Goal: Task Accomplishment & Management: Use online tool/utility

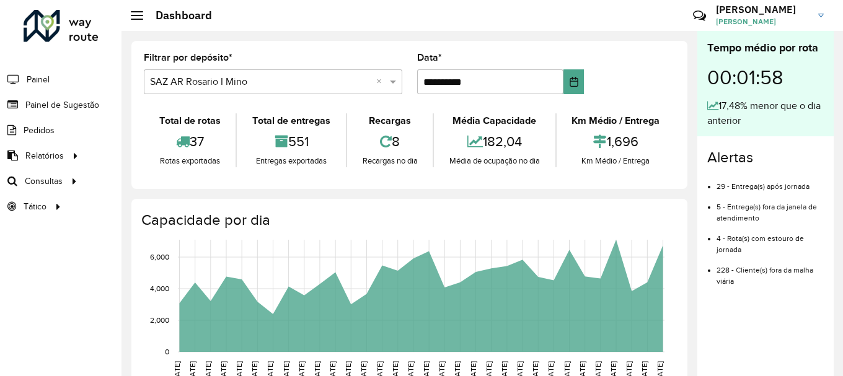
scroll to position [869, 0]
click at [53, 187] on span "Consultas" at bounding box center [45, 181] width 40 height 13
click at [152, 185] on span "Roteirização" at bounding box center [166, 181] width 50 height 13
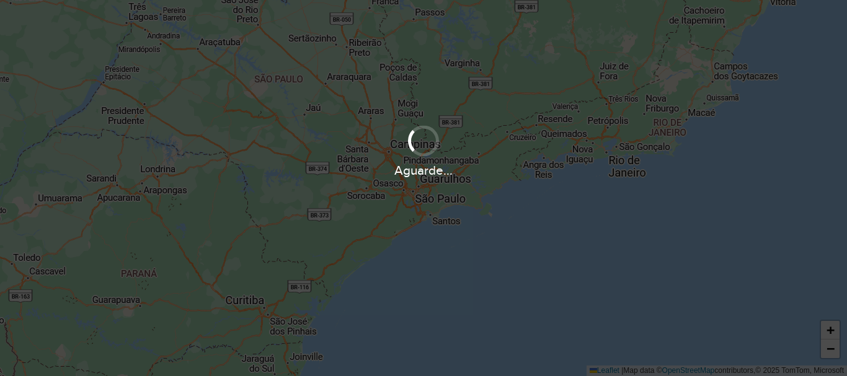
scroll to position [869, 0]
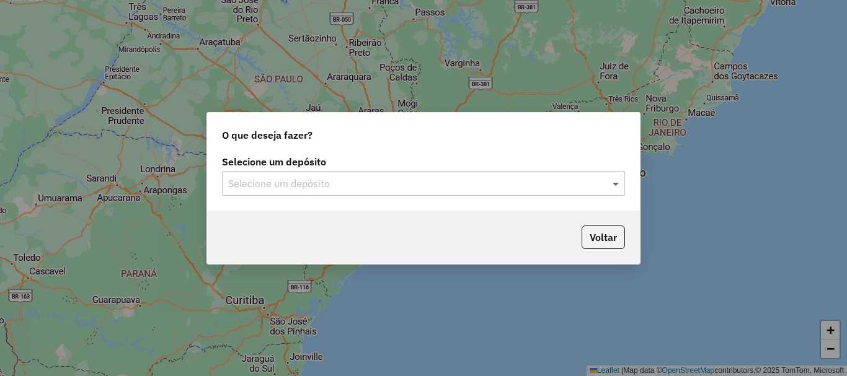
click at [613, 184] on span at bounding box center [617, 183] width 16 height 15
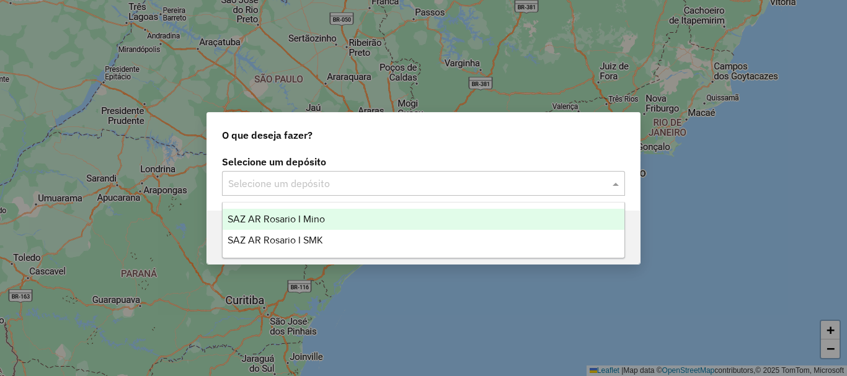
click at [291, 218] on span "SAZ AR Rosario I Mino" at bounding box center [276, 219] width 97 height 11
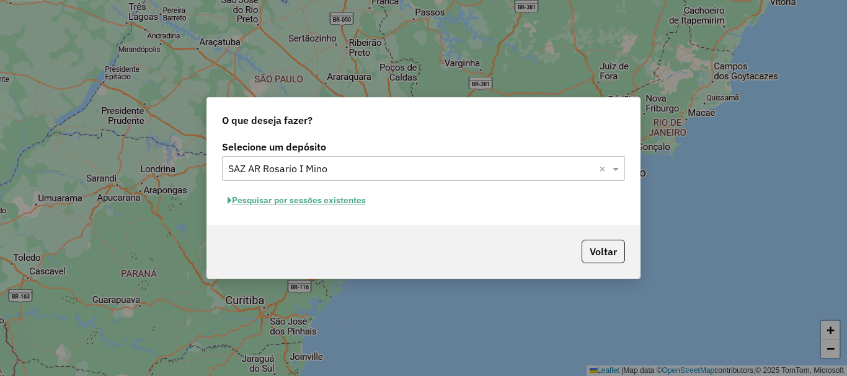
click at [314, 205] on button "Pesquisar por sessões existentes" at bounding box center [296, 200] width 149 height 19
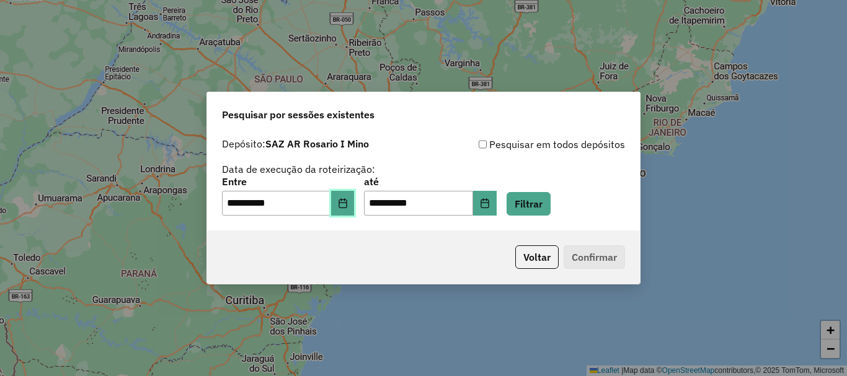
click at [348, 202] on icon "Choose Date" at bounding box center [343, 203] width 10 height 10
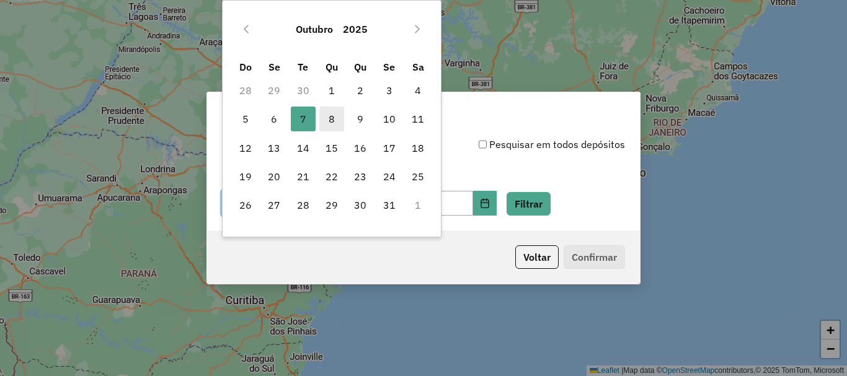
click at [329, 118] on span "8" at bounding box center [331, 119] width 25 height 25
type input "**********"
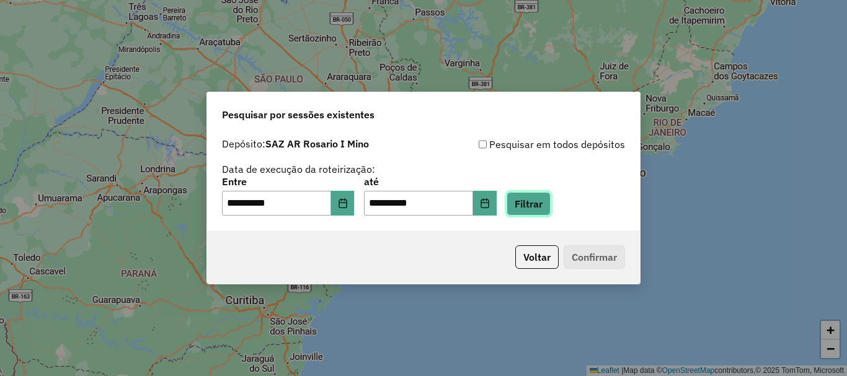
click at [540, 206] on button "Filtrar" at bounding box center [529, 204] width 44 height 24
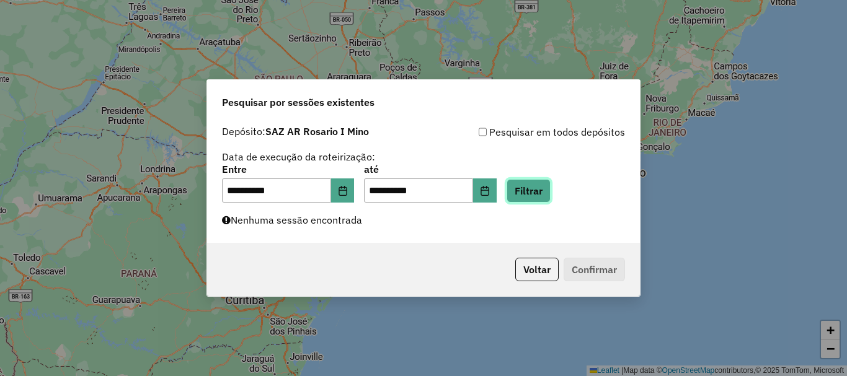
click at [546, 198] on button "Filtrar" at bounding box center [529, 191] width 44 height 24
click at [538, 195] on button "Filtrar" at bounding box center [529, 191] width 44 height 24
click at [541, 189] on button "Filtrar" at bounding box center [529, 191] width 44 height 24
click at [551, 190] on button "Filtrar" at bounding box center [529, 191] width 44 height 24
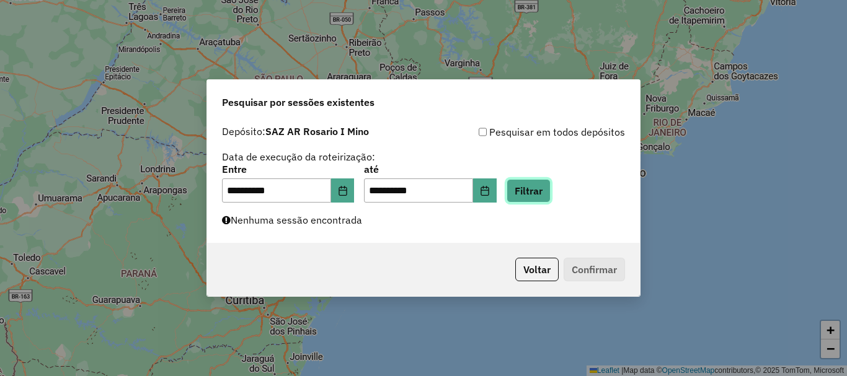
click at [546, 193] on button "Filtrar" at bounding box center [529, 191] width 44 height 24
click at [541, 193] on button "Filtrar" at bounding box center [529, 191] width 44 height 24
click at [544, 188] on button "Filtrar" at bounding box center [529, 191] width 44 height 24
click at [551, 192] on button "Filtrar" at bounding box center [529, 191] width 44 height 24
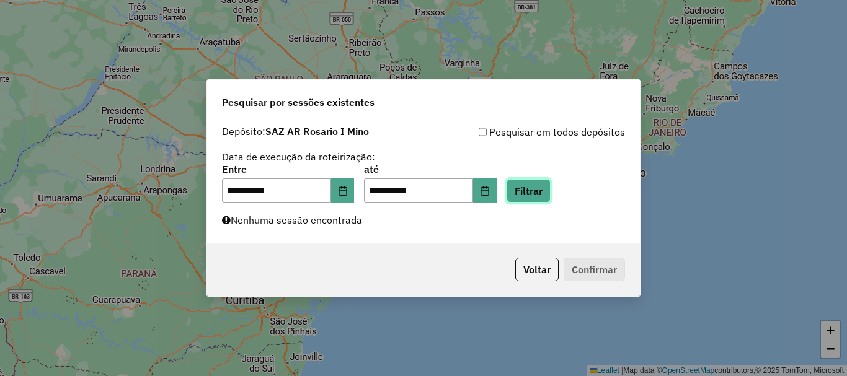
click at [541, 190] on button "Filtrar" at bounding box center [529, 191] width 44 height 24
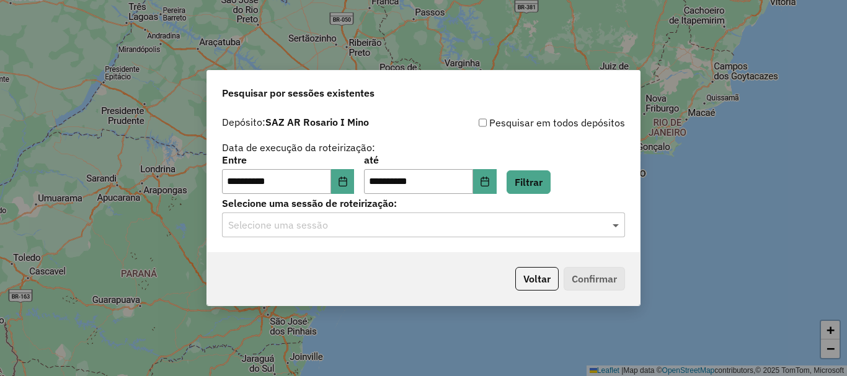
click at [616, 224] on span at bounding box center [617, 225] width 16 height 15
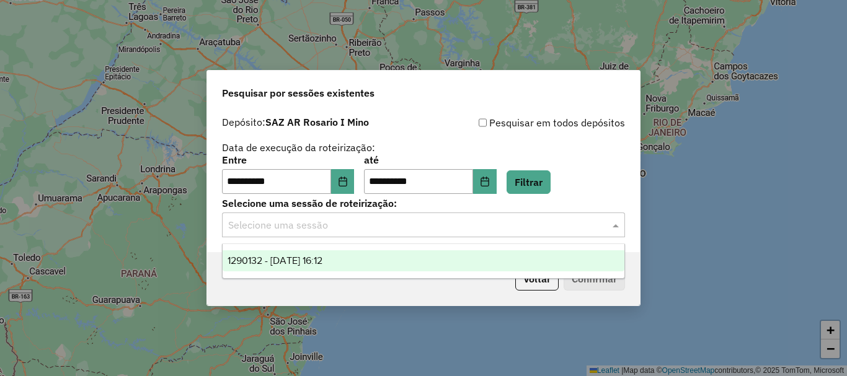
click at [291, 263] on span "1290132 - 08/10/2025 16:12" at bounding box center [275, 260] width 95 height 11
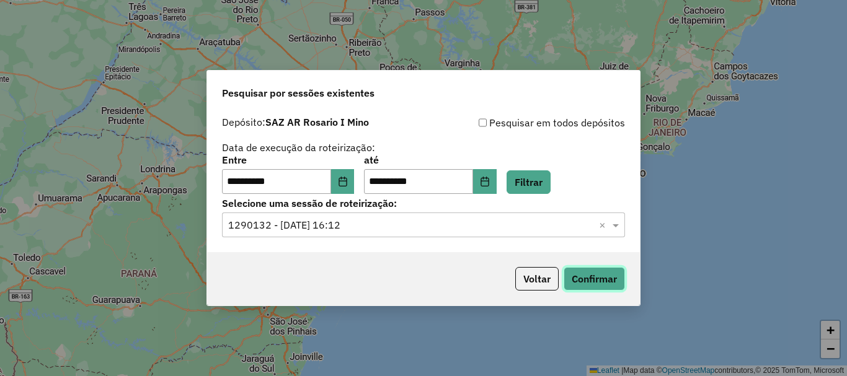
click at [603, 285] on button "Confirmar" at bounding box center [594, 279] width 61 height 24
click at [605, 275] on button "Confirmar" at bounding box center [594, 279] width 61 height 24
click at [598, 282] on button "Confirmar" at bounding box center [594, 279] width 61 height 24
click at [597, 286] on button "Confirmar" at bounding box center [594, 279] width 61 height 24
click at [608, 280] on button "Confirmar" at bounding box center [594, 279] width 61 height 24
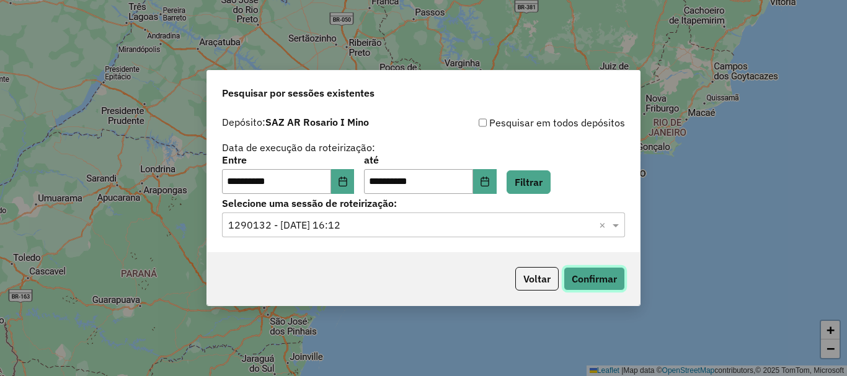
click at [609, 277] on button "Confirmar" at bounding box center [594, 279] width 61 height 24
click at [590, 280] on button "Confirmar" at bounding box center [594, 279] width 61 height 24
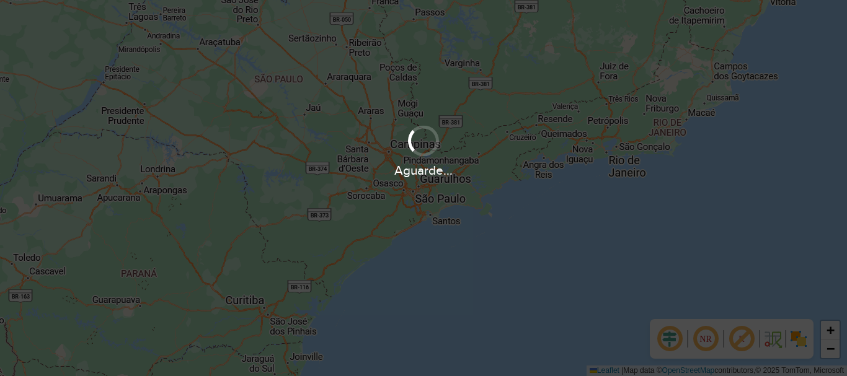
scroll to position [869, 0]
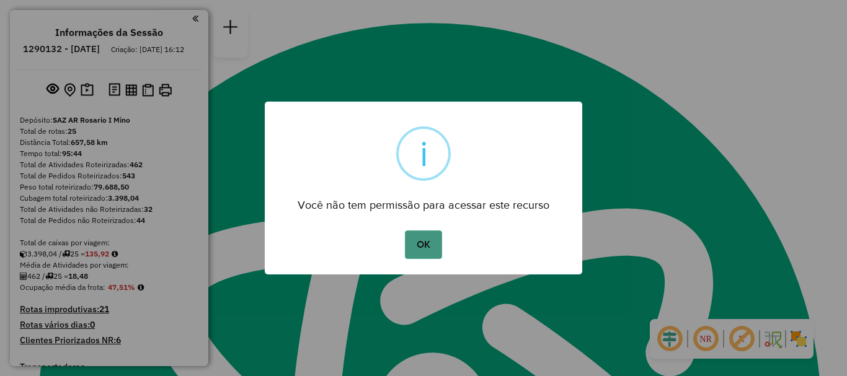
click at [414, 246] on button "OK" at bounding box center [423, 245] width 37 height 29
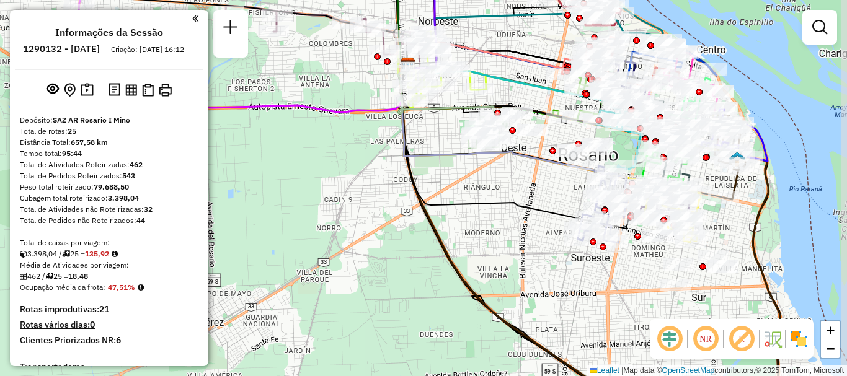
drag, startPoint x: 528, startPoint y: 149, endPoint x: 432, endPoint y: 137, distance: 97.5
click at [432, 137] on div "Janela de atendimento Grade de atendimento Capacidade Transportadoras Veículos …" at bounding box center [423, 188] width 847 height 376
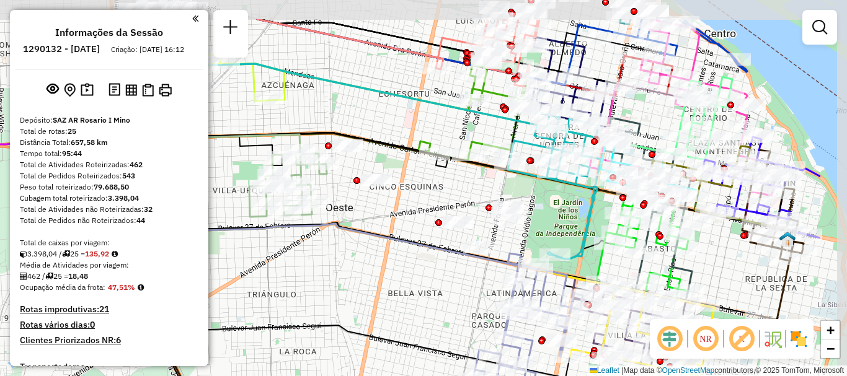
drag, startPoint x: 424, startPoint y: 185, endPoint x: 373, endPoint y: 218, distance: 61.1
click at [373, 218] on div "Janela de atendimento Grade de atendimento Capacidade Transportadoras Veículos …" at bounding box center [423, 188] width 847 height 376
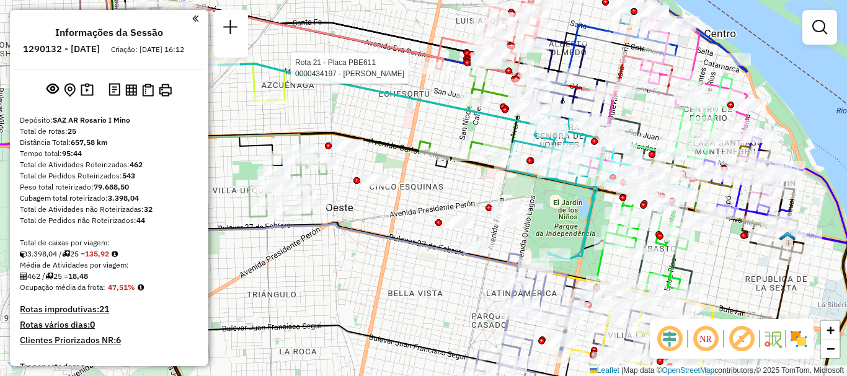
select select "**********"
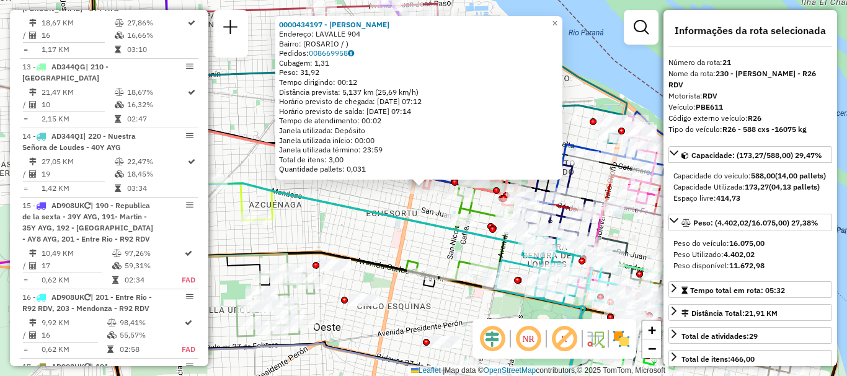
scroll to position [2053, 0]
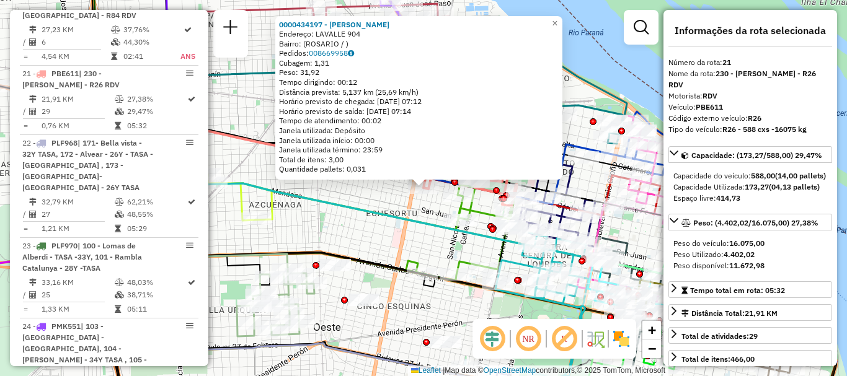
click at [389, 241] on div "0000434197 - GIL ANALIA ALEJANDRA Endereço: LAVALLE 904 Bairro: (ROSARIO / ) Pe…" at bounding box center [423, 188] width 847 height 376
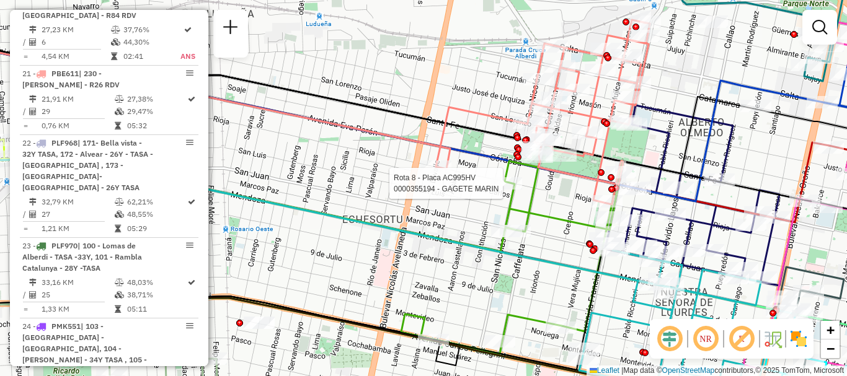
select select "**********"
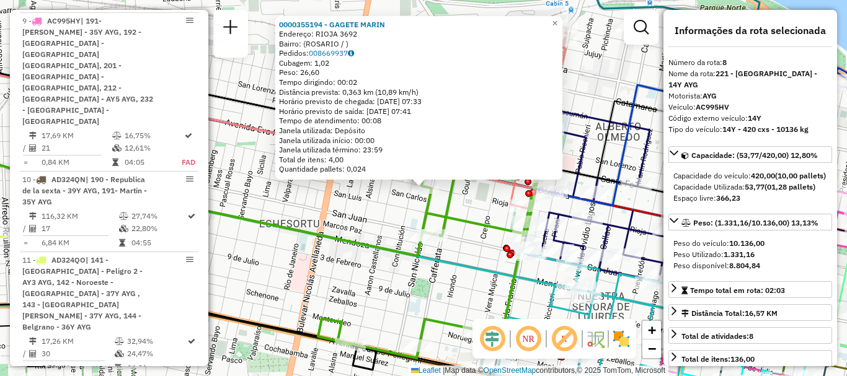
scroll to position [950, 0]
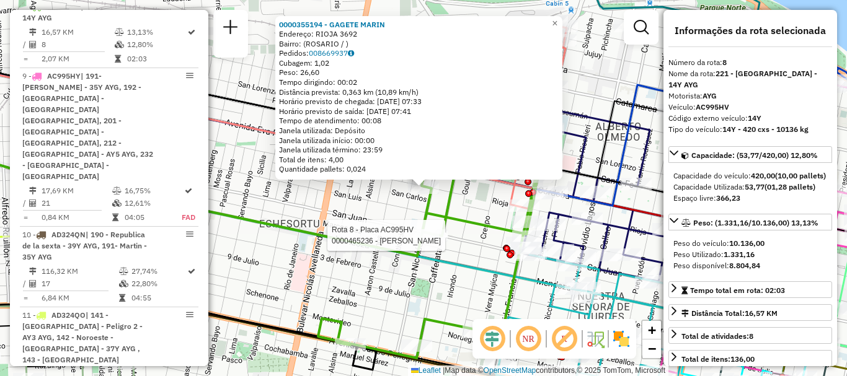
click at [436, 242] on div at bounding box center [432, 235] width 31 height 12
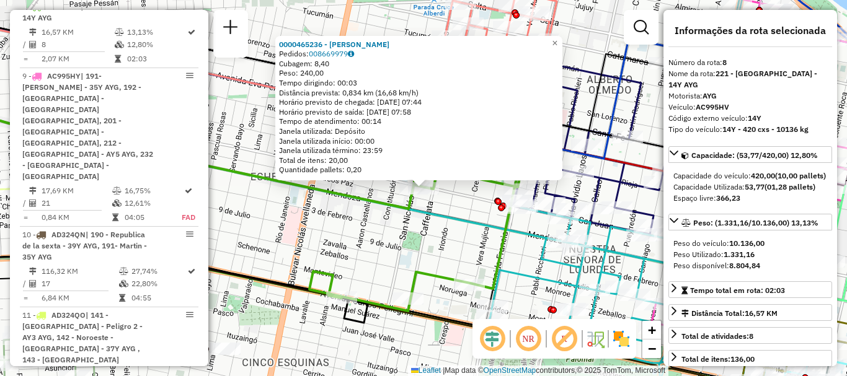
click at [509, 233] on icon at bounding box center [420, 214] width 222 height 193
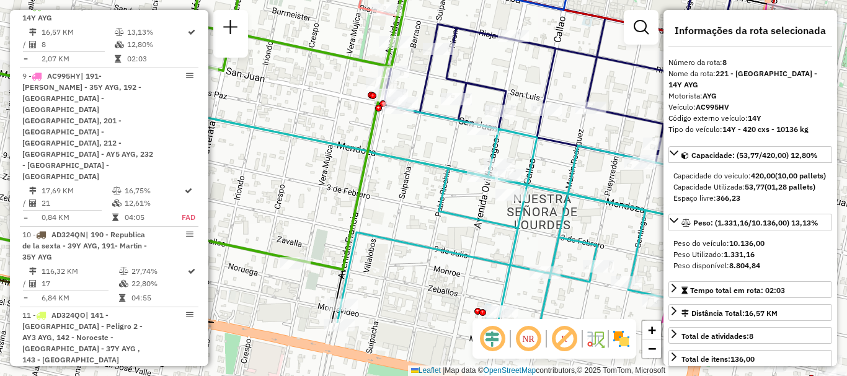
drag, startPoint x: 496, startPoint y: 204, endPoint x: 386, endPoint y: 137, distance: 128.6
click at [386, 137] on div "Janela de atendimento Grade de atendimento Capacidade Transportadoras Veículos …" at bounding box center [423, 188] width 847 height 376
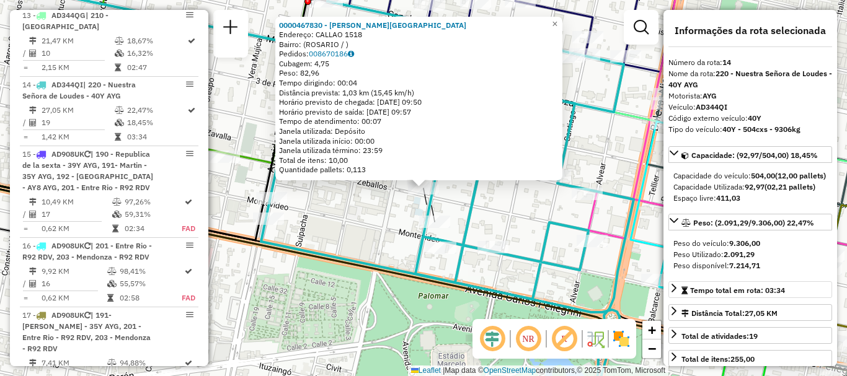
scroll to position [62, 0]
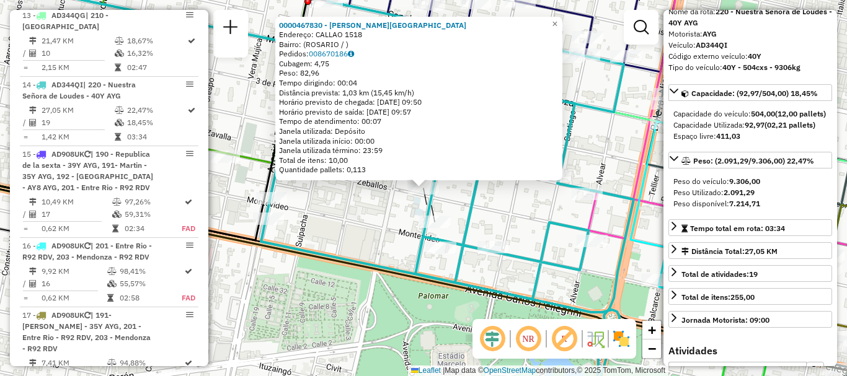
click at [567, 295] on div "0000467830 - Castillo Santiago Antonio Endereço: CALLAO 1518 Bairro: (ROSARIO /…" at bounding box center [423, 188] width 847 height 376
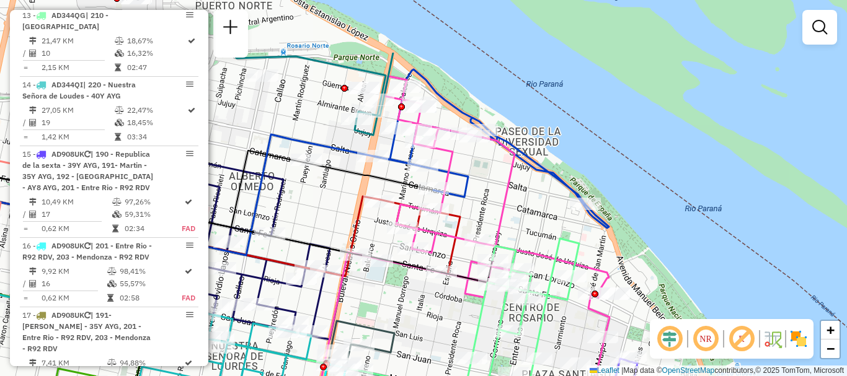
drag, startPoint x: 425, startPoint y: 229, endPoint x: 392, endPoint y: 320, distance: 96.1
click at [392, 320] on div "Janela de atendimento Grade de atendimento Capacidade Transportadoras Veículos …" at bounding box center [423, 188] width 847 height 376
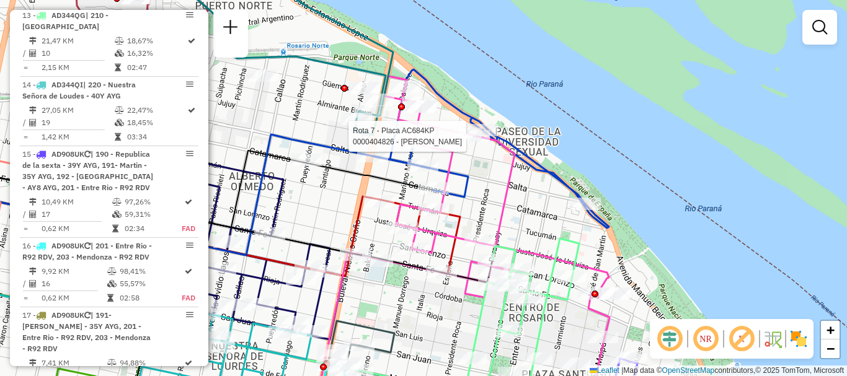
click at [471, 143] on div at bounding box center [474, 136] width 31 height 12
select select "**********"
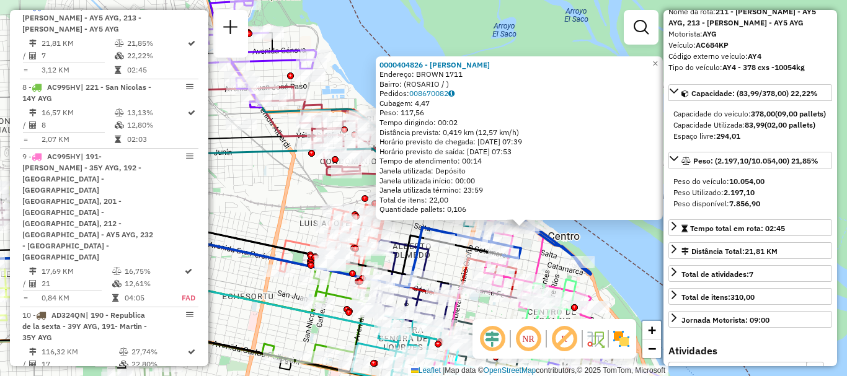
click at [629, 284] on div "0000404826 - BLANCO NICOLAS Endereço: BROWN 1711 Bairro: (ROSARIO / ) Pedidos: …" at bounding box center [423, 188] width 847 height 376
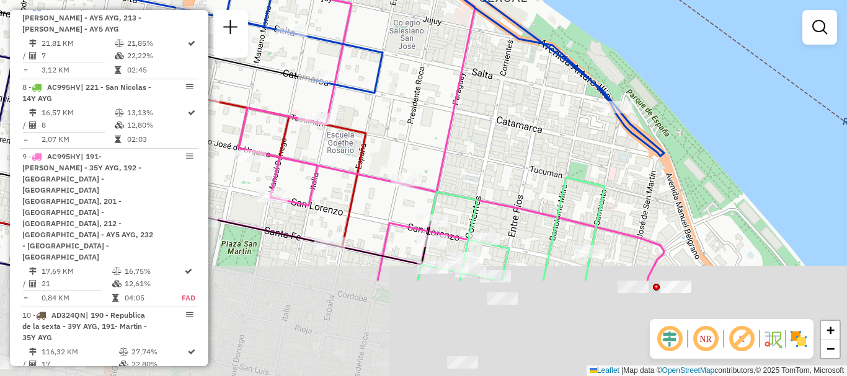
drag, startPoint x: 497, startPoint y: 227, endPoint x: 436, endPoint y: 94, distance: 145.9
click at [436, 94] on div "Janela de atendimento Grade de atendimento Capacidade Transportadoras Veículos …" at bounding box center [423, 188] width 847 height 376
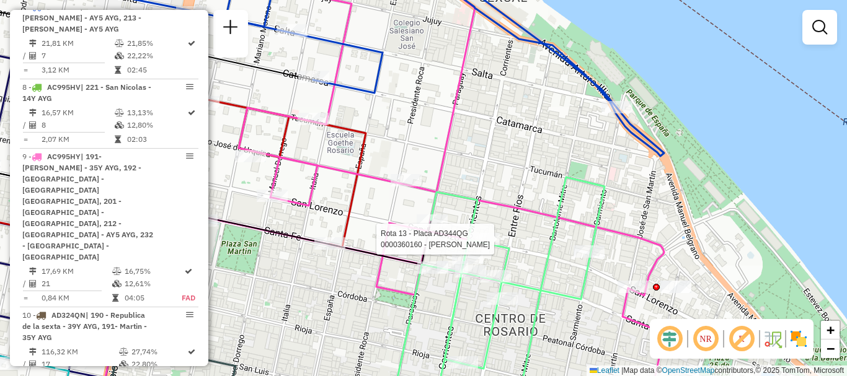
select select "**********"
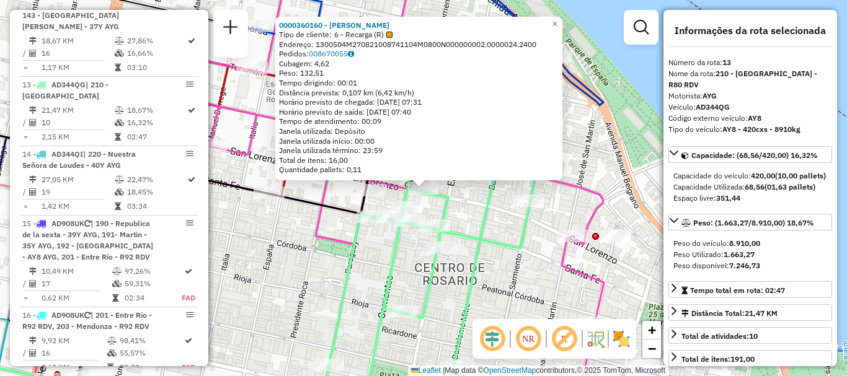
scroll to position [124, 0]
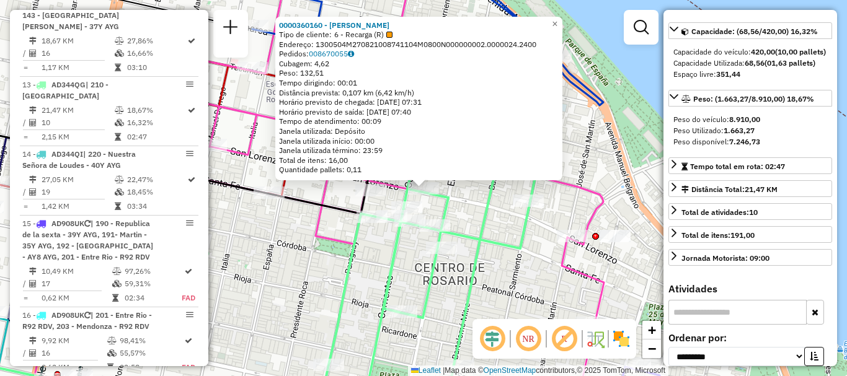
click at [578, 265] on icon at bounding box center [315, 187] width 578 height 451
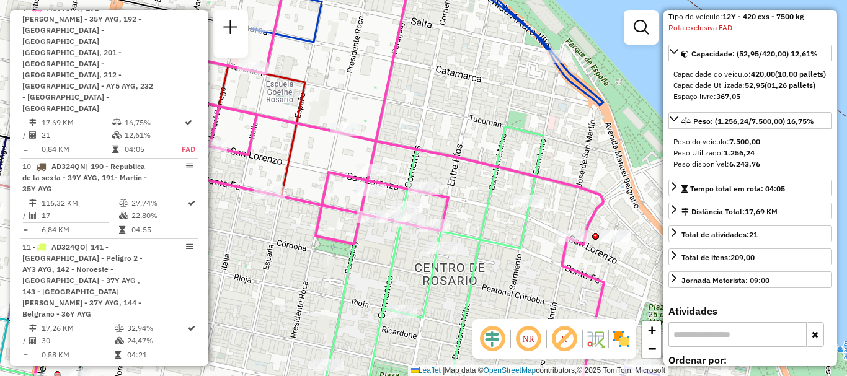
scroll to position [1019, 0]
click at [609, 242] on div at bounding box center [615, 236] width 31 height 12
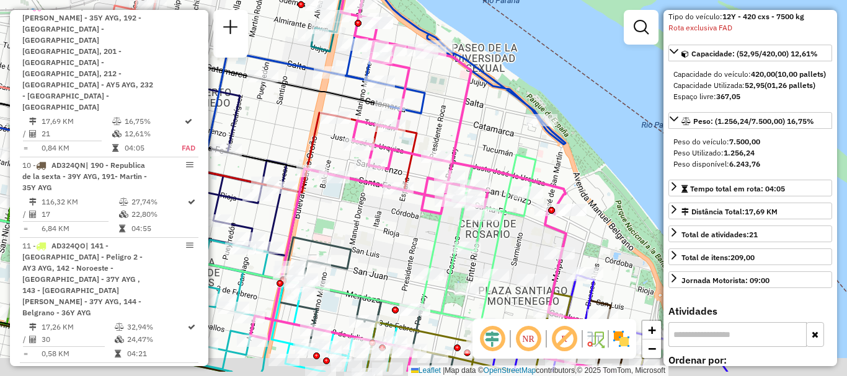
drag, startPoint x: 494, startPoint y: 271, endPoint x: 500, endPoint y: 160, distance: 111.2
click at [500, 160] on icon at bounding box center [478, 238] width 115 height 167
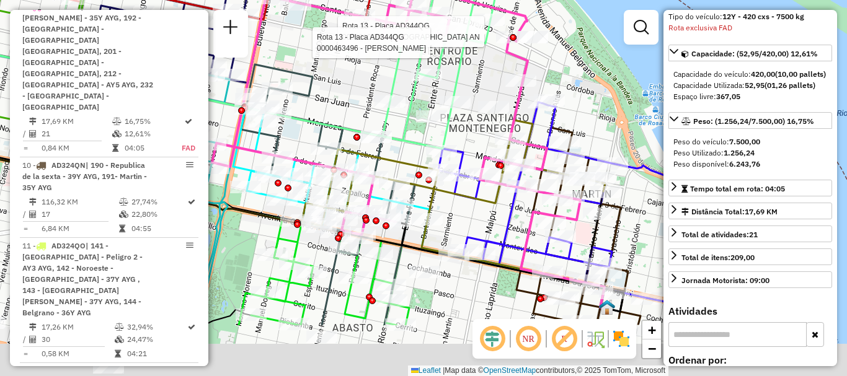
drag, startPoint x: 440, startPoint y: 135, endPoint x: 424, endPoint y: 112, distance: 27.5
click at [431, 120] on icon at bounding box center [440, 65] width 115 height 167
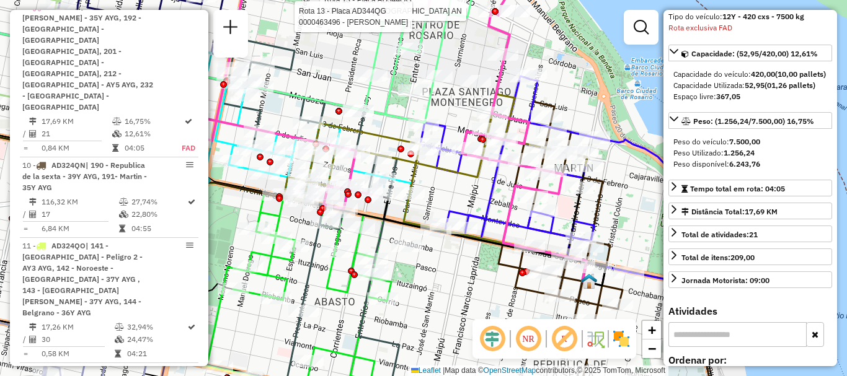
drag, startPoint x: 534, startPoint y: 304, endPoint x: 462, endPoint y: 213, distance: 115.6
click at [469, 223] on div "Rota 13 - Placa AD344QG 0000310157 - FILIPPINI AN Rota 13 - Placa AD344QG 00004…" at bounding box center [423, 188] width 847 height 376
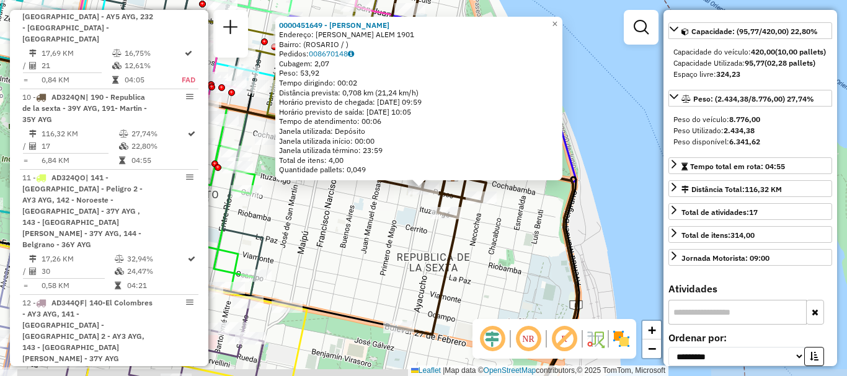
scroll to position [1145, 0]
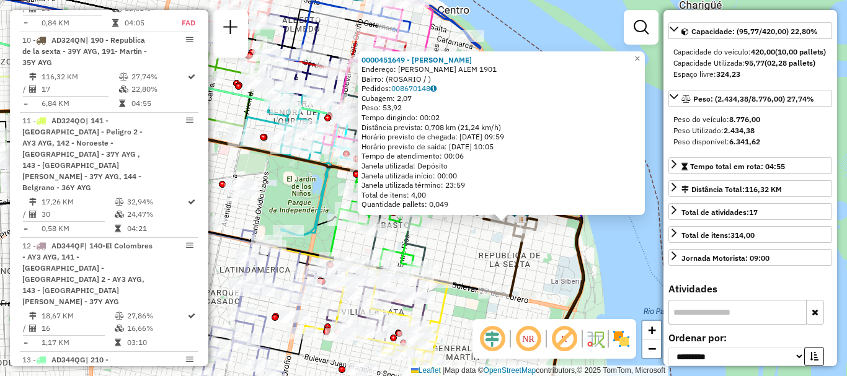
click at [544, 271] on div "0000451649 - MANZO MARIA BELEN Endereço: LEANDRO N. ALEM 1901 Bairro: (ROSARIO …" at bounding box center [423, 188] width 847 height 376
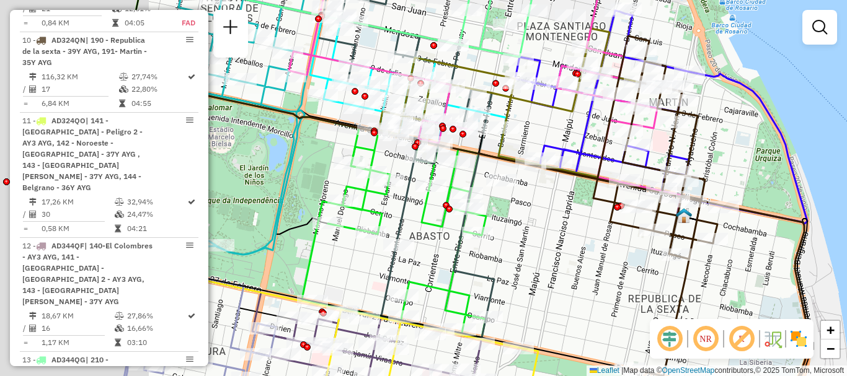
drag, startPoint x: 405, startPoint y: 244, endPoint x: 608, endPoint y: 258, distance: 202.6
click at [605, 257] on div "Janela de atendimento Grade de atendimento Capacidade Transportadoras Veículos …" at bounding box center [423, 188] width 847 height 376
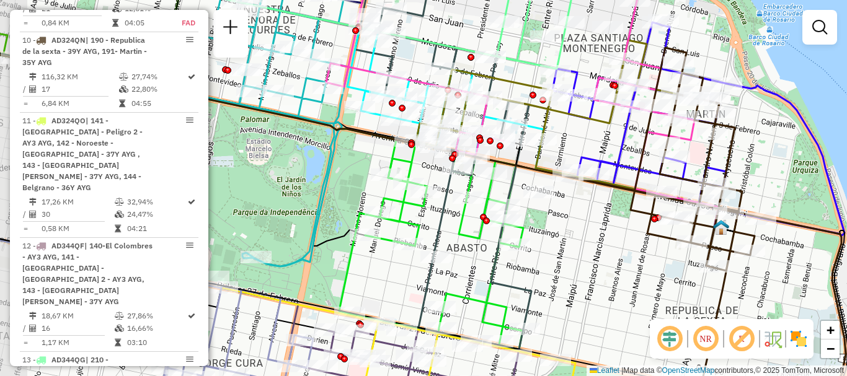
drag, startPoint x: 443, startPoint y: 237, endPoint x: 474, endPoint y: 246, distance: 32.4
click at [474, 246] on div "Janela de atendimento Grade de atendimento Capacidade Transportadoras Veículos …" at bounding box center [423, 188] width 847 height 376
drag, startPoint x: 469, startPoint y: 263, endPoint x: 495, endPoint y: 167, distance: 99.6
click at [491, 172] on div "Janela de atendimento Grade de atendimento Capacidade Transportadoras Veículos …" at bounding box center [423, 188] width 847 height 376
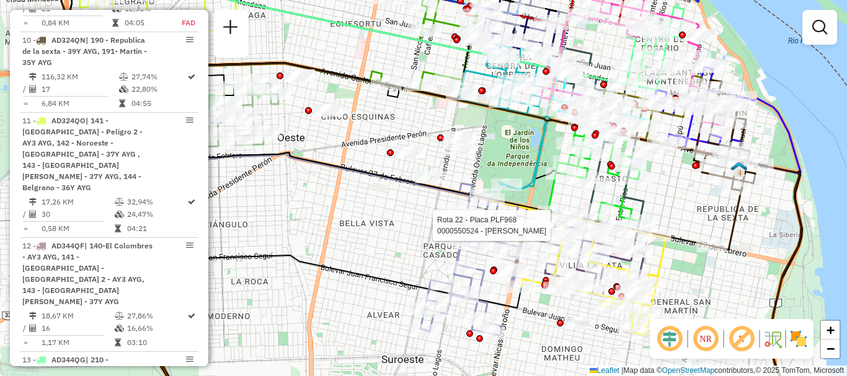
drag, startPoint x: 409, startPoint y: 228, endPoint x: 528, endPoint y: 232, distance: 119.7
click at [539, 232] on div at bounding box center [528, 225] width 31 height 12
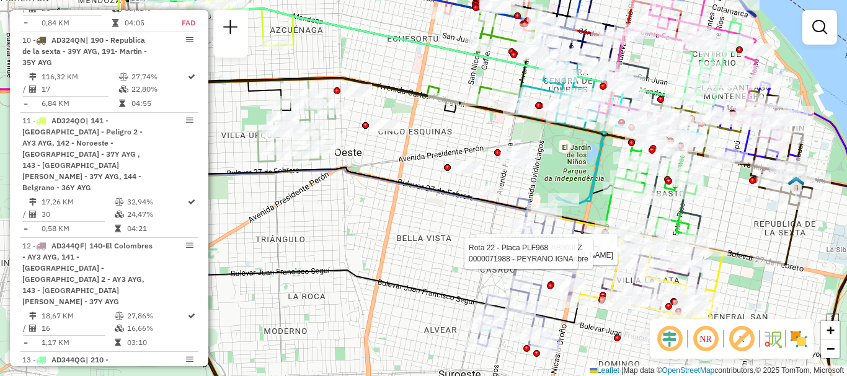
drag, startPoint x: 336, startPoint y: 211, endPoint x: 448, endPoint y: 226, distance: 112.7
click at [436, 224] on div "Rota 22 - Placa PLF968 0000550524 - Wu Huiling Rota 4 - Placa AB960LZ 000042504…" at bounding box center [423, 188] width 847 height 376
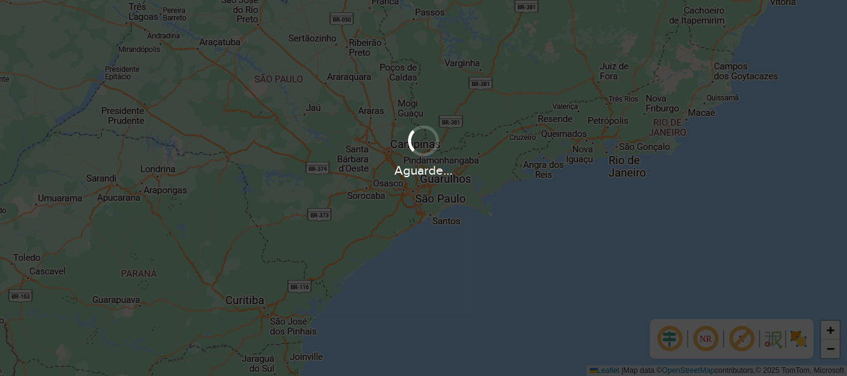
scroll to position [869, 0]
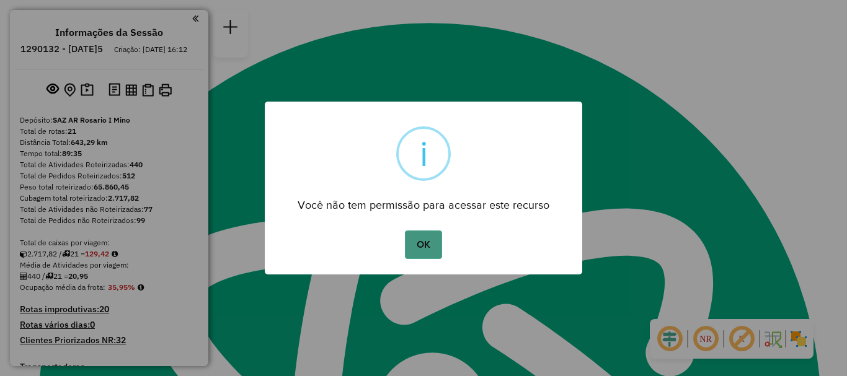
click at [419, 247] on button "OK" at bounding box center [423, 245] width 37 height 29
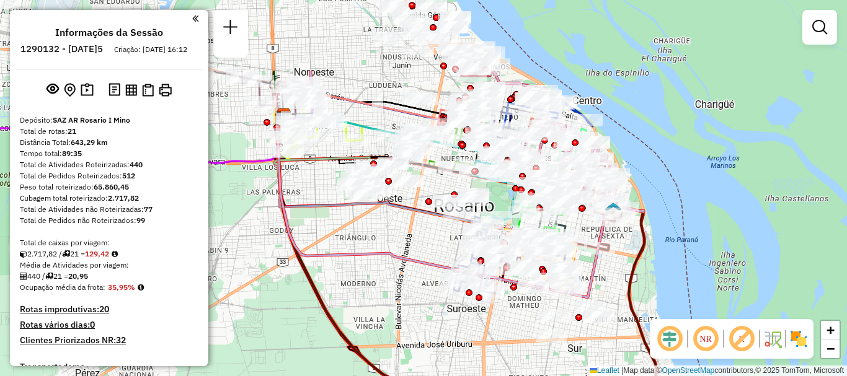
drag, startPoint x: 433, startPoint y: 285, endPoint x: 493, endPoint y: 393, distance: 123.8
click at [493, 376] on html "Aguarde... Pop-up bloqueado! Seu navegador bloqueou automáticamente a abertura …" at bounding box center [423, 188] width 847 height 376
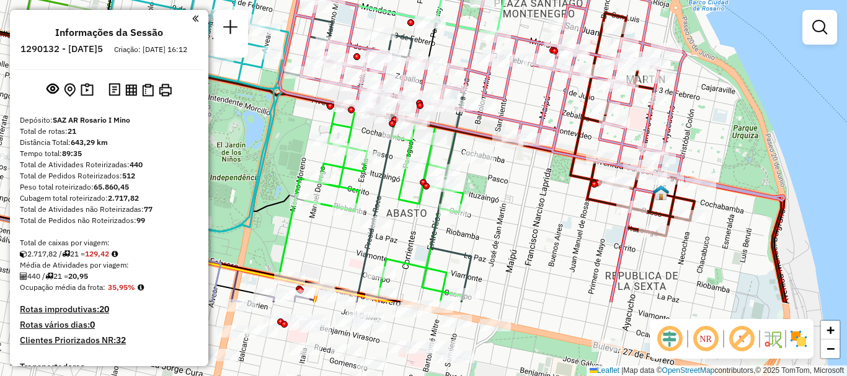
drag, startPoint x: 632, startPoint y: 226, endPoint x: 580, endPoint y: 115, distance: 122.6
click at [583, 115] on icon at bounding box center [639, 158] width 112 height 290
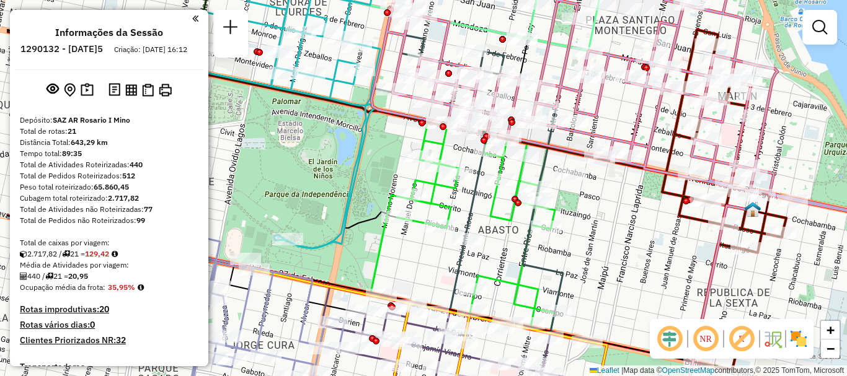
drag, startPoint x: 516, startPoint y: 252, endPoint x: 661, endPoint y: 298, distance: 152.0
click at [652, 293] on div "Janela de atendimento Grade de atendimento Capacidade Transportadoras Veículos …" at bounding box center [423, 188] width 847 height 376
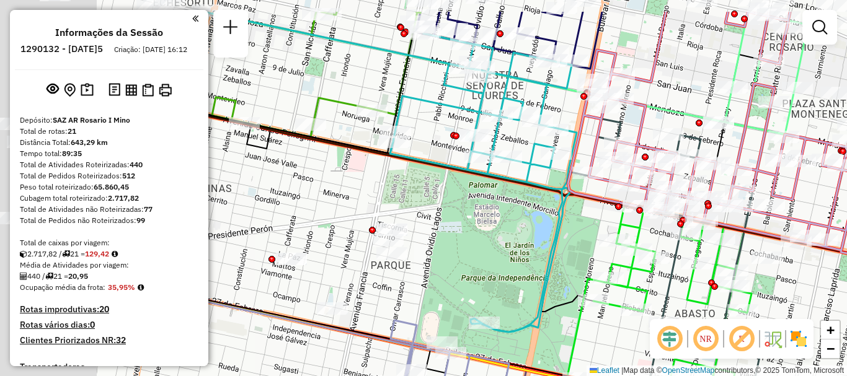
drag, startPoint x: 539, startPoint y: 233, endPoint x: 558, endPoint y: 244, distance: 22.2
click at [567, 247] on div "Janela de atendimento Grade de atendimento Capacidade Transportadoras Veículos …" at bounding box center [423, 188] width 847 height 376
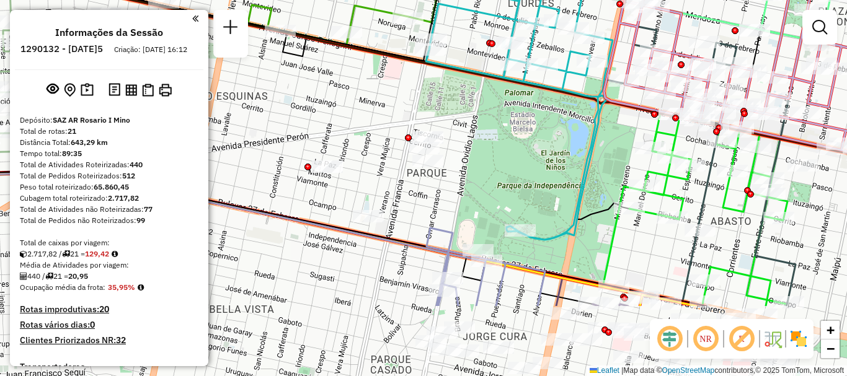
drag, startPoint x: 518, startPoint y: 237, endPoint x: 530, endPoint y: 172, distance: 66.2
click at [530, 172] on div "Janela de atendimento Grade de atendimento Capacidade Transportadoras Veículos …" at bounding box center [423, 188] width 847 height 376
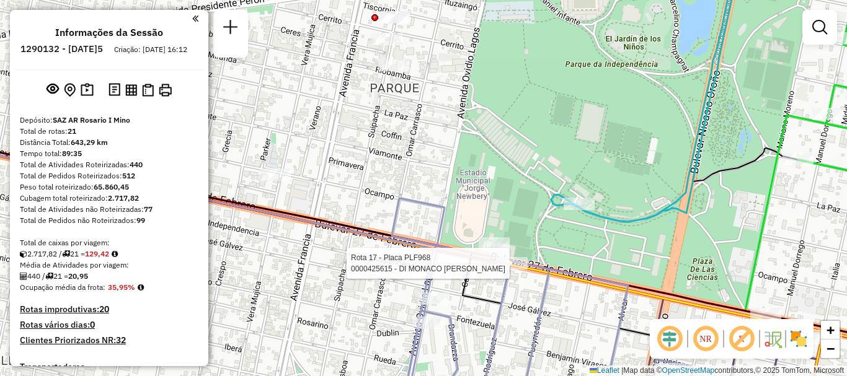
select select "**********"
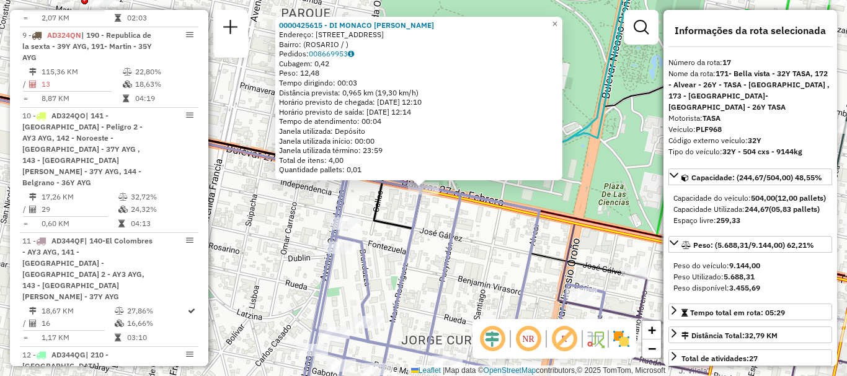
scroll to position [1653, 0]
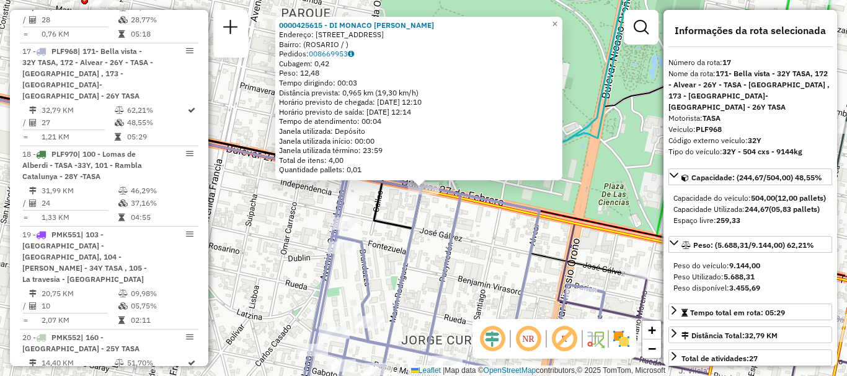
click at [459, 233] on icon at bounding box center [451, 268] width 308 height 290
click at [443, 224] on div "0000425615 - DI MONACO MARÖA ROSANA Endereço: BOULEVARD 27 DE FEBRERO 2593 Bair…" at bounding box center [423, 188] width 847 height 376
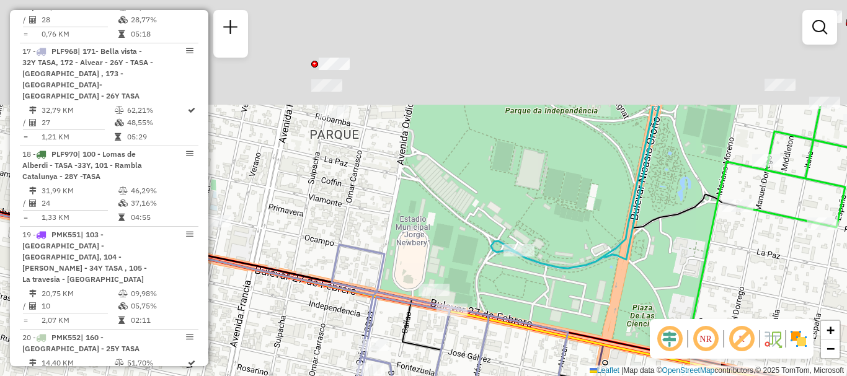
drag, startPoint x: 347, startPoint y: 157, endPoint x: 394, endPoint y: 264, distance: 117.2
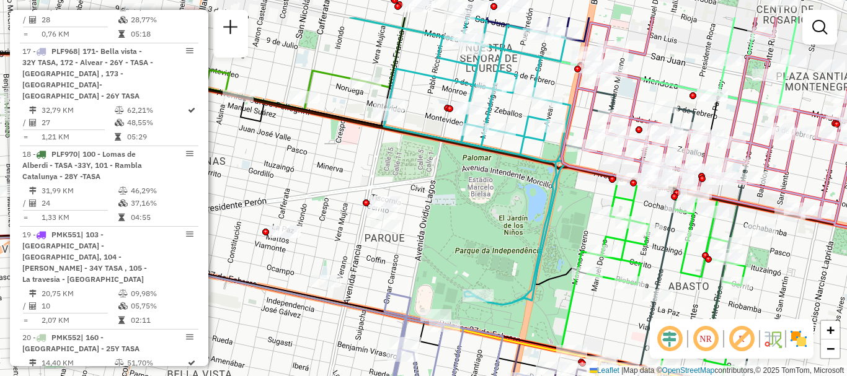
drag, startPoint x: 417, startPoint y: 257, endPoint x: 419, endPoint y: 264, distance: 7.3
click at [419, 264] on div "Janela de atendimento Grade de atendimento Capacidade Transportadoras Veículos …" at bounding box center [423, 188] width 847 height 376
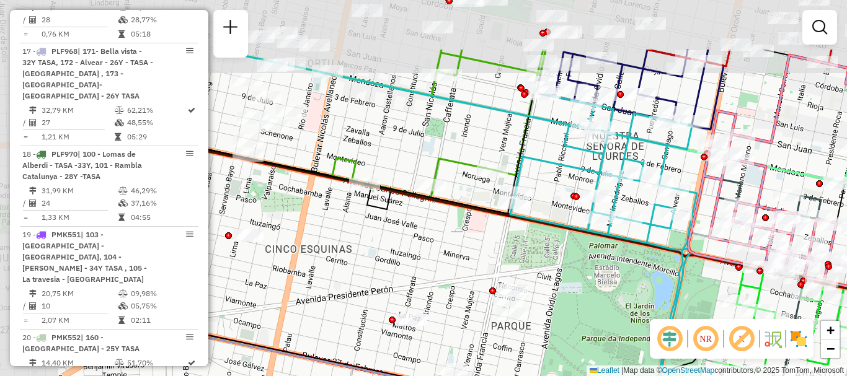
drag, startPoint x: 425, startPoint y: 169, endPoint x: 551, endPoint y: 257, distance: 153.2
click at [551, 257] on div "Janela de atendimento Grade de atendimento Capacidade Transportadoras Veículos …" at bounding box center [423, 188] width 847 height 376
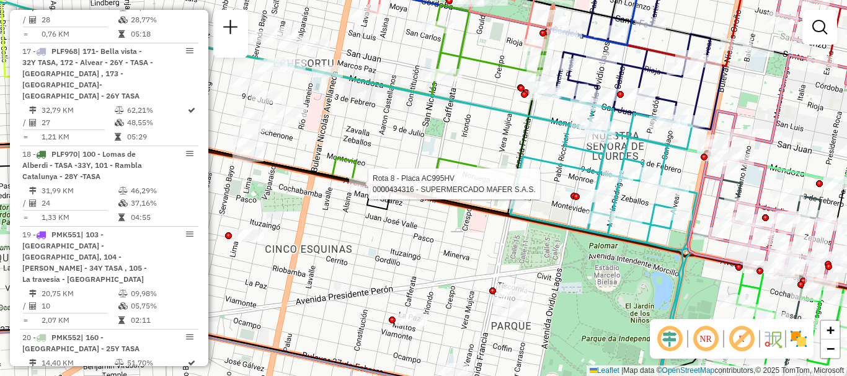
select select "**********"
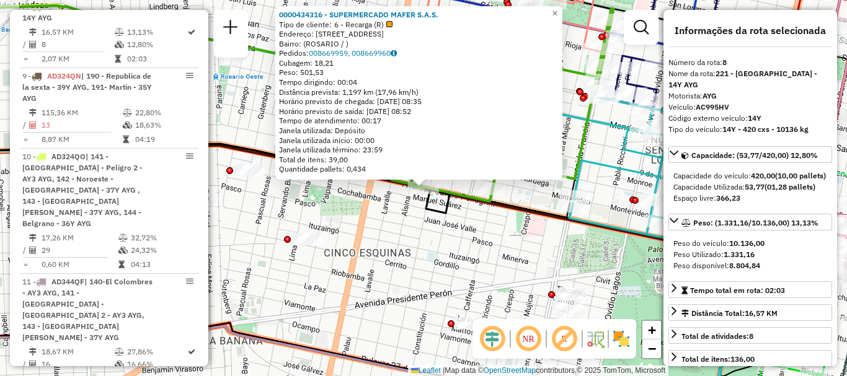
scroll to position [62, 0]
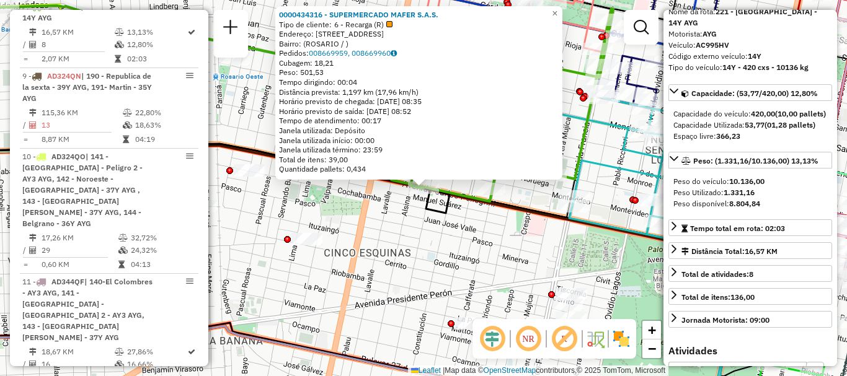
click at [464, 254] on div "0000434316 - SUPERMERCADO MAFER S.A.S. Tipo de cliente: 6 - Recarga (R) Endereç…" at bounding box center [423, 188] width 847 height 376
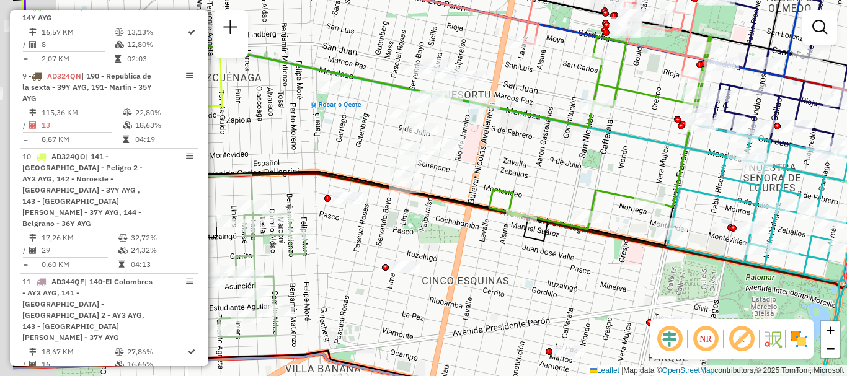
drag, startPoint x: 386, startPoint y: 219, endPoint x: 518, endPoint y: 274, distance: 143.5
click at [518, 274] on div "Janela de atendimento Grade de atendimento Capacidade Transportadoras Veículos …" at bounding box center [423, 188] width 847 height 376
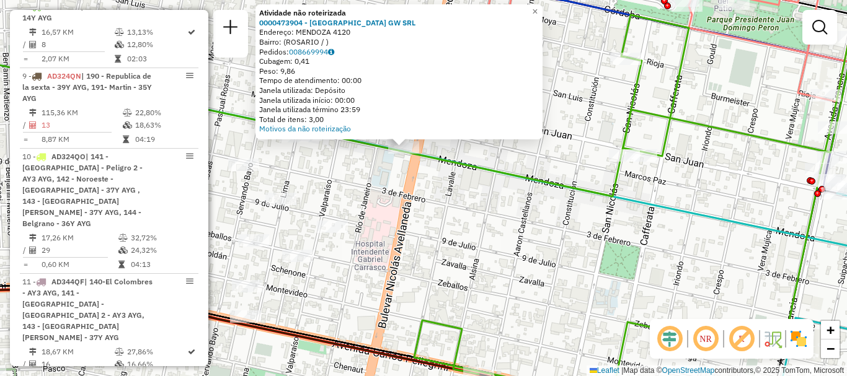
click at [438, 190] on div "Atividade não roteirizada 0000473904 - Buenos Vientos GW SRL Endereço: MENDOZA …" at bounding box center [423, 188] width 847 height 376
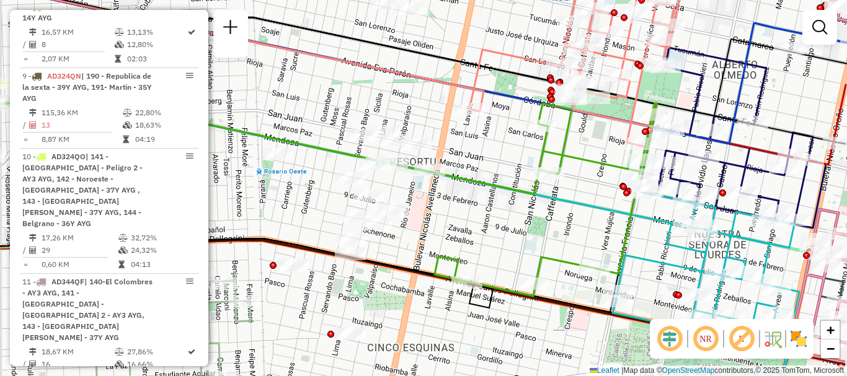
drag, startPoint x: 407, startPoint y: 208, endPoint x: 416, endPoint y: 209, distance: 8.8
click at [416, 209] on div "Janela de atendimento Grade de atendimento Capacidade Transportadoras Veículos …" at bounding box center [423, 188] width 847 height 376
select select "**********"
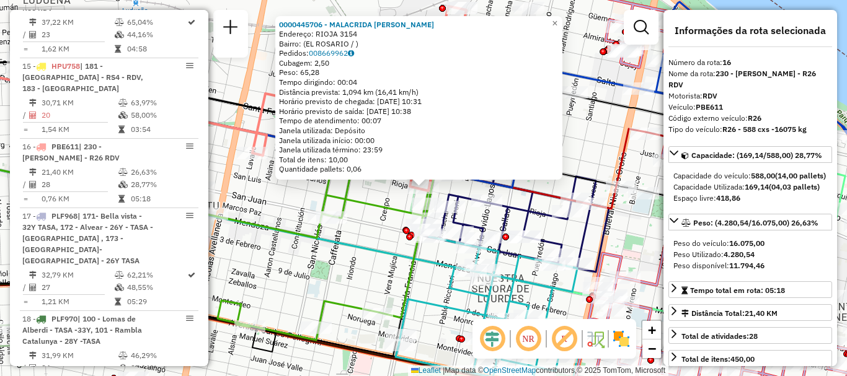
scroll to position [1583, 0]
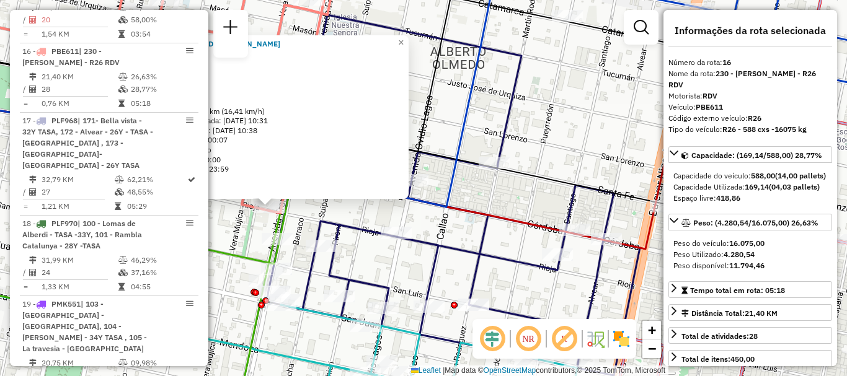
click at [464, 221] on div "0000445706 - MALACRIDA LEANDRO Endereço: RIOJA 3154 Bairro: (EL ROSARIO / ) Ped…" at bounding box center [423, 188] width 847 height 376
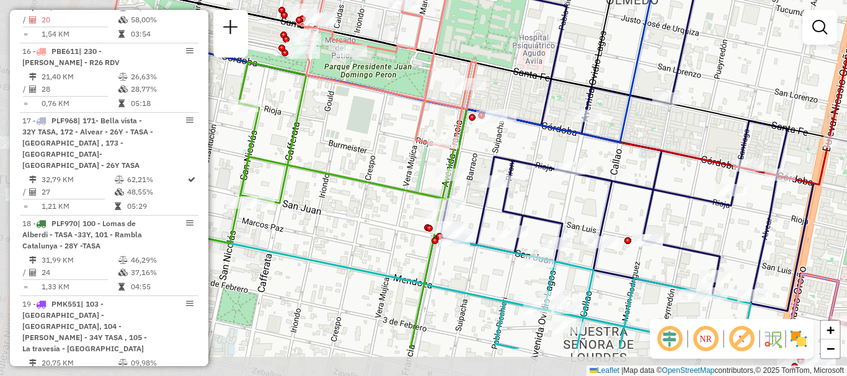
drag, startPoint x: 422, startPoint y: 234, endPoint x: 594, endPoint y: 171, distance: 183.0
click at [594, 171] on icon at bounding box center [626, 130] width 373 height 361
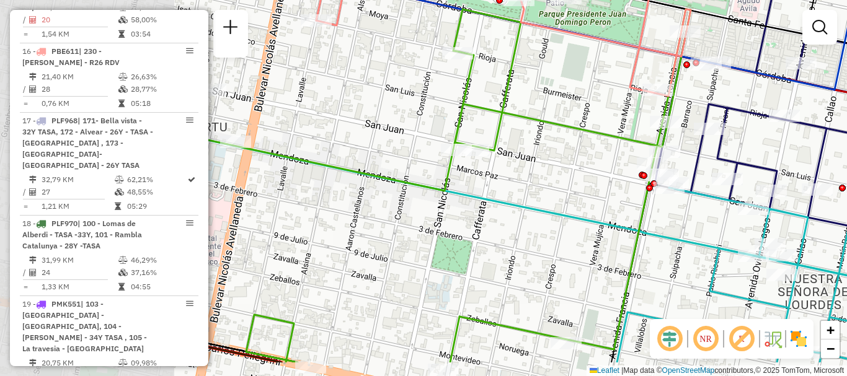
drag, startPoint x: 388, startPoint y: 193, endPoint x: 600, endPoint y: 143, distance: 218.1
click at [600, 143] on div "Janela de atendimento Grade de atendimento Capacidade Transportadoras Veículos …" at bounding box center [423, 188] width 847 height 376
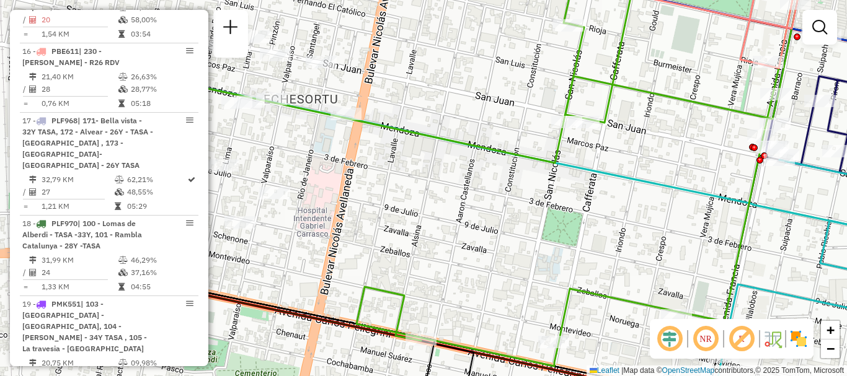
drag, startPoint x: 381, startPoint y: 219, endPoint x: 575, endPoint y: 185, distance: 197.0
click at [575, 185] on div "Janela de atendimento Grade de atendimento Capacidade Transportadoras Veículos …" at bounding box center [423, 188] width 847 height 376
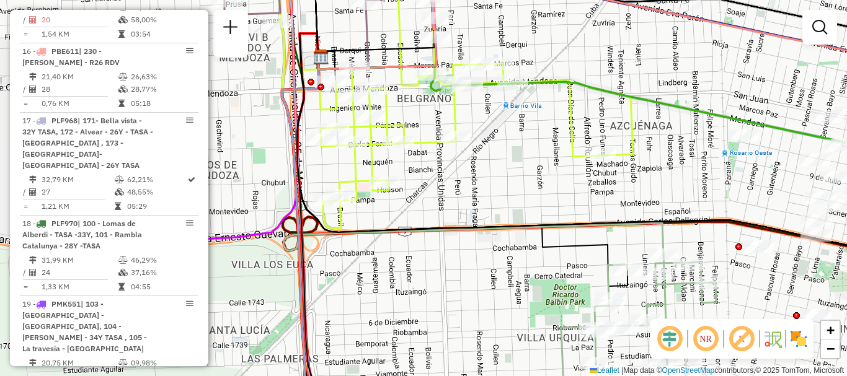
drag, startPoint x: 580, startPoint y: 188, endPoint x: 707, endPoint y: 189, distance: 127.1
click at [707, 189] on div "Janela de atendimento Grade de atendimento Capacidade Transportadoras Veículos …" at bounding box center [423, 188] width 847 height 376
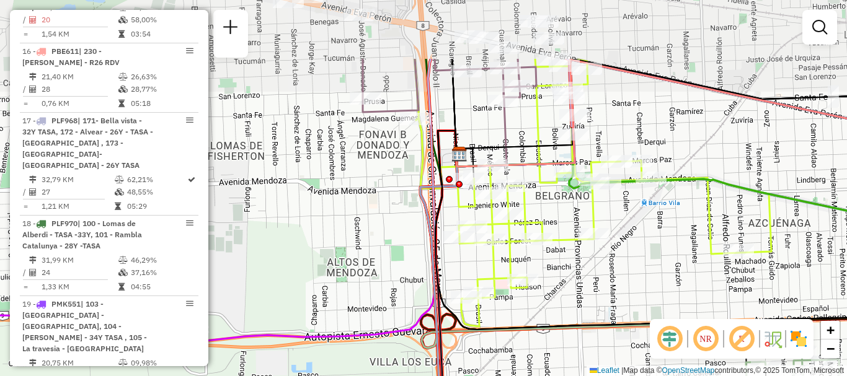
drag, startPoint x: 576, startPoint y: 265, endPoint x: 587, endPoint y: 314, distance: 50.7
click at [587, 314] on div "Janela de atendimento Grade de atendimento Capacidade Transportadoras Veículos …" at bounding box center [423, 188] width 847 height 376
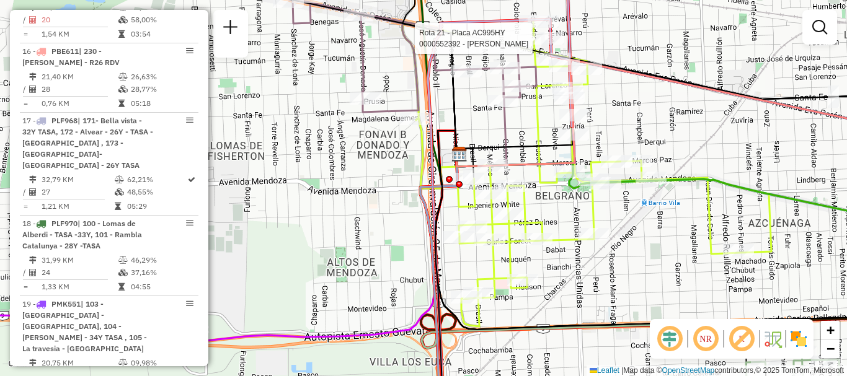
select select "**********"
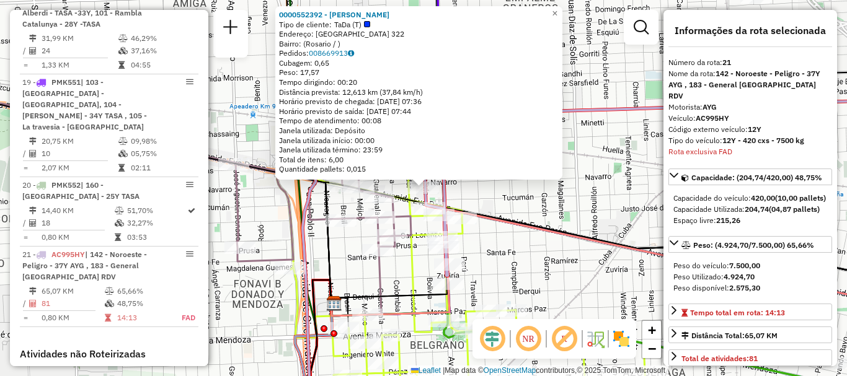
scroll to position [1927, 0]
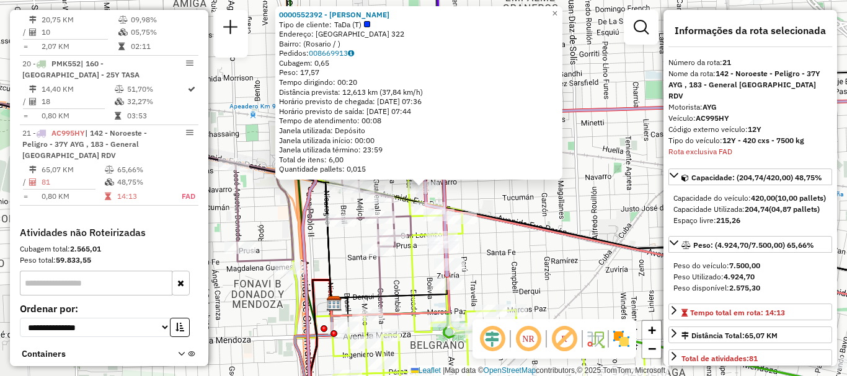
click at [528, 195] on div "0000552392 - BALLESTER MIGUEL Tipo de cliente: TaDa (T) Endereço: BOLIVIA 322 B…" at bounding box center [423, 188] width 847 height 376
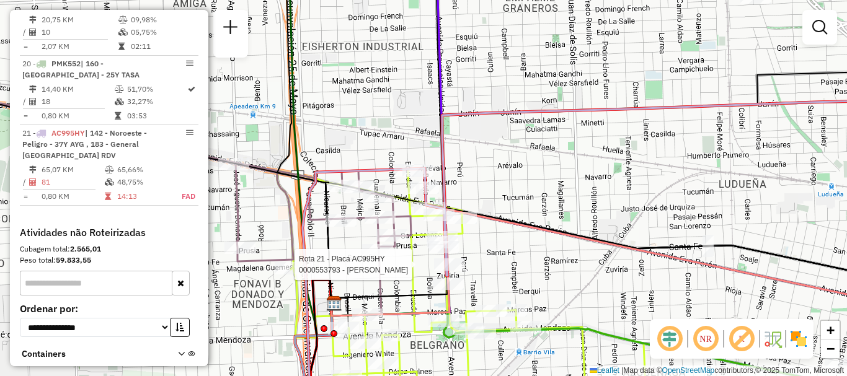
select select "**********"
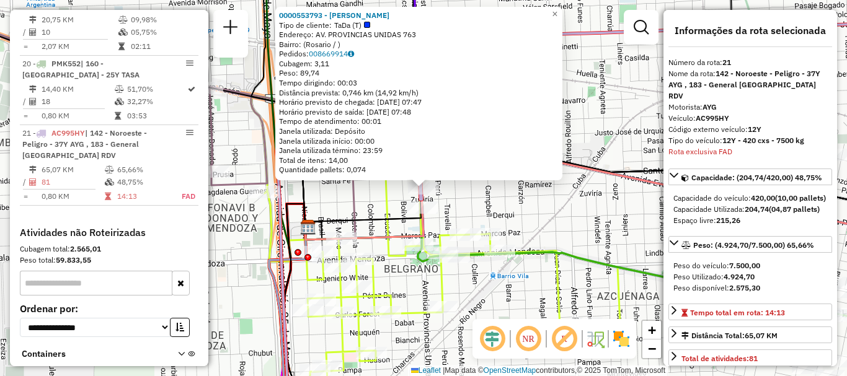
click at [490, 217] on div "0000553793 - MARCOS TOMAS IGNACIO Tipo de cliente: TaDa (T) Endereço: AV. PROVI…" at bounding box center [423, 188] width 847 height 376
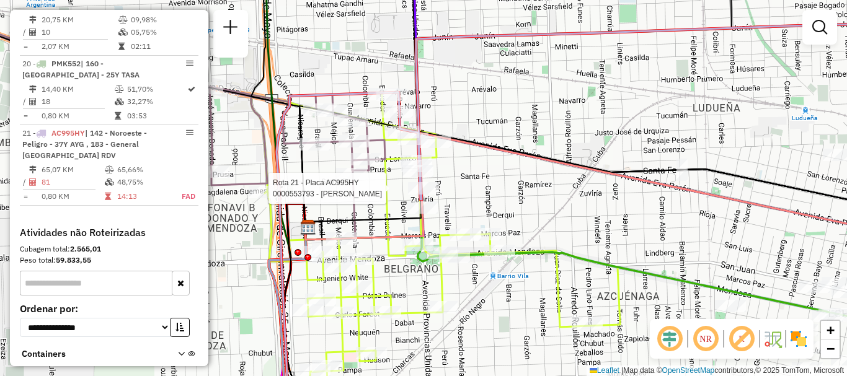
select select "**********"
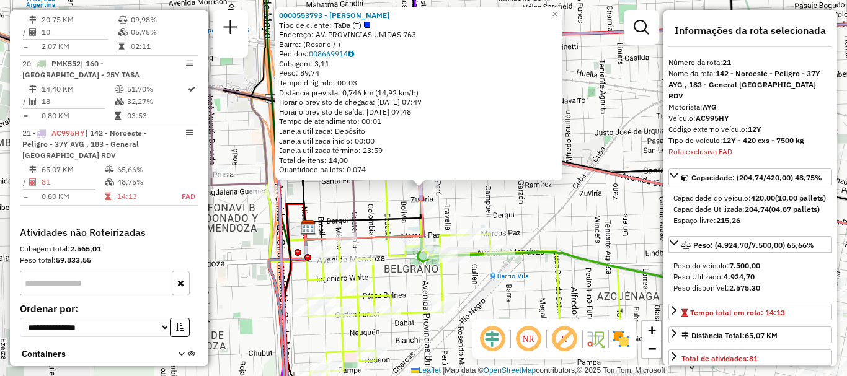
click at [469, 210] on div "0000553793 - MARCOS TOMAS IGNACIO Tipo de cliente: TaDa (T) Endereço: AV. PROVI…" at bounding box center [423, 188] width 847 height 376
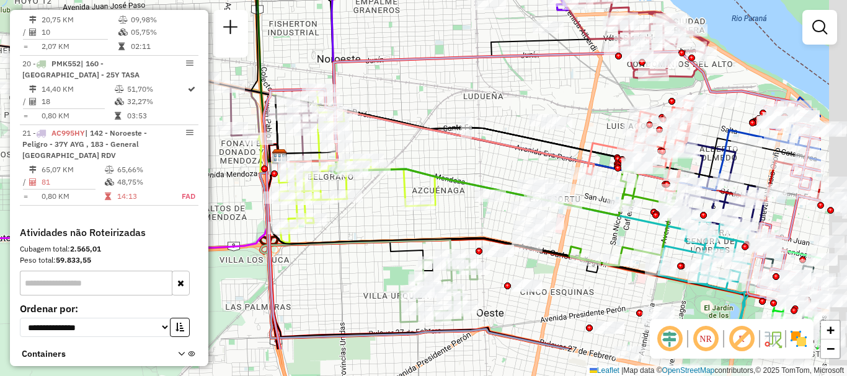
drag, startPoint x: 594, startPoint y: 233, endPoint x: 323, endPoint y: 100, distance: 302.0
click at [326, 104] on div "Janela de atendimento Grade de atendimento Capacidade Transportadoras Veículos …" at bounding box center [423, 188] width 847 height 376
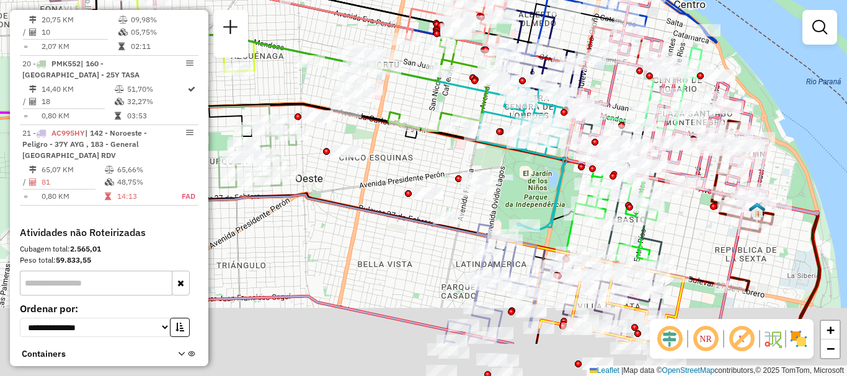
drag, startPoint x: 454, startPoint y: 212, endPoint x: 383, endPoint y: 93, distance: 138.8
click at [383, 93] on div "Rota 8 - Placa AC995HV 0000363012 - PAFUMI GUILL Janela de atendimento Grade de…" at bounding box center [423, 188] width 847 height 376
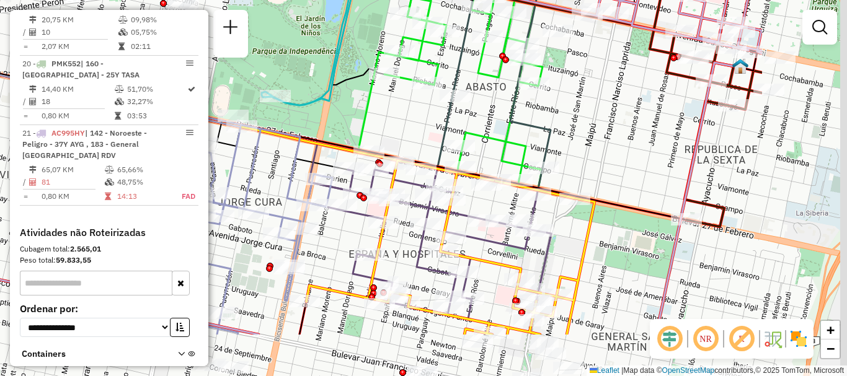
drag, startPoint x: 520, startPoint y: 198, endPoint x: 350, endPoint y: 120, distance: 186.7
click at [350, 120] on div "Rota 8 - Placa AC995HV 0000434316 - SUPERMERCADO MAFER S.A.S. Rota 8 - Placa AC…" at bounding box center [423, 188] width 847 height 376
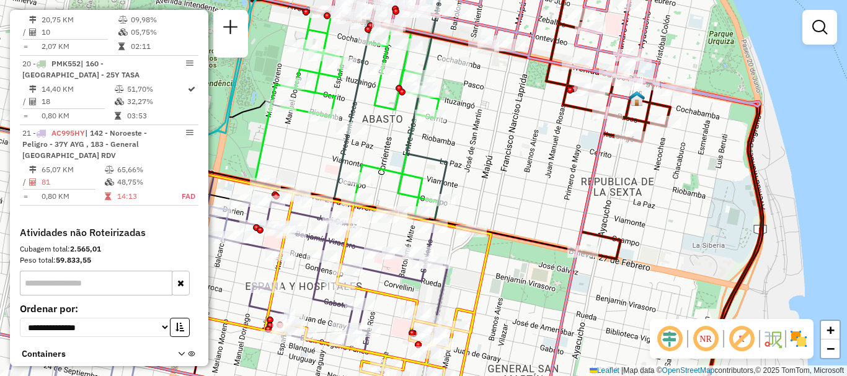
drag, startPoint x: 575, startPoint y: 138, endPoint x: 472, endPoint y: 171, distance: 108.4
click at [472, 171] on div "Rota 8 - Placa AC995HV 0000434316 - SUPERMERCADO MAFER S.A.S. Rota 8 - Placa AC…" at bounding box center [423, 188] width 847 height 376
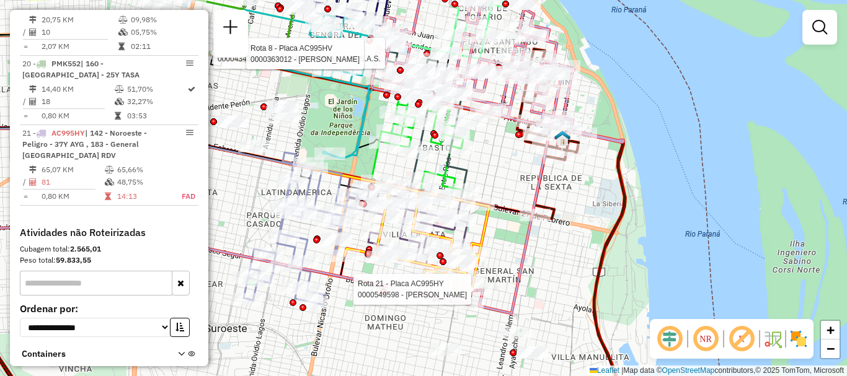
select select "**********"
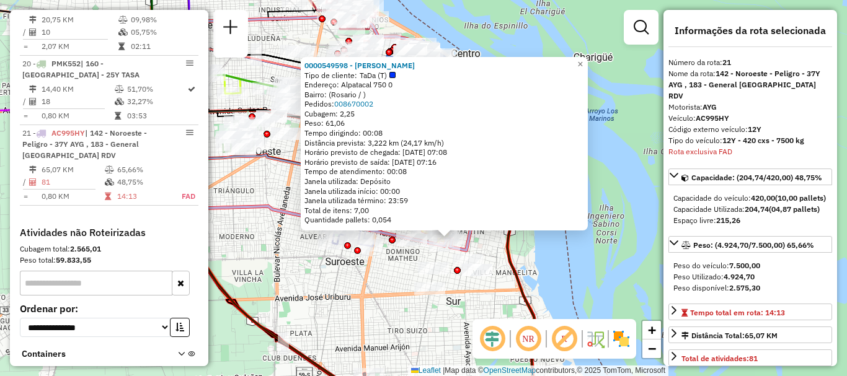
click at [405, 278] on div "0000549598 - Agustin De Lorenzi Tipo de cliente: TaDa (T) Endereço: Alpatacal 7…" at bounding box center [423, 188] width 847 height 376
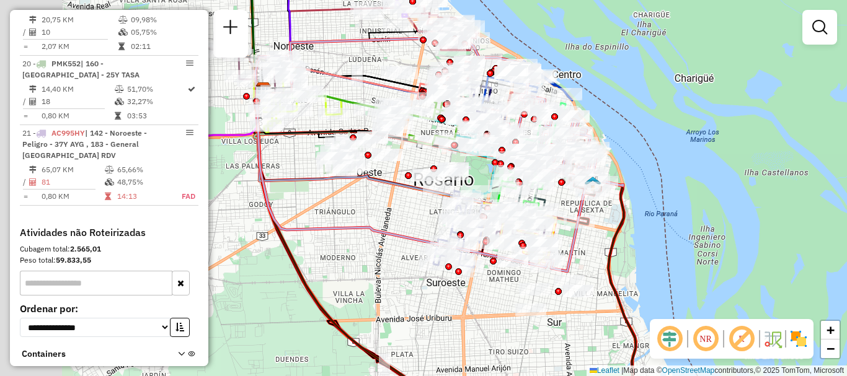
drag, startPoint x: 363, startPoint y: 284, endPoint x: 526, endPoint y: 313, distance: 166.3
click at [526, 313] on div "Janela de atendimento Grade de atendimento Capacidade Transportadoras Veículos …" at bounding box center [423, 188] width 847 height 376
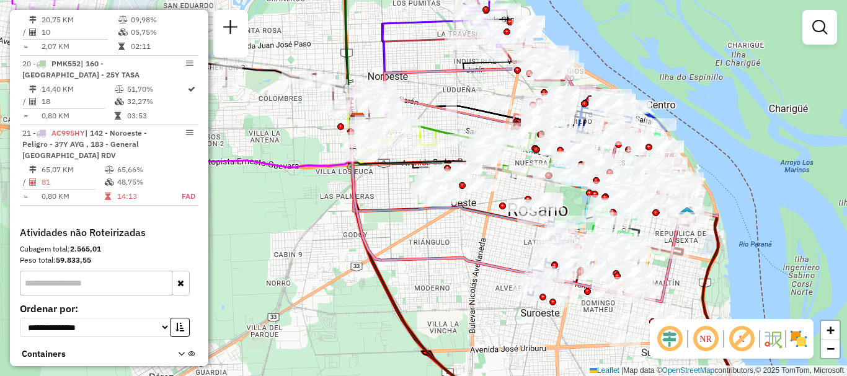
drag, startPoint x: 430, startPoint y: 292, endPoint x: 479, endPoint y: 318, distance: 55.5
click at [479, 318] on div "Janela de atendimento Grade de atendimento Capacidade Transportadoras Veículos …" at bounding box center [423, 188] width 847 height 376
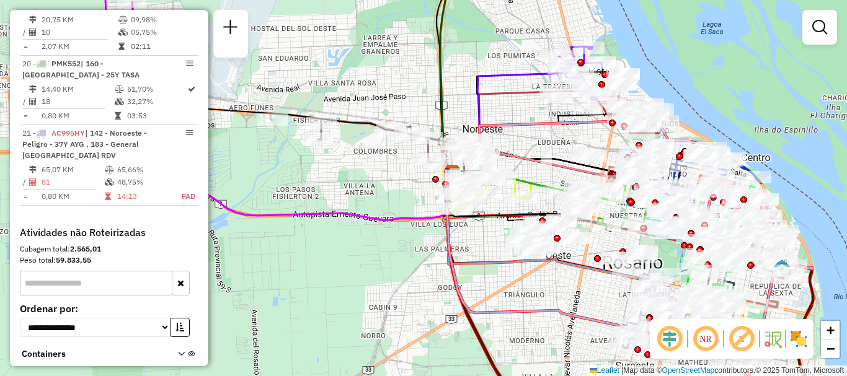
drag, startPoint x: 466, startPoint y: 293, endPoint x: 555, endPoint y: 318, distance: 92.2
click at [555, 318] on icon at bounding box center [629, 235] width 368 height 230
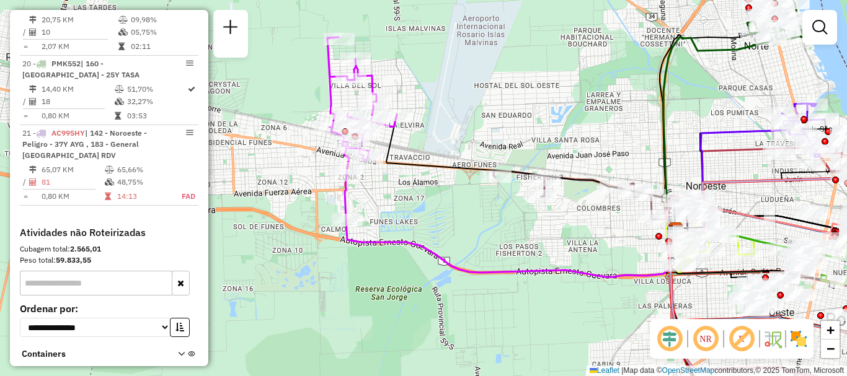
drag, startPoint x: 520, startPoint y: 303, endPoint x: 618, endPoint y: 316, distance: 98.7
click at [599, 309] on div "Janela de atendimento Grade de atendimento Capacidade Transportadoras Veículos …" at bounding box center [423, 188] width 847 height 376
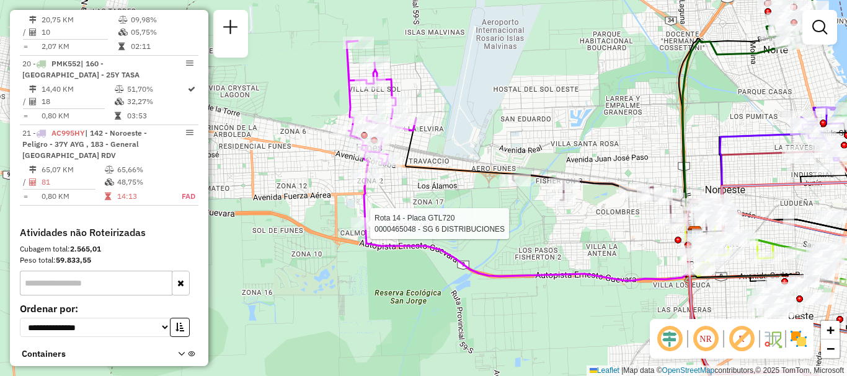
select select "**********"
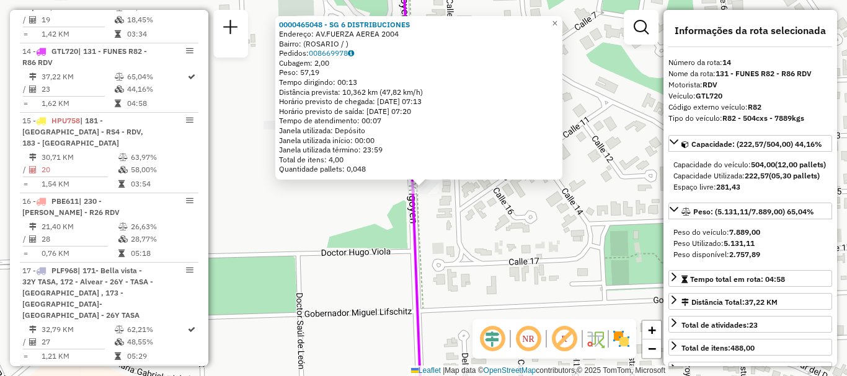
scroll to position [62, 0]
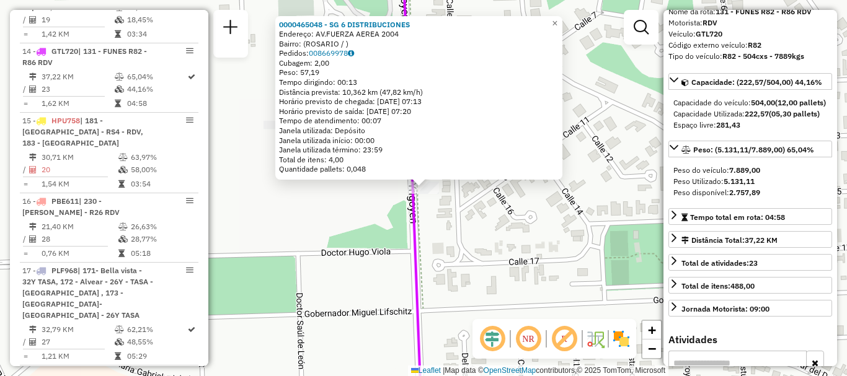
click at [523, 272] on div "0000465048 - SG 6 DISTRIBUCIONES Endereço: AV.FUERZA AEREA 2004 Bairro: (ROSARI…" at bounding box center [423, 188] width 847 height 376
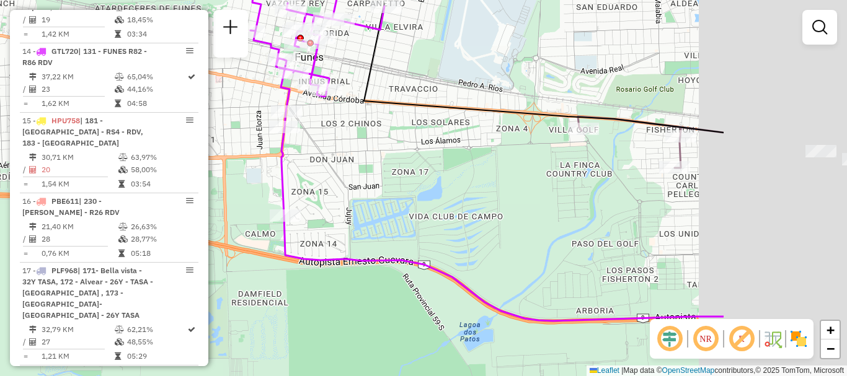
drag, startPoint x: 453, startPoint y: 197, endPoint x: 355, endPoint y: 185, distance: 98.7
click at [355, 185] on div "Janela de atendimento Grade de atendimento Capacidade Transportadoras Veículos …" at bounding box center [423, 188] width 847 height 376
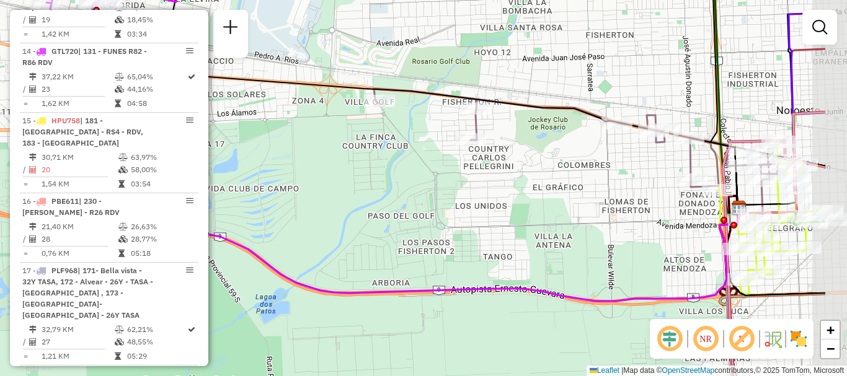
drag, startPoint x: 588, startPoint y: 221, endPoint x: 482, endPoint y: 205, distance: 107.2
click at [482, 205] on div "Janela de atendimento Grade de atendimento Capacidade Transportadoras Veículos …" at bounding box center [423, 188] width 847 height 376
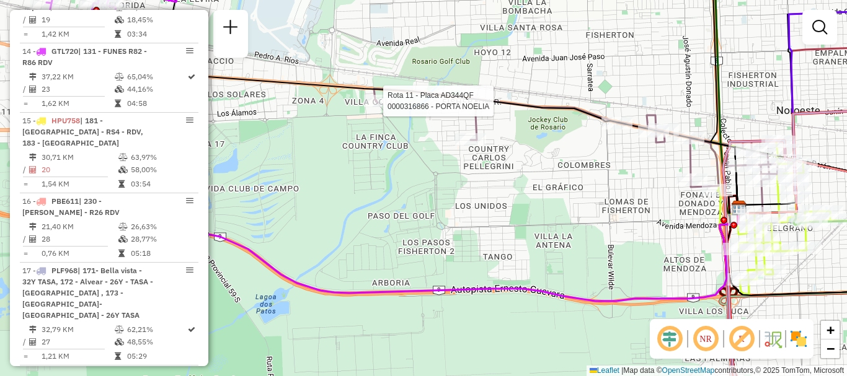
select select "**********"
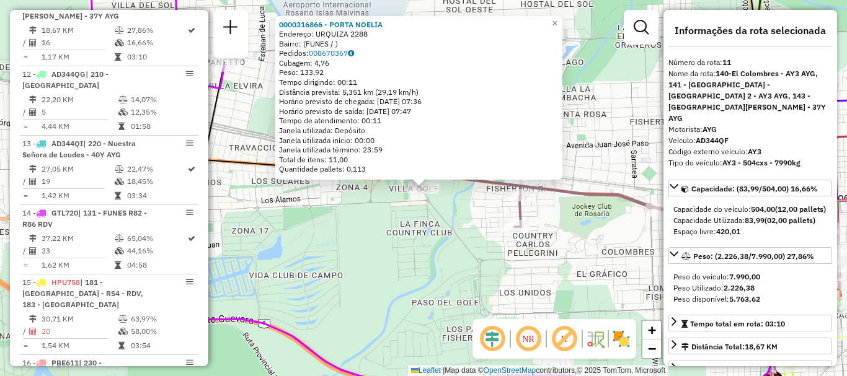
scroll to position [1203, 0]
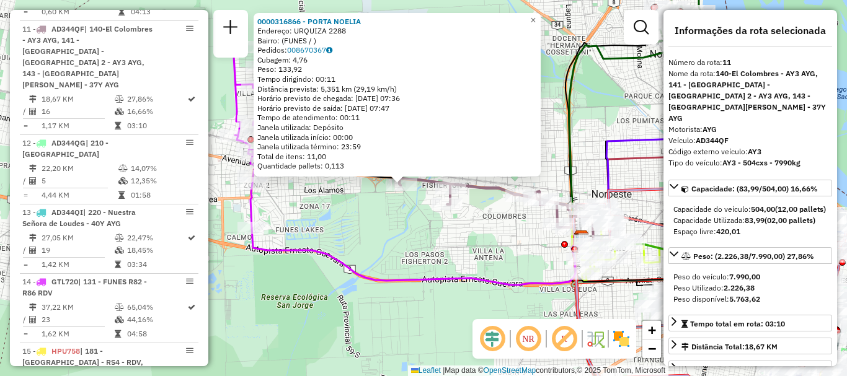
drag, startPoint x: 494, startPoint y: 257, endPoint x: 321, endPoint y: 133, distance: 212.5
click at [329, 143] on div "0000316866 - PORTA NOELIA Endereço: URQUIZA 2288 Bairro: (FUNES / ) Pedidos: 00…" at bounding box center [423, 188] width 847 height 376
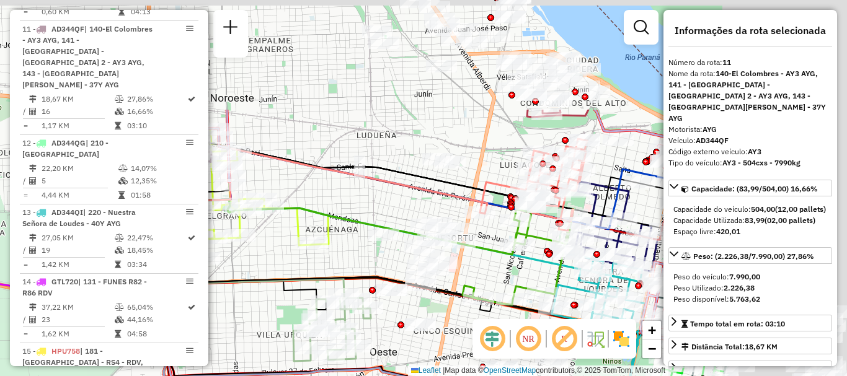
drag, startPoint x: 461, startPoint y: 303, endPoint x: 399, endPoint y: 351, distance: 78.1
click at [399, 351] on div "0000316866 - PORTA NOELIA Endereço: URQUIZA 2288 Bairro: (FUNES / ) Pedidos: 00…" at bounding box center [423, 188] width 847 height 376
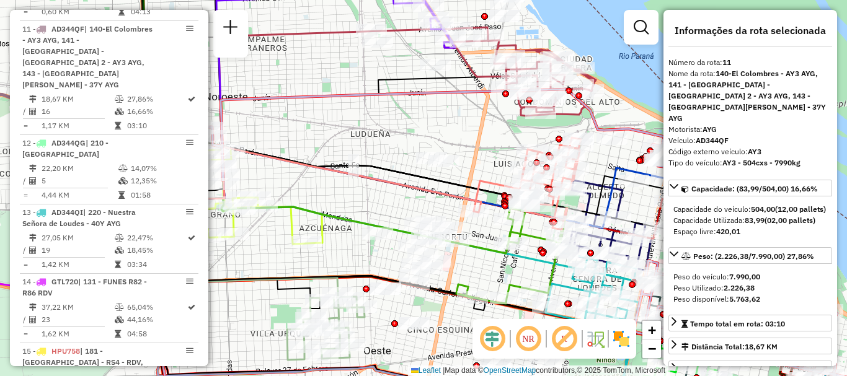
drag, startPoint x: 502, startPoint y: 272, endPoint x: 395, endPoint y: 166, distance: 151.3
click at [397, 169] on div "0000316866 - PORTA NOELIA Endereço: URQUIZA 2288 Bairro: (FUNES / ) Pedidos: 00…" at bounding box center [423, 188] width 847 height 376
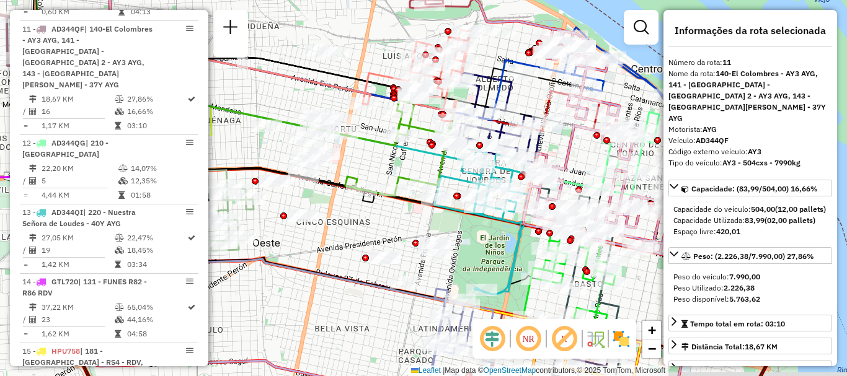
drag, startPoint x: 528, startPoint y: 239, endPoint x: 470, endPoint y: 174, distance: 86.9
click at [474, 182] on div "0000316866 - PORTA NOELIA Endereço: URQUIZA 2288 Bairro: (FUNES / ) Pedidos: 00…" at bounding box center [423, 188] width 847 height 376
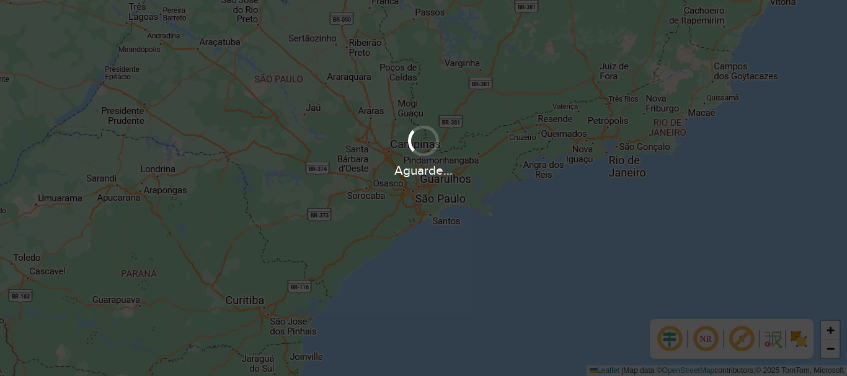
scroll to position [869, 0]
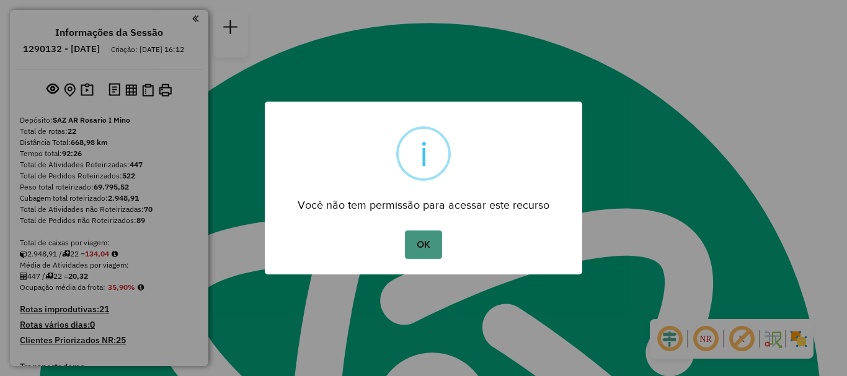
click at [432, 235] on button "OK" at bounding box center [423, 245] width 37 height 29
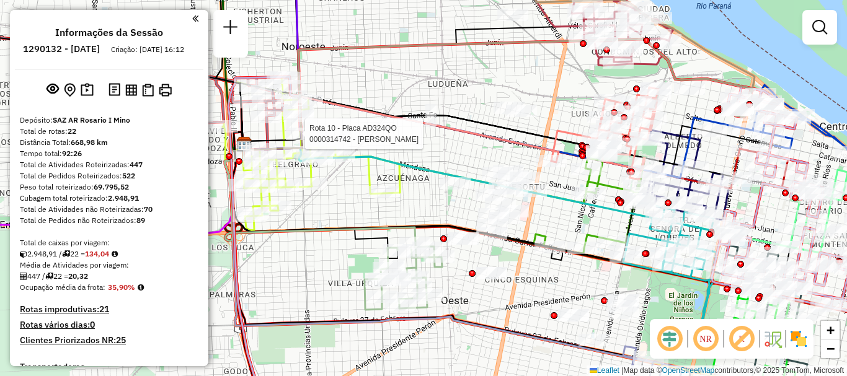
drag, startPoint x: 344, startPoint y: 192, endPoint x: 312, endPoint y: 120, distance: 78.3
click at [316, 131] on div "Rota 10 - Placa AD324QO 0000314742 - LIN ZHIMEI Janela de atendimento Grade de …" at bounding box center [423, 188] width 847 height 376
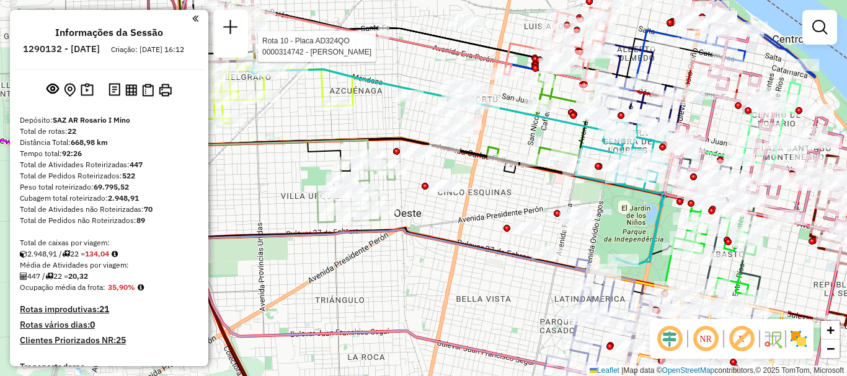
drag, startPoint x: 440, startPoint y: 202, endPoint x: 417, endPoint y: 154, distance: 52.7
click at [422, 183] on div at bounding box center [425, 186] width 7 height 7
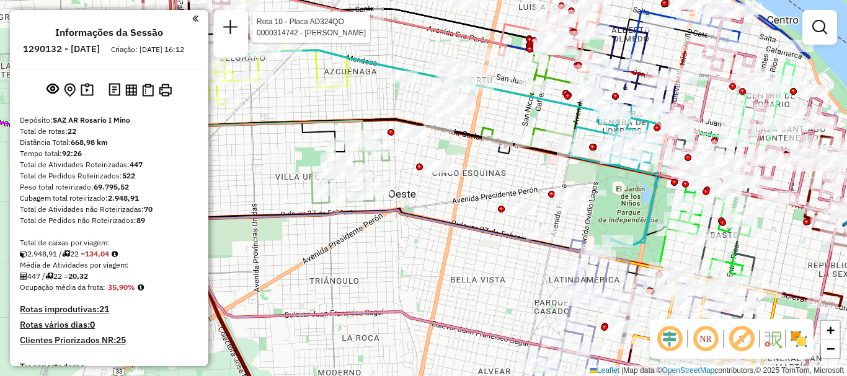
drag, startPoint x: 495, startPoint y: 182, endPoint x: 473, endPoint y: 152, distance: 37.3
click at [473, 152] on div "Rota 10 - Placa AD324QO 0000314742 - LIN ZHIMEI Janela de atendimento Grade de …" at bounding box center [423, 188] width 847 height 376
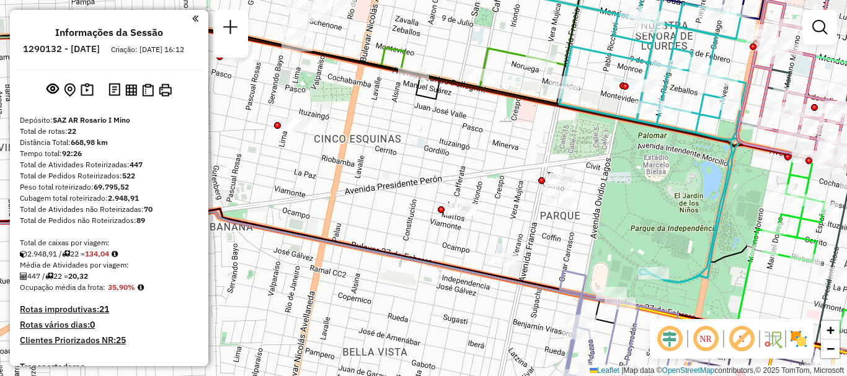
drag, startPoint x: 436, startPoint y: 180, endPoint x: 397, endPoint y: 181, distance: 39.1
click at [397, 181] on div "Rota 10 - Placa AD324QO 0000314742 - LIN ZHIMEI Janela de atendimento Grade de …" at bounding box center [423, 188] width 847 height 376
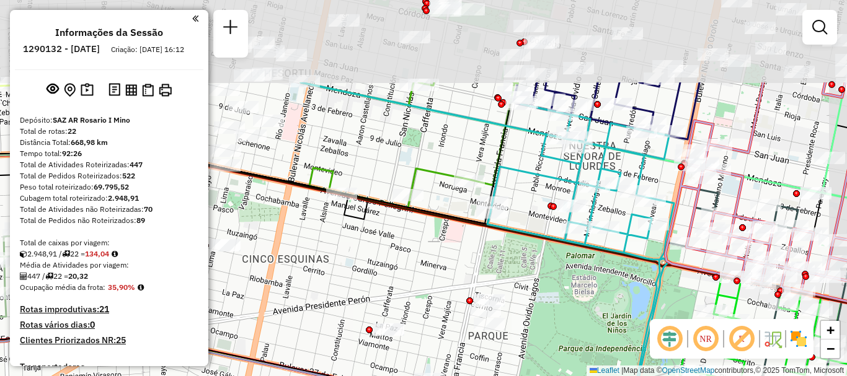
drag, startPoint x: 580, startPoint y: 250, endPoint x: 539, endPoint y: 330, distance: 90.4
click at [538, 348] on div "Rota 10 - Placa AD324QO 0000314742 - LIN ZHIMEI Janela de atendimento Grade de …" at bounding box center [423, 188] width 847 height 376
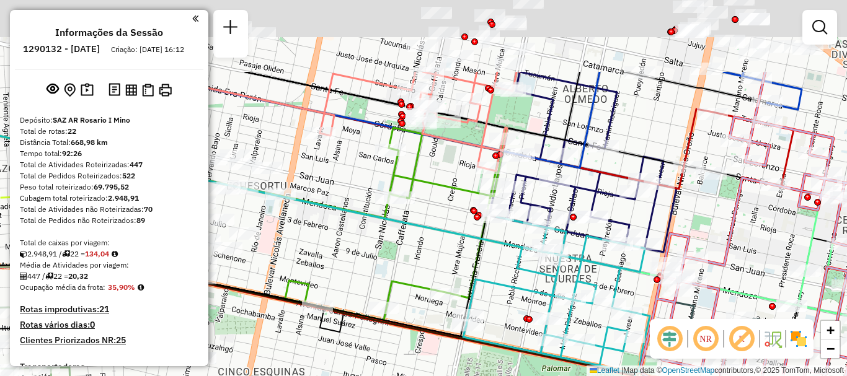
drag, startPoint x: 551, startPoint y: 335, endPoint x: 547, endPoint y: 395, distance: 60.2
click at [547, 376] on html "Aguarde... Pop-up bloqueado! Seu navegador bloqueou automáticamente a abertura …" at bounding box center [423, 188] width 847 height 376
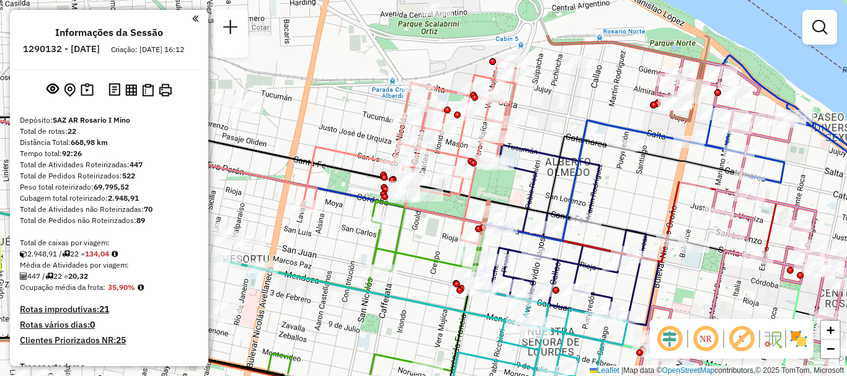
drag, startPoint x: 526, startPoint y: 337, endPoint x: 521, endPoint y: 371, distance: 35.1
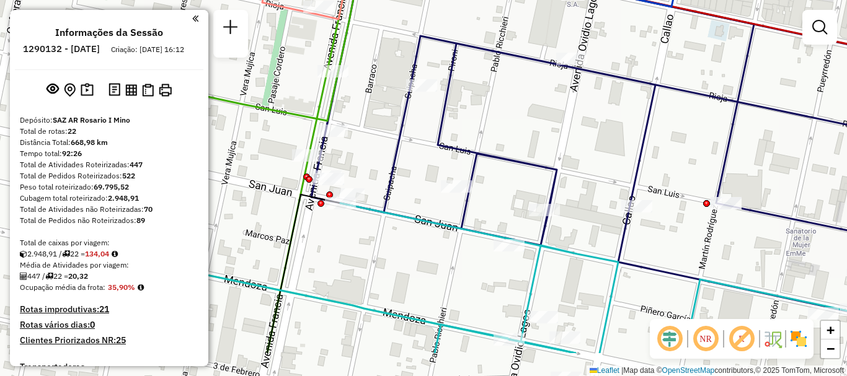
drag, startPoint x: 541, startPoint y: 309, endPoint x: 645, endPoint y: 249, distance: 120.8
click at [645, 249] on div "Rota 10 - Placa AD324QO 0000314742 - LIN ZHIMEI Rota 13 - Placa AD344QI 0000469…" at bounding box center [423, 188] width 847 height 376
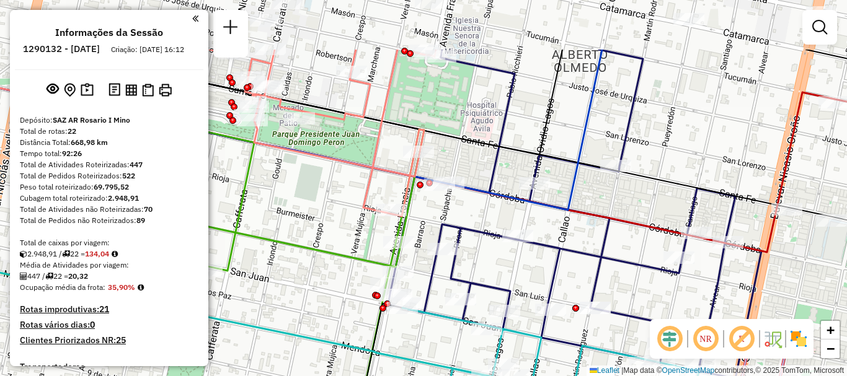
drag, startPoint x: 565, startPoint y: 176, endPoint x: 547, endPoint y: 265, distance: 91.1
click at [547, 265] on div "Rota 10 - Placa AD324QO 0000314742 - LIN ZHIMEI Rota 13 - Placa AD344QI 0000469…" at bounding box center [423, 188] width 847 height 376
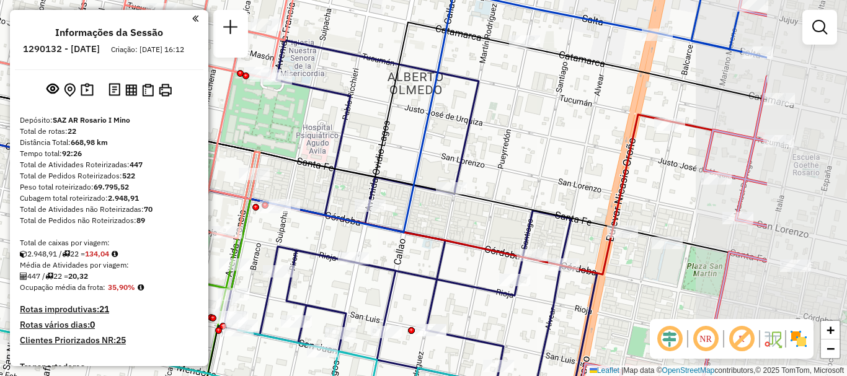
drag, startPoint x: 486, startPoint y: 270, endPoint x: 376, endPoint y: 267, distance: 109.8
click at [376, 267] on icon at bounding box center [410, 220] width 373 height 361
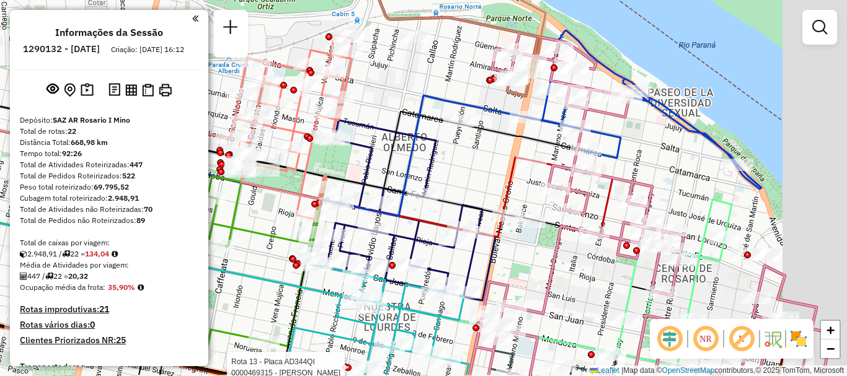
drag, startPoint x: 673, startPoint y: 240, endPoint x: 482, endPoint y: 139, distance: 216.6
click at [482, 144] on icon at bounding box center [327, 156] width 1008 height 437
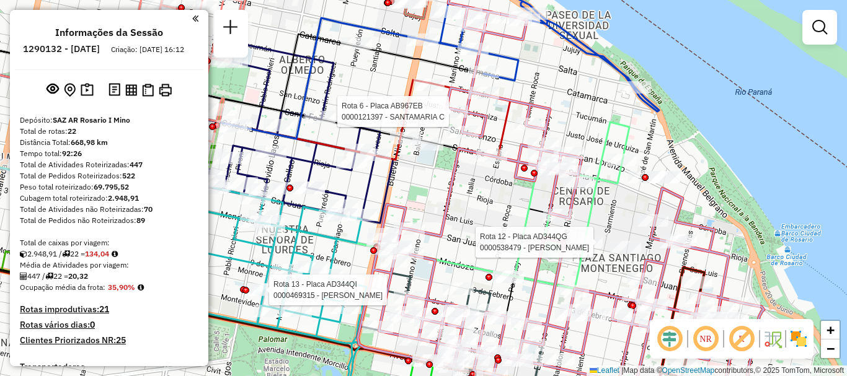
select select "**********"
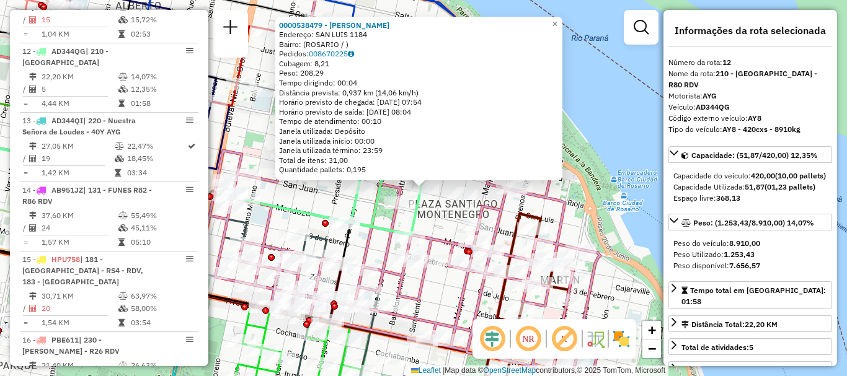
scroll to position [62, 0]
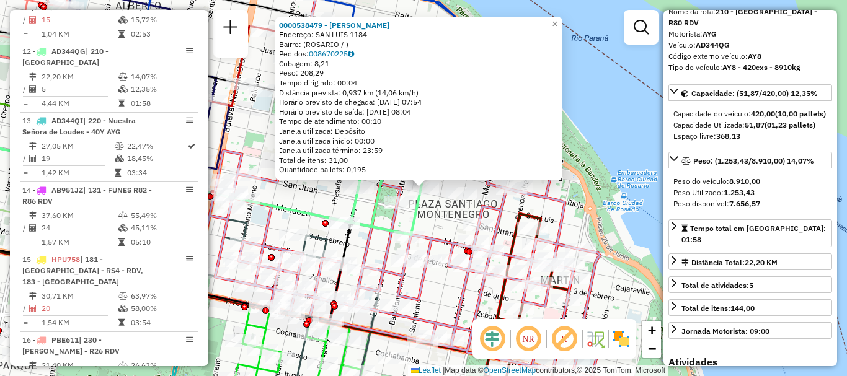
click at [632, 283] on div "0000538479 - cOSTA MATEO Endereço: SAN LUIS 1184 Bairro: (ROSARIO / ) Pedidos: …" at bounding box center [423, 188] width 847 height 376
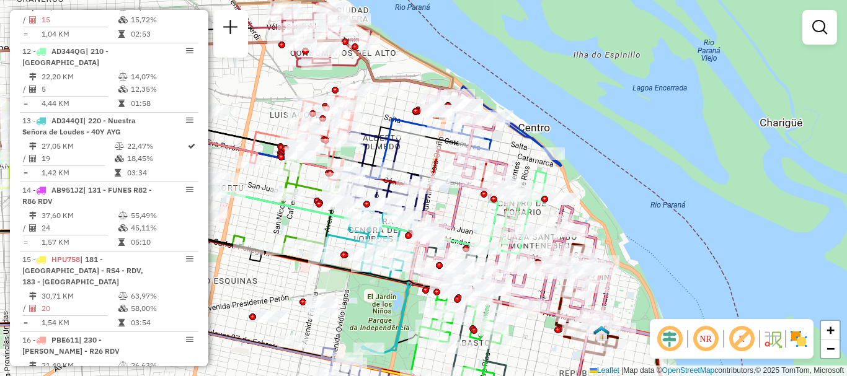
click at [624, 239] on div "Janela de atendimento Grade de atendimento Capacidade Transportadoras Veículos …" at bounding box center [423, 188] width 847 height 376
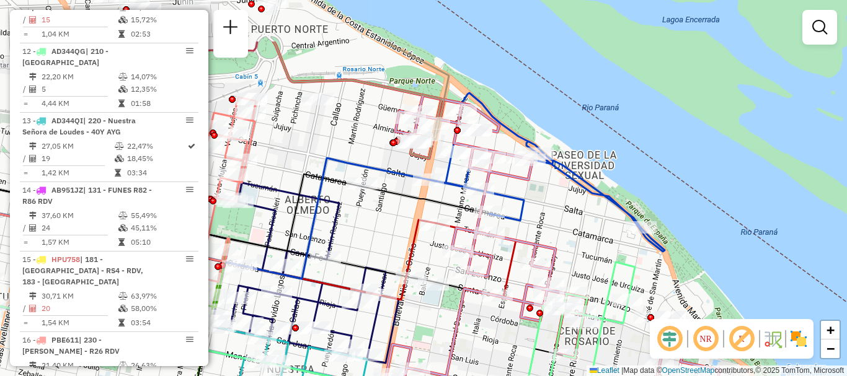
drag, startPoint x: 457, startPoint y: 161, endPoint x: 465, endPoint y: 230, distance: 69.3
click at [465, 230] on icon at bounding box center [521, 267] width 496 height 451
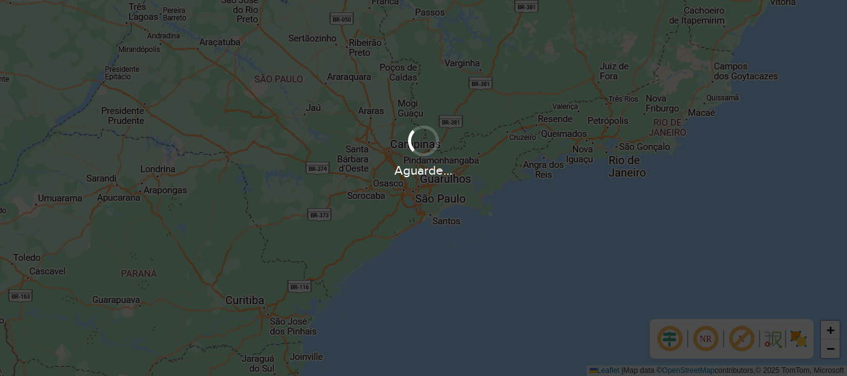
scroll to position [869, 0]
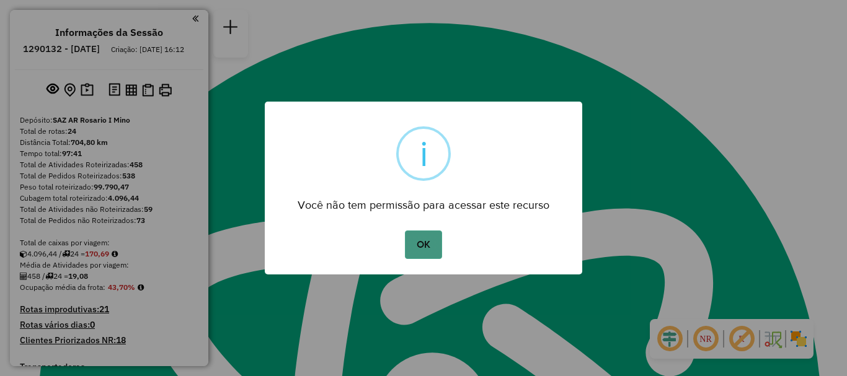
click at [423, 249] on button "OK" at bounding box center [423, 245] width 37 height 29
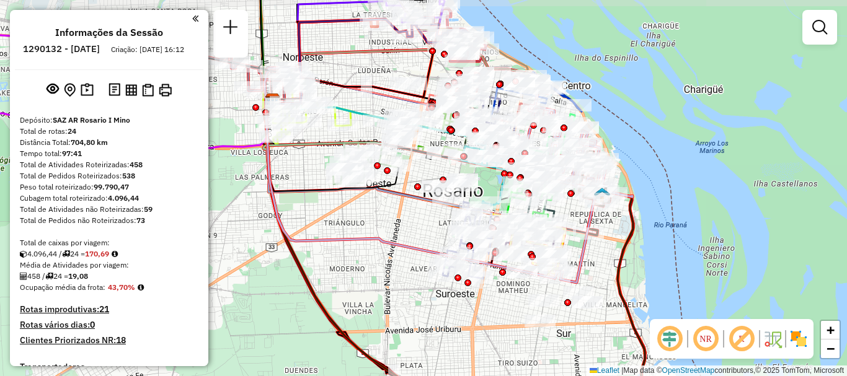
drag, startPoint x: 412, startPoint y: 239, endPoint x: 407, endPoint y: 250, distance: 12.0
click at [407, 250] on icon at bounding box center [449, 163] width 368 height 230
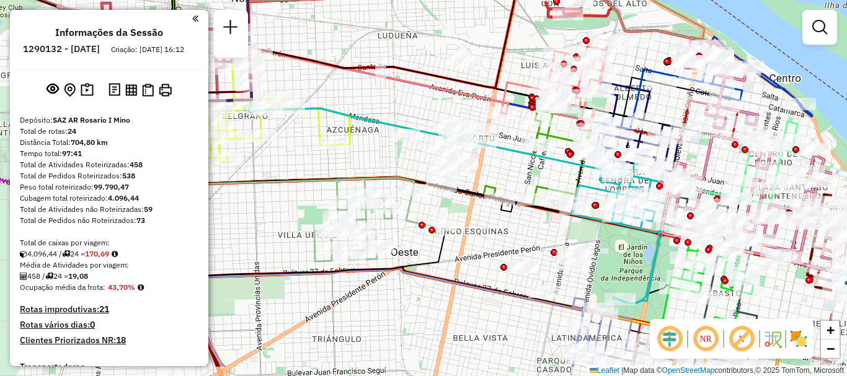
drag, startPoint x: 412, startPoint y: 137, endPoint x: 312, endPoint y: 91, distance: 109.6
click at [312, 91] on div "Janela de atendimento Grade de atendimento Capacidade Transportadoras Veículos …" at bounding box center [423, 188] width 847 height 376
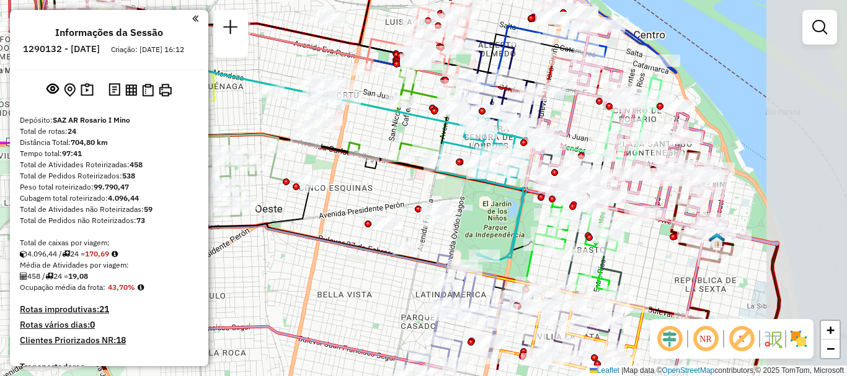
drag, startPoint x: 419, startPoint y: 157, endPoint x: 290, endPoint y: 117, distance: 134.9
click at [290, 117] on div "Janela de atendimento Grade de atendimento Capacidade Transportadoras Veículos …" at bounding box center [423, 188] width 847 height 376
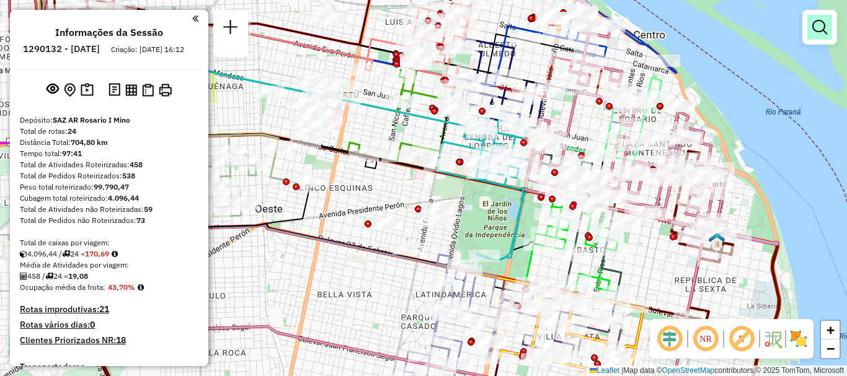
click at [822, 31] on em at bounding box center [819, 27] width 15 height 15
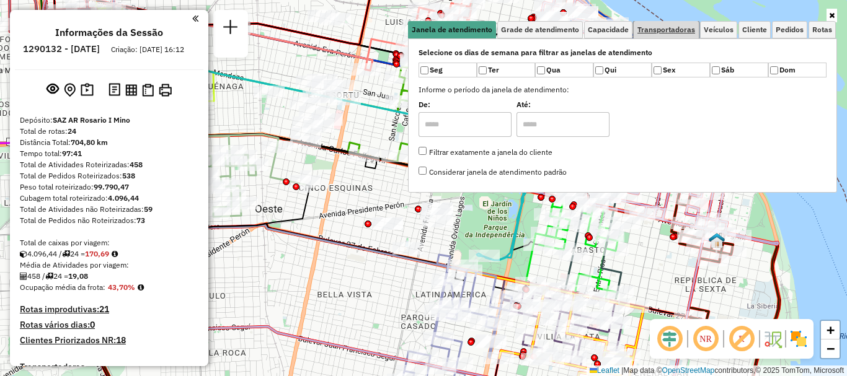
click at [683, 28] on span "Transportadoras" at bounding box center [666, 29] width 58 height 7
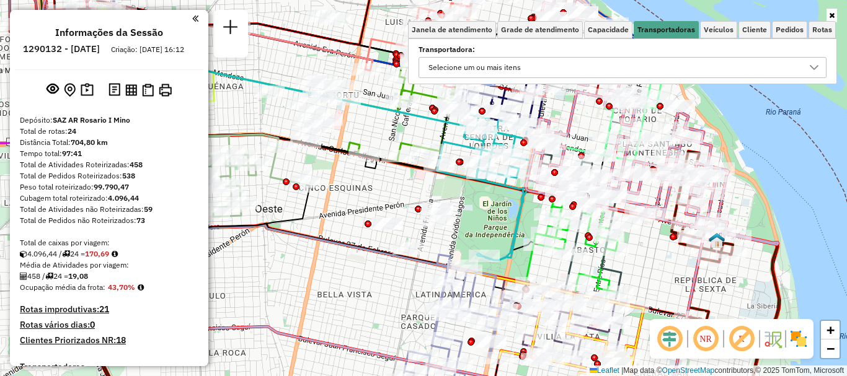
click at [817, 66] on icon at bounding box center [814, 68] width 10 height 10
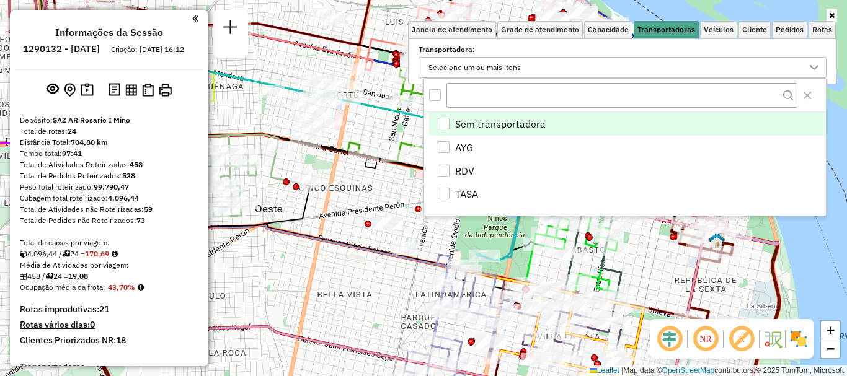
scroll to position [7, 43]
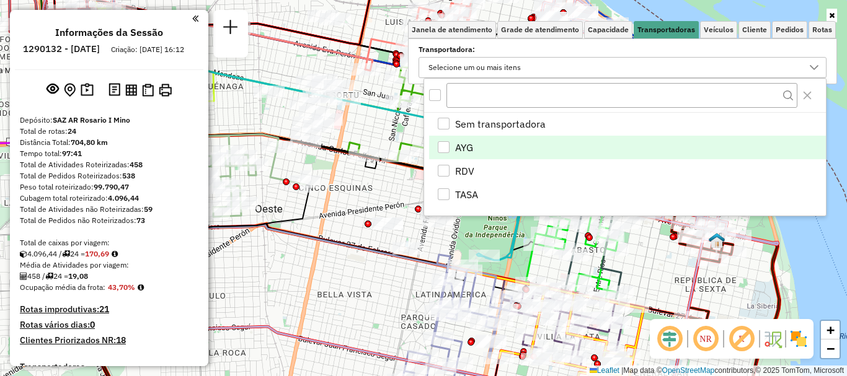
click at [443, 145] on div "AYG" at bounding box center [444, 147] width 12 height 12
click at [395, 210] on div "Janela de atendimento Grade de atendimento Capacidade Transportadoras Veículos …" at bounding box center [423, 188] width 847 height 376
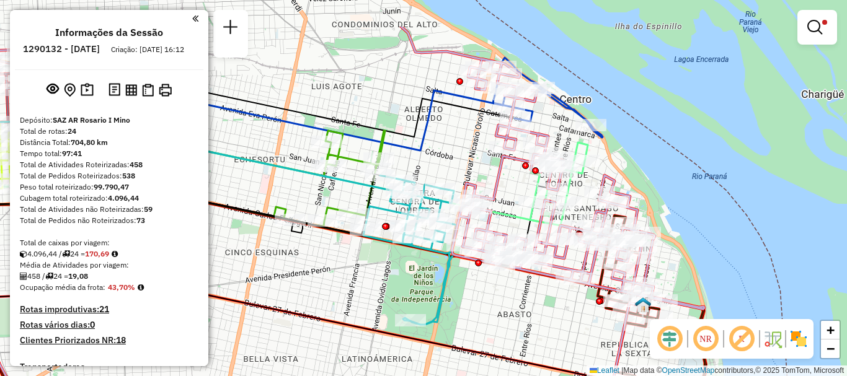
drag, startPoint x: 535, startPoint y: 274, endPoint x: 515, endPoint y: 283, distance: 21.7
click at [515, 283] on div "Limpar filtros Janela de atendimento Grade de atendimento Capacidade Transporta…" at bounding box center [423, 188] width 847 height 376
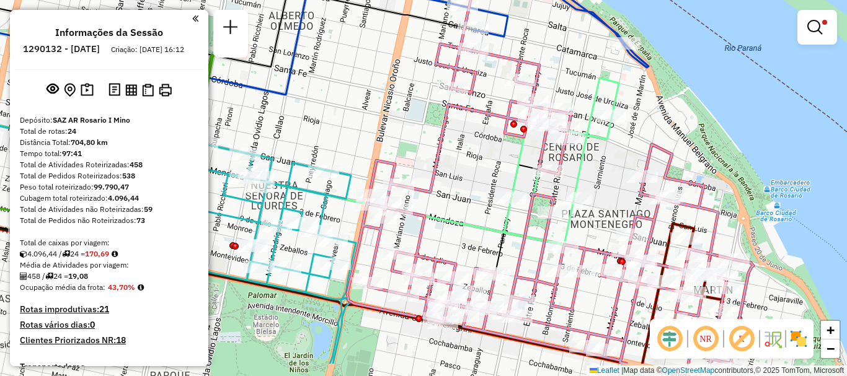
drag, startPoint x: 594, startPoint y: 203, endPoint x: 554, endPoint y: 88, distance: 122.2
click at [554, 94] on div "Limpar filtros Janela de atendimento Grade de atendimento Capacidade Transporta…" at bounding box center [423, 188] width 847 height 376
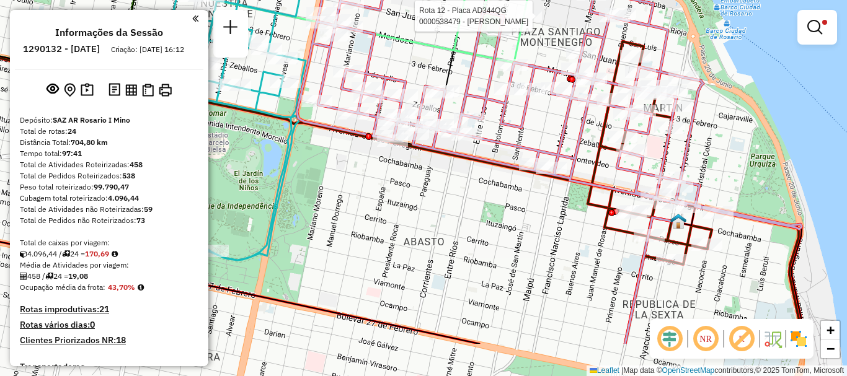
drag, startPoint x: 574, startPoint y: 246, endPoint x: 559, endPoint y: 50, distance: 196.5
click at [560, 162] on div at bounding box center [551, 168] width 31 height 12
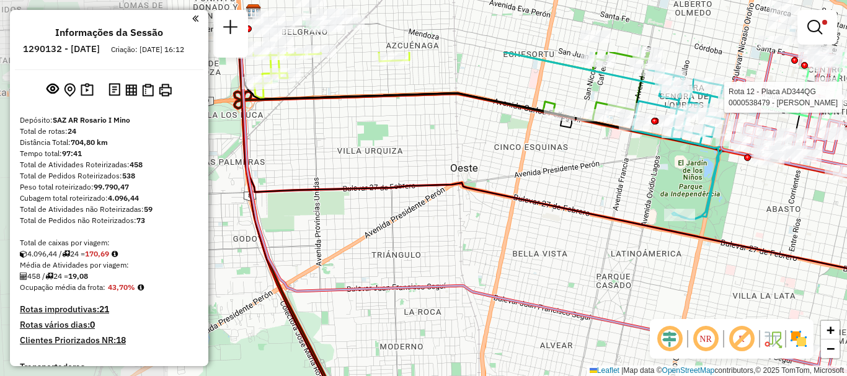
drag, startPoint x: 445, startPoint y: 132, endPoint x: 755, endPoint y: 222, distance: 322.8
click at [755, 222] on div "Rota 12 - Placa AD344QG 0000538479 - cOSTA [PERSON_NAME] filtros Janela de aten…" at bounding box center [423, 188] width 847 height 376
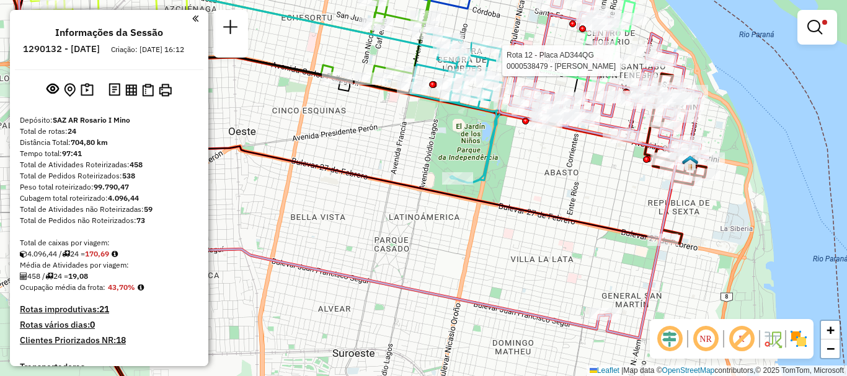
drag, startPoint x: 505, startPoint y: 174, endPoint x: 283, endPoint y: 138, distance: 225.0
click at [283, 138] on div "Rota 12 - Placa AD344QG 0000538479 - cOSTA [PERSON_NAME] filtros Janela de aten…" at bounding box center [423, 188] width 847 height 376
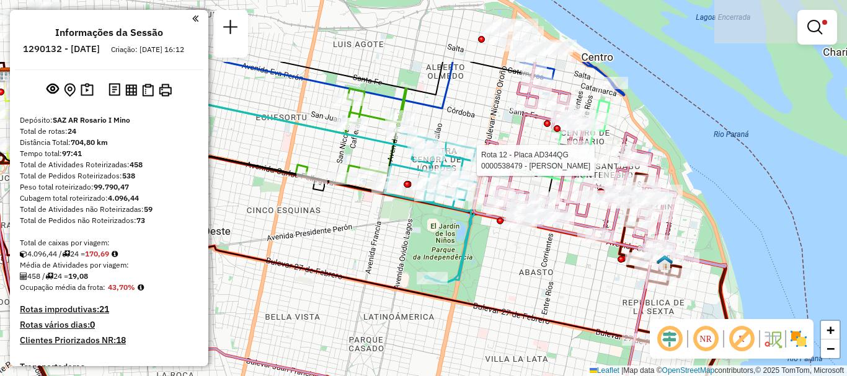
drag, startPoint x: 601, startPoint y: 190, endPoint x: 575, endPoint y: 290, distance: 103.0
click at [575, 290] on div "Rota 12 - Placa AD344QG 0000538479 - cOSTA [PERSON_NAME] filtros Janela de aten…" at bounding box center [423, 188] width 847 height 376
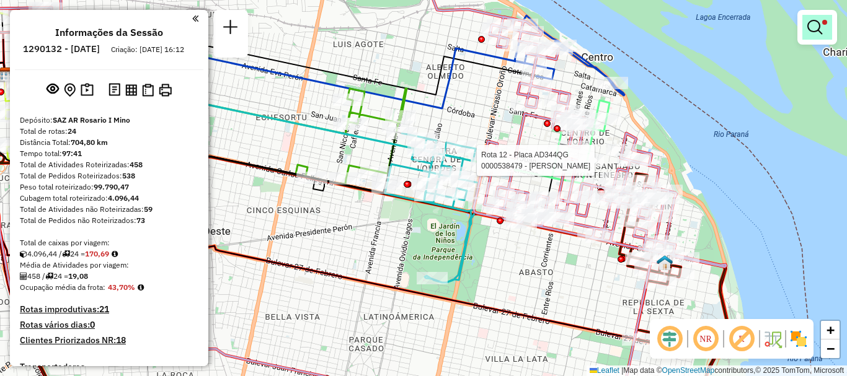
click at [807, 28] on link at bounding box center [817, 27] width 30 height 25
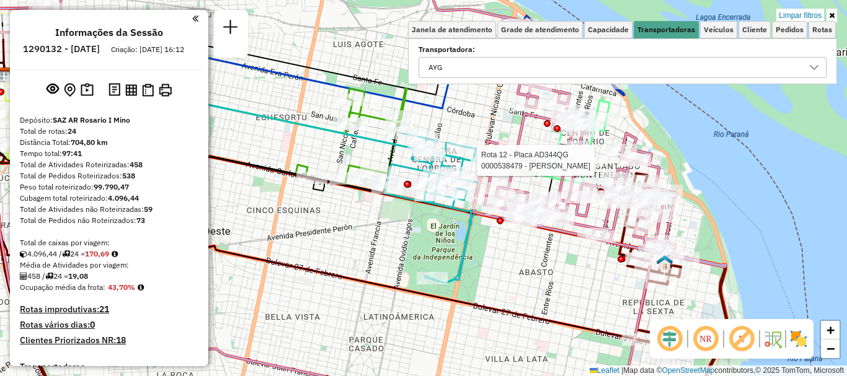
click at [812, 70] on icon at bounding box center [814, 68] width 10 height 10
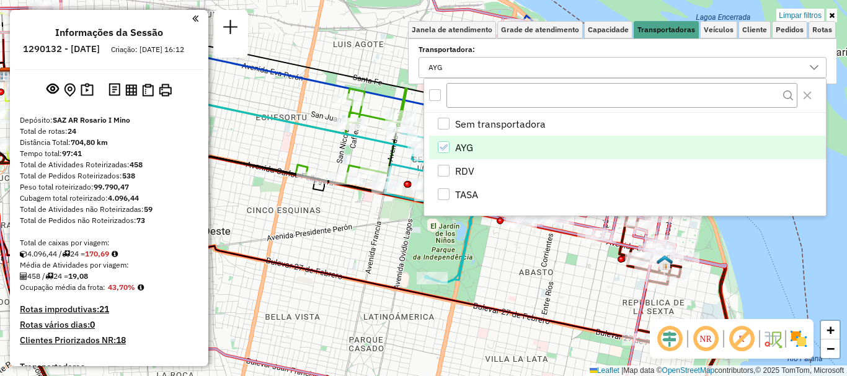
click at [448, 148] on icon "AYG" at bounding box center [443, 147] width 9 height 9
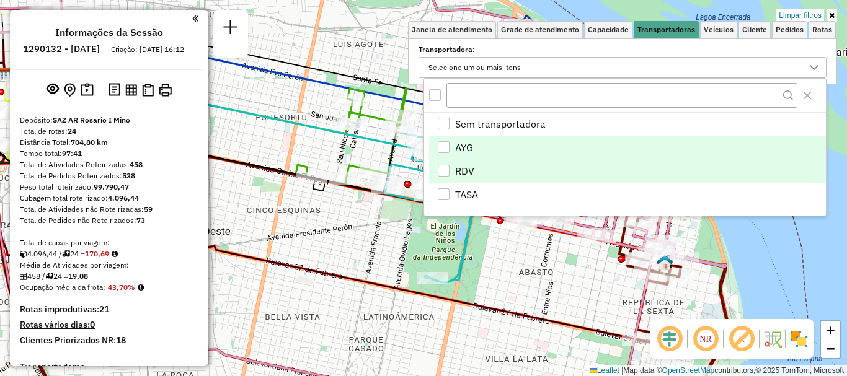
click at [443, 175] on div "RDV" at bounding box center [444, 171] width 12 height 12
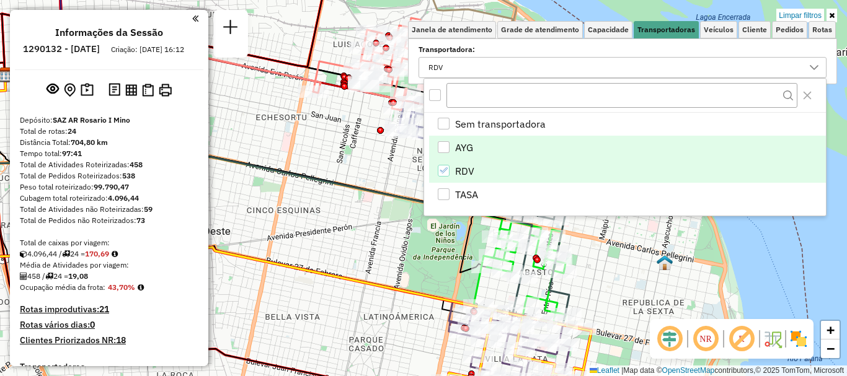
drag, startPoint x: 630, startPoint y: 296, endPoint x: 625, endPoint y: 288, distance: 9.5
click at [630, 295] on div "Limpar filtros Janela de atendimento Grade de atendimento Capacidade Transporta…" at bounding box center [423, 188] width 847 height 376
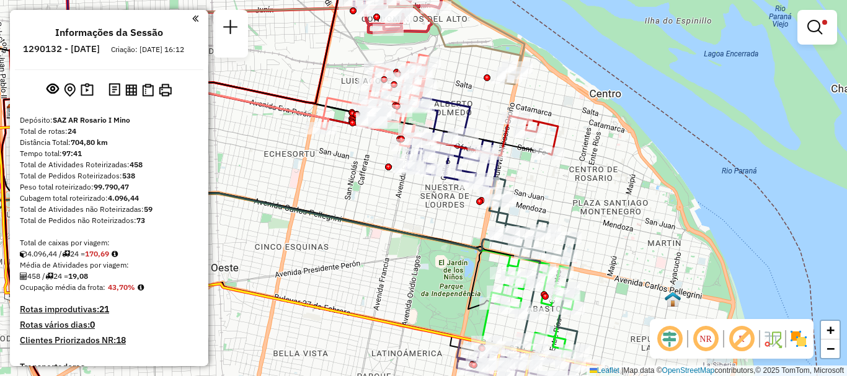
drag, startPoint x: 585, startPoint y: 229, endPoint x: 593, endPoint y: 267, distance: 38.7
click at [593, 267] on div "Limpar filtros Janela de atendimento Grade de atendimento Capacidade Transporta…" at bounding box center [423, 188] width 847 height 376
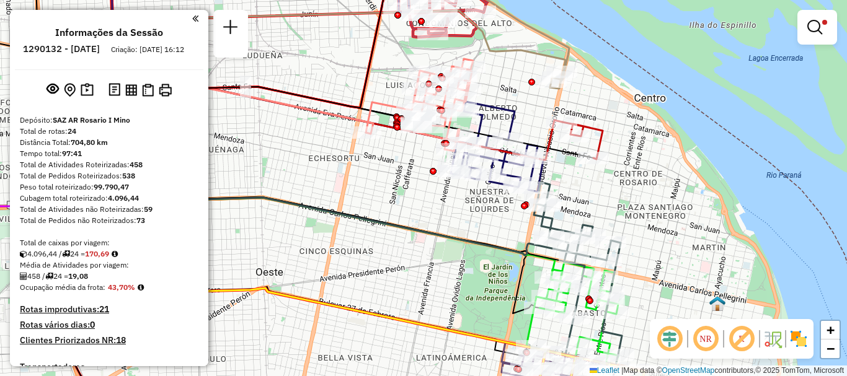
drag, startPoint x: 424, startPoint y: 242, endPoint x: 501, endPoint y: 245, distance: 76.9
click at [500, 245] on icon at bounding box center [323, 188] width 567 height 144
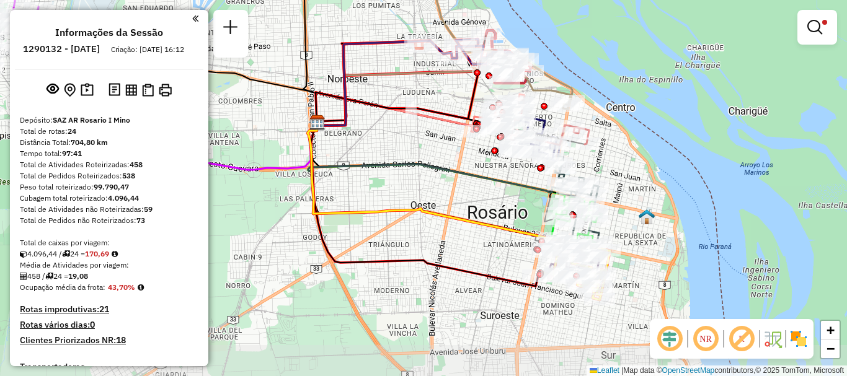
drag, startPoint x: 351, startPoint y: 205, endPoint x: 423, endPoint y: 178, distance: 77.5
click at [423, 178] on div "Limpar filtros Janela de atendimento Grade de atendimento Capacidade Transporta…" at bounding box center [423, 188] width 847 height 376
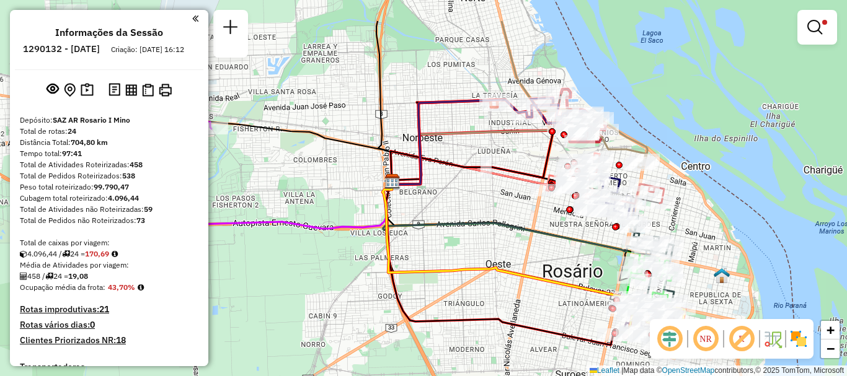
drag, startPoint x: 332, startPoint y: 187, endPoint x: 407, endPoint y: 246, distance: 95.4
click at [407, 246] on div "Limpar filtros Janela de atendimento Grade de atendimento Capacidade Transporta…" at bounding box center [423, 188] width 847 height 376
click at [810, 29] on em at bounding box center [814, 27] width 15 height 15
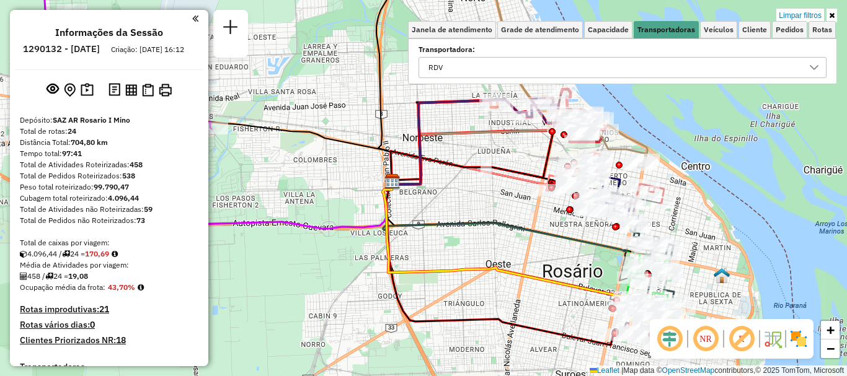
click at [811, 65] on icon at bounding box center [814, 68] width 10 height 10
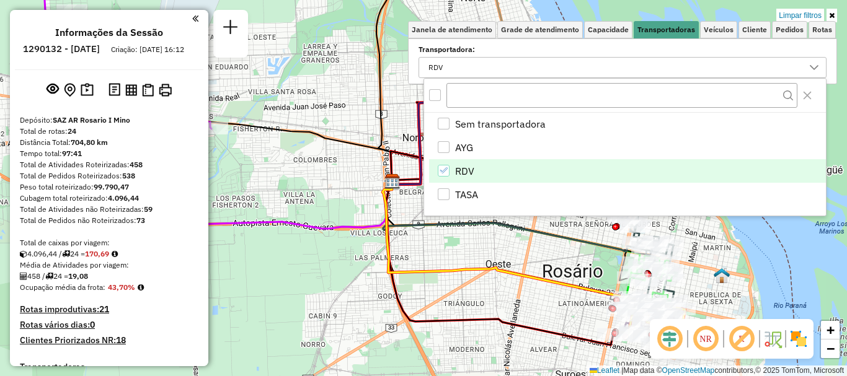
click at [449, 170] on div "RDV" at bounding box center [444, 171] width 12 height 12
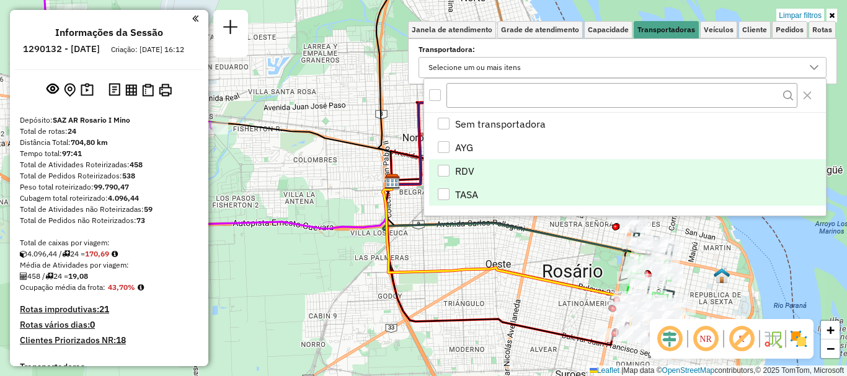
click at [438, 197] on div "TASA" at bounding box center [444, 194] width 12 height 12
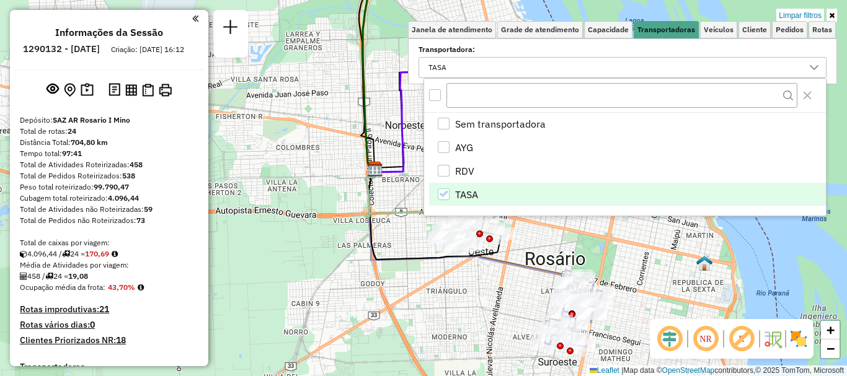
drag, startPoint x: 426, startPoint y: 221, endPoint x: 388, endPoint y: 196, distance: 45.2
click at [402, 203] on icon at bounding box center [412, 194] width 95 height 50
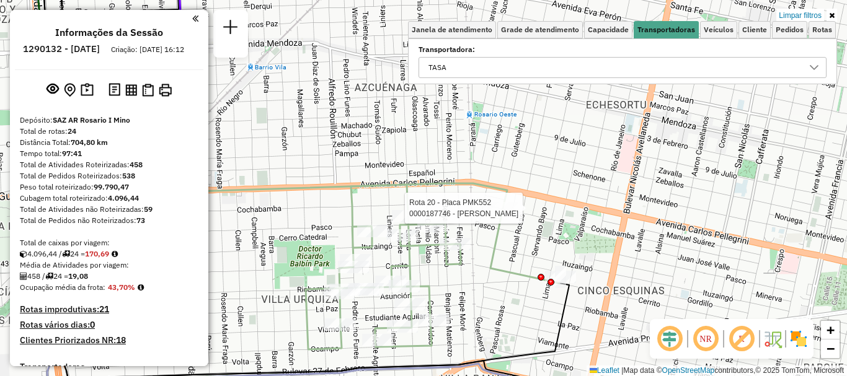
select select "**********"
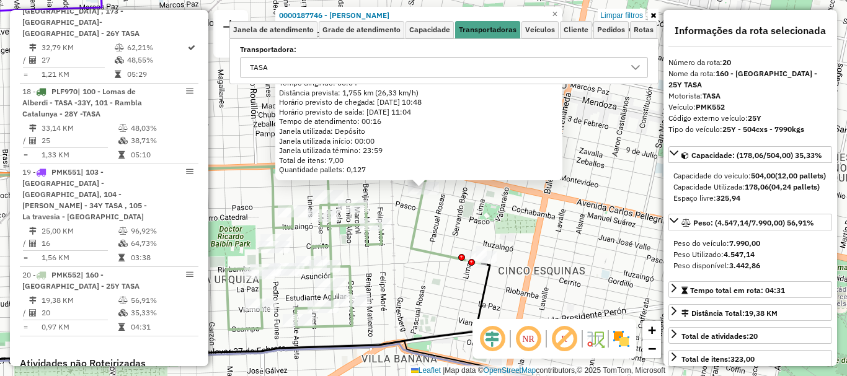
scroll to position [635, 0]
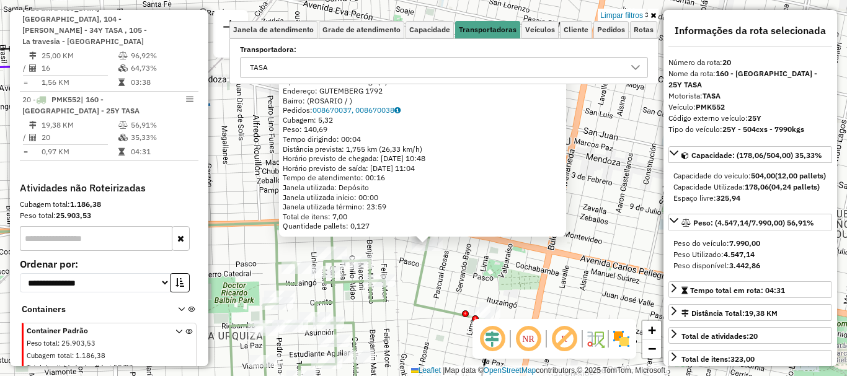
drag, startPoint x: 472, startPoint y: 224, endPoint x: 476, endPoint y: 281, distance: 56.5
click at [476, 281] on div "0000187746 - [PERSON_NAME] Tipo de cliente: 6 - Recarga (R) Endereço: GUTEMBERG…" at bounding box center [423, 188] width 847 height 376
click at [472, 288] on div "0000187746 - [PERSON_NAME] Tipo de cliente: 6 - Recarga (R) Endereço: GUTEMBERG…" at bounding box center [423, 188] width 847 height 376
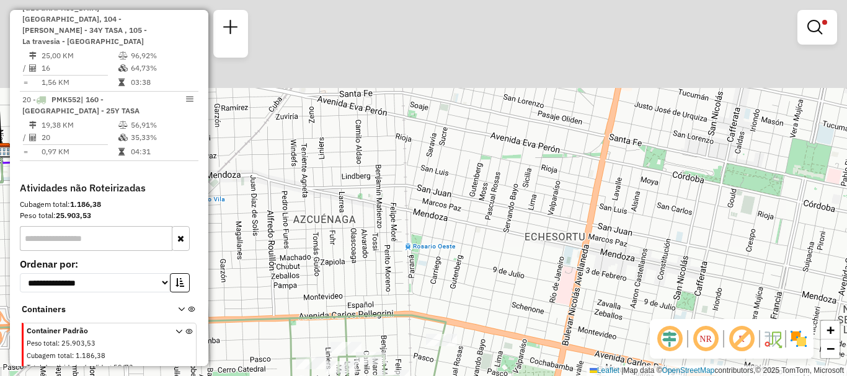
drag, startPoint x: 389, startPoint y: 178, endPoint x: 420, endPoint y: 303, distance: 129.0
click at [420, 303] on div "Limpar filtros Janela de atendimento Grade de atendimento Capacidade Transporta…" at bounding box center [423, 188] width 847 height 376
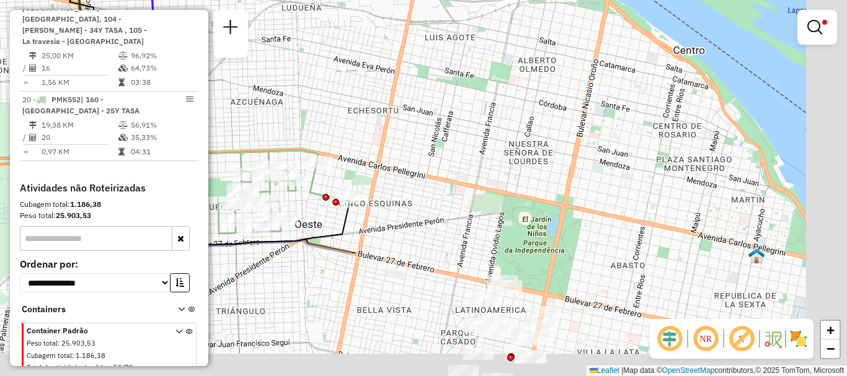
drag, startPoint x: 300, startPoint y: 87, endPoint x: 208, endPoint y: -34, distance: 151.8
click at [208, 0] on html "Aplicando filtros Pop-up bloqueado! Seu navegador bloqueou automáticamente a ab…" at bounding box center [423, 188] width 847 height 376
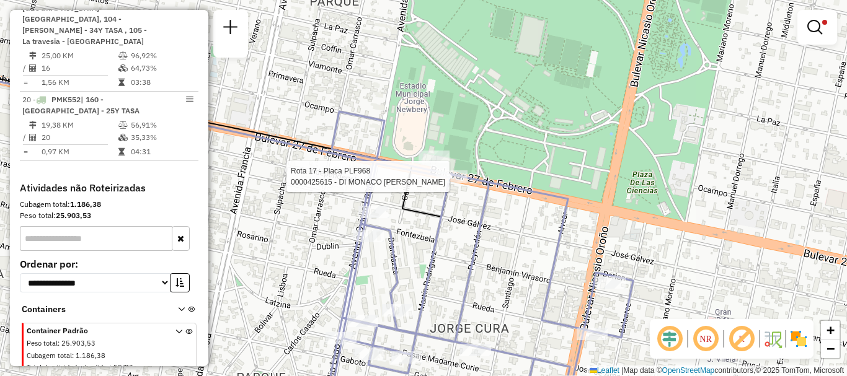
select select "**********"
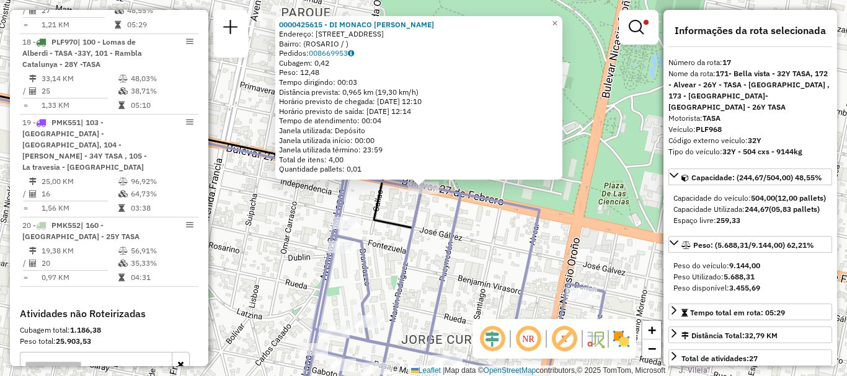
scroll to position [441, 0]
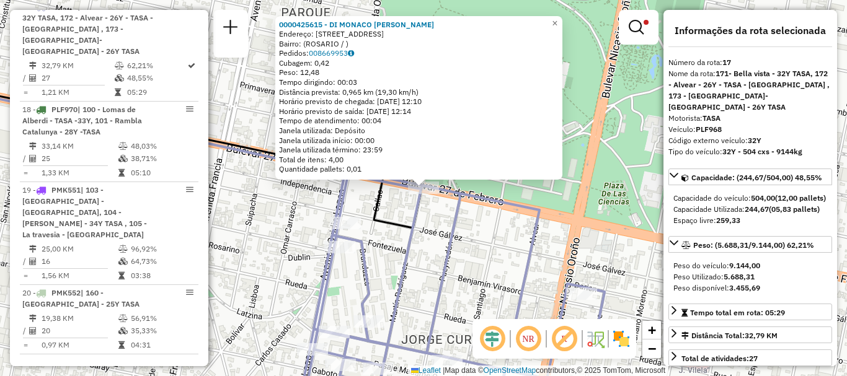
click at [460, 190] on icon at bounding box center [451, 268] width 308 height 291
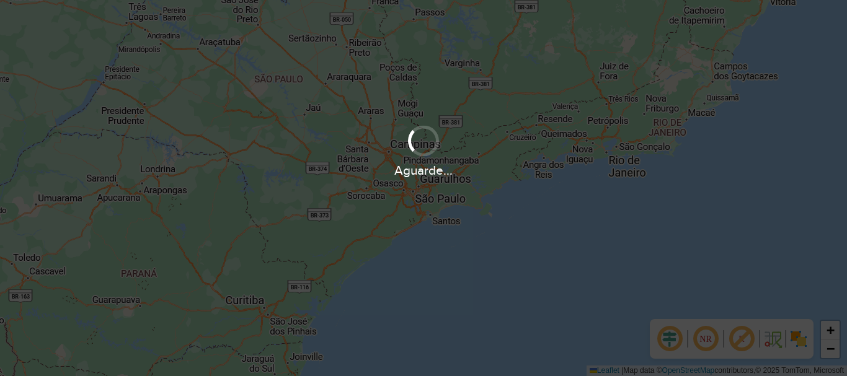
scroll to position [869, 0]
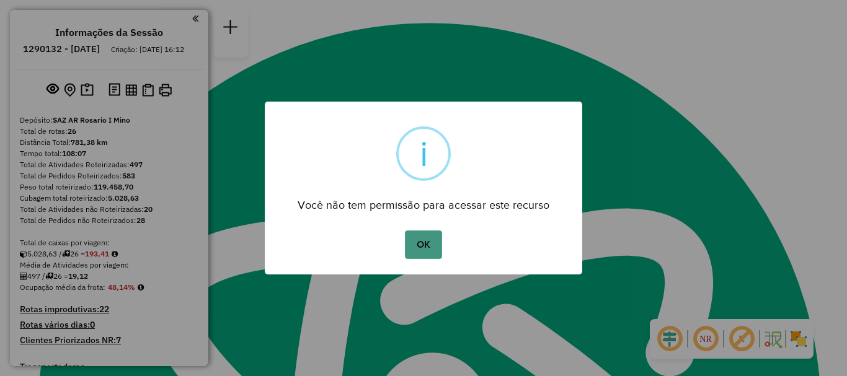
click at [410, 249] on button "OK" at bounding box center [423, 245] width 37 height 29
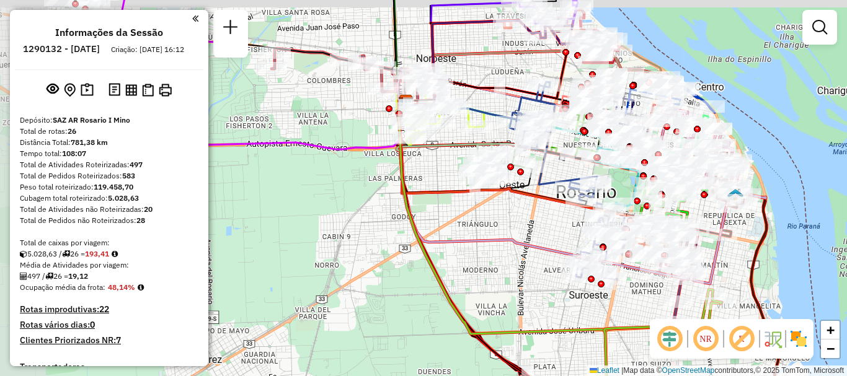
drag, startPoint x: 375, startPoint y: 200, endPoint x: 581, endPoint y: 222, distance: 207.0
click at [581, 222] on div "Rota 16 - Placa PLF968 0000329897 - ARBOIT [PERSON_NAME] de atendimento Grade d…" at bounding box center [423, 188] width 847 height 376
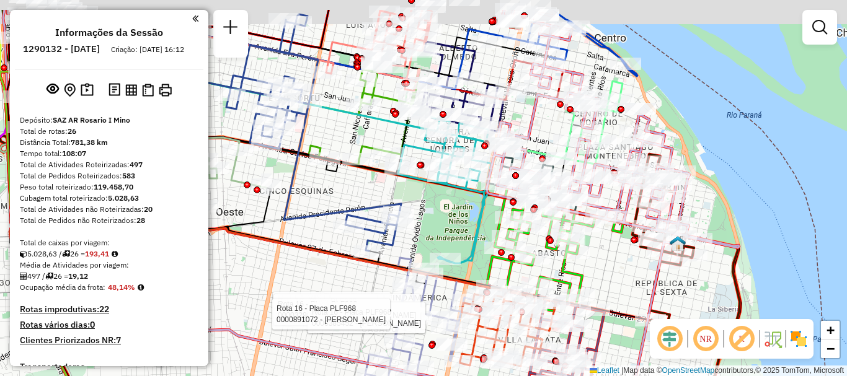
drag, startPoint x: 635, startPoint y: 221, endPoint x: 640, endPoint y: 268, distance: 48.1
click at [640, 268] on div "Rota 16 - Placa PLF968 0000541809 - [PERSON_NAME] Rota 16 - Placa PLF968 000032…" at bounding box center [423, 188] width 847 height 376
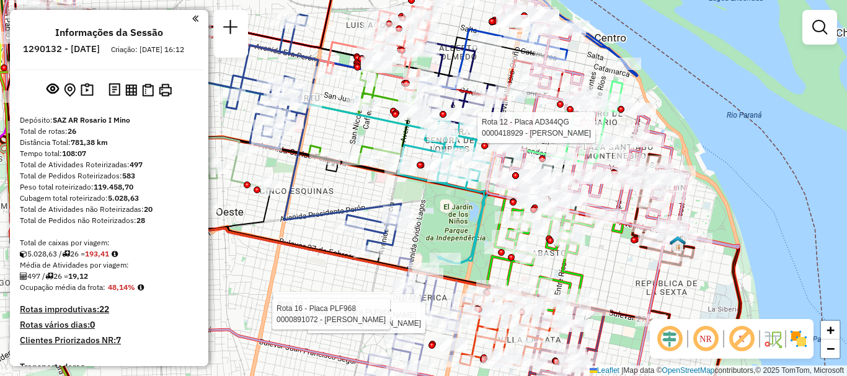
select select "**********"
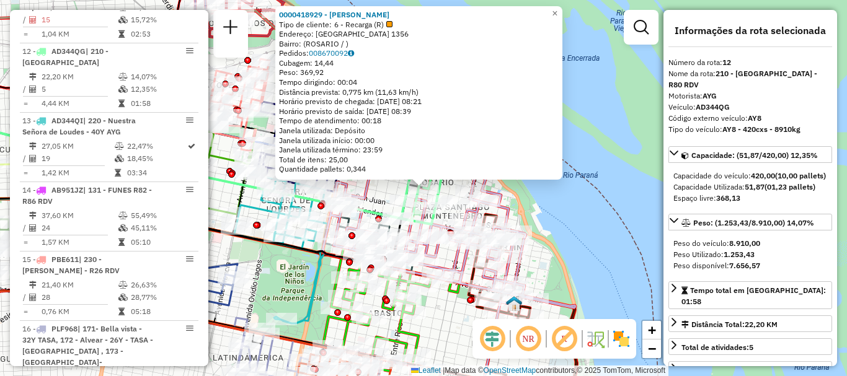
scroll to position [124, 0]
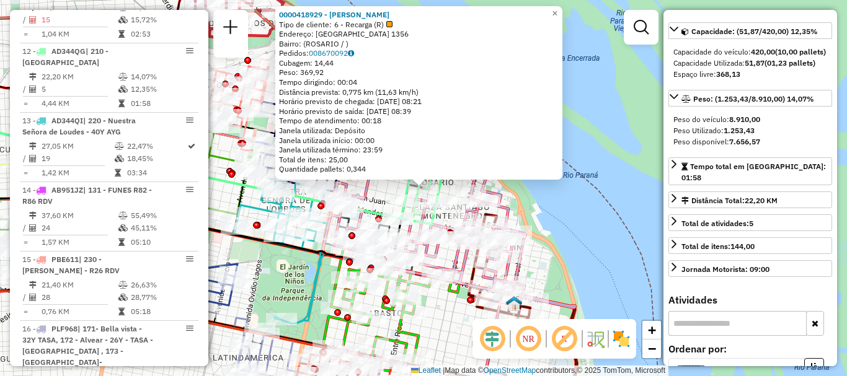
click at [617, 252] on div "0000418929 - [PERSON_NAME] Tipo de cliente: 6 - Recarga (R) Endereço: RIOJA 135…" at bounding box center [423, 188] width 847 height 376
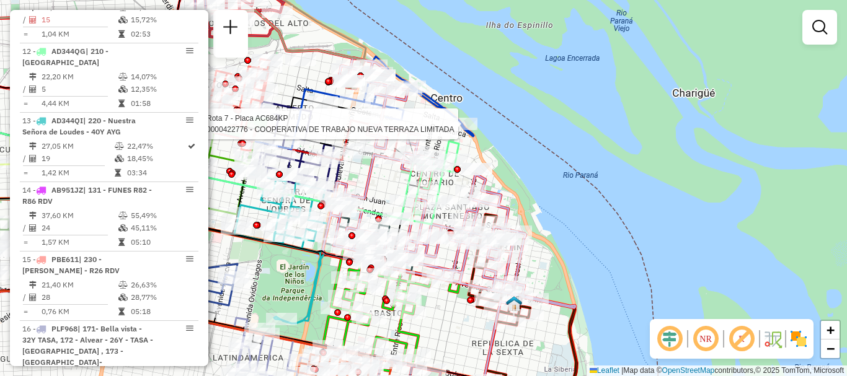
select select "**********"
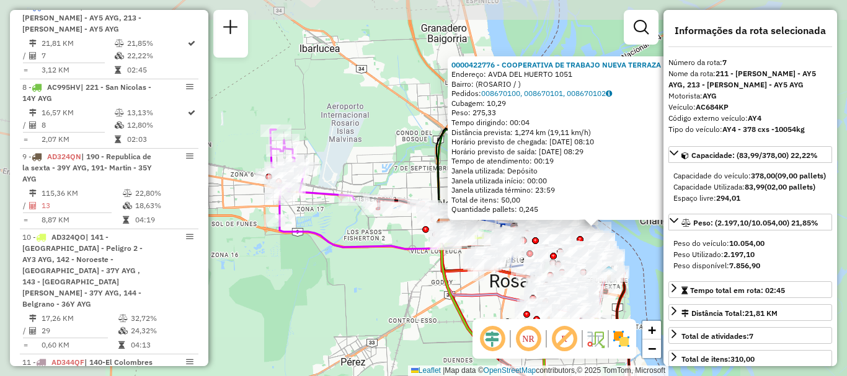
scroll to position [62, 0]
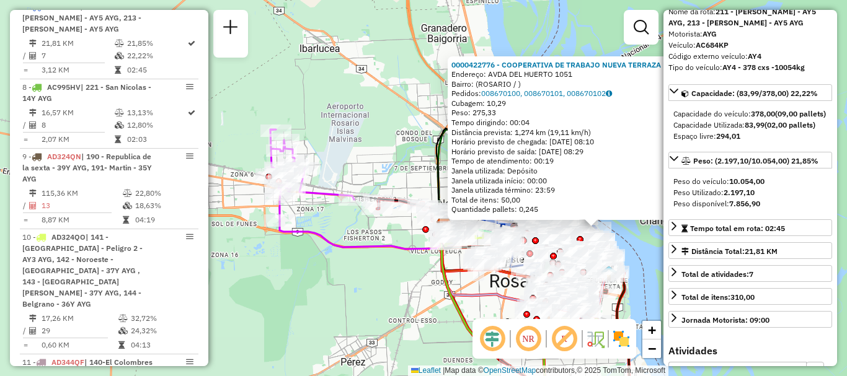
click at [653, 270] on div "0000422776 - COOPERATIVA DE TRABAJO NUEVA TERRAZA LIMITADA Endereço: AVDA DEL H…" at bounding box center [423, 188] width 847 height 376
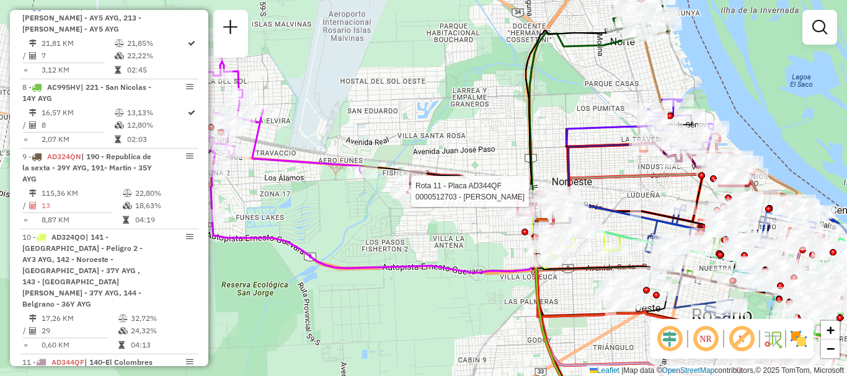
select select "**********"
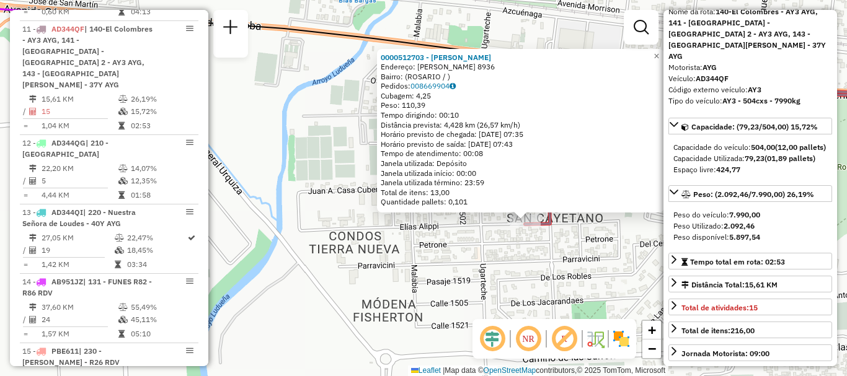
click at [607, 306] on div "0000512703 - ARGUELLO SOFIA AILEN Endereço: ALIPPI 8936 Bairro: (ROSARIO / ) Pe…" at bounding box center [423, 188] width 847 height 376
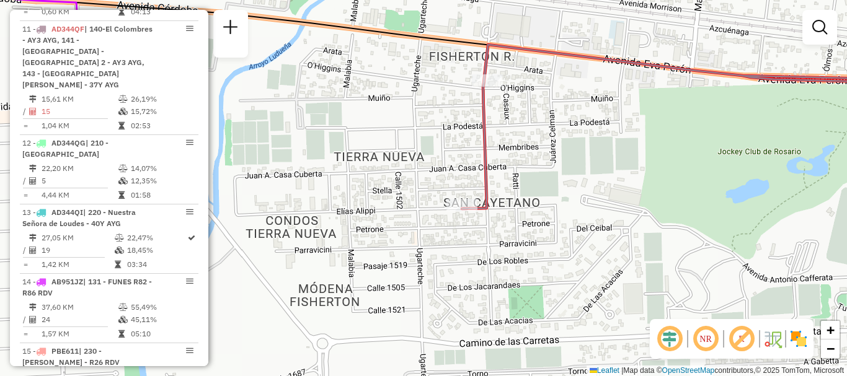
drag, startPoint x: 548, startPoint y: 227, endPoint x: 303, endPoint y: 197, distance: 247.4
click at [303, 197] on div "Janela de atendimento Grade de atendimento Capacidade Transportadoras Veículos …" at bounding box center [423, 188] width 847 height 376
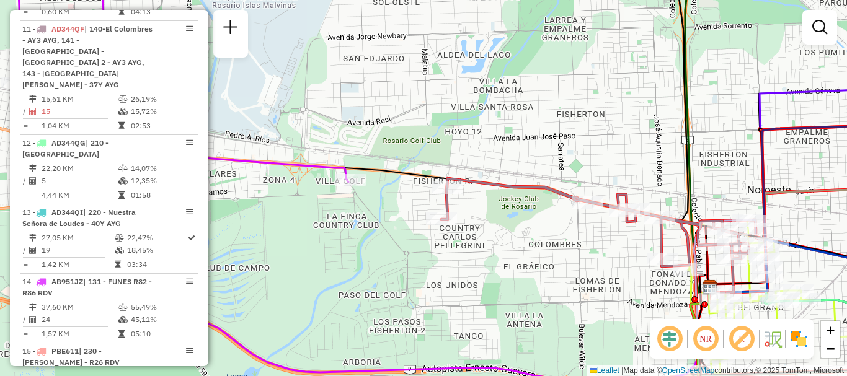
drag, startPoint x: 601, startPoint y: 264, endPoint x: 416, endPoint y: 182, distance: 202.6
click at [419, 188] on div "Janela de atendimento Grade de atendimento Capacidade Transportadoras Veículos …" at bounding box center [423, 188] width 847 height 376
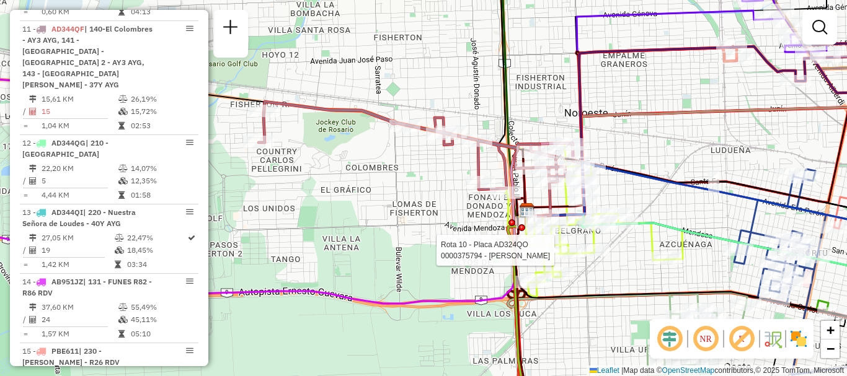
select select "**********"
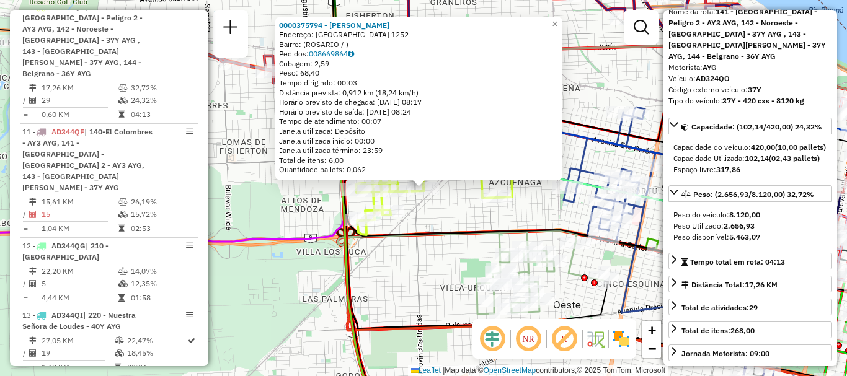
click at [490, 221] on div "0000375794 - RODRIGUEZ ROSA LILIANA Endereço: PERU 1252 Bairro: (ROSARIO / ) Pe…" at bounding box center [423, 188] width 847 height 376
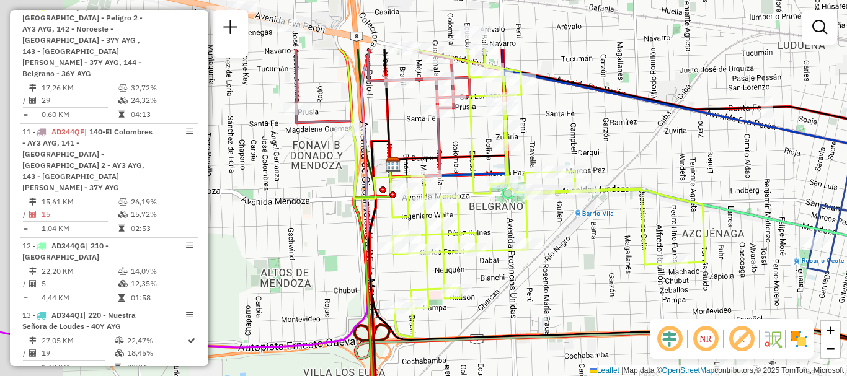
drag, startPoint x: 394, startPoint y: 195, endPoint x: 479, endPoint y: 282, distance: 121.9
click at [479, 282] on div "Janela de atendimento Grade de atendimento Capacidade Transportadoras Veículos …" at bounding box center [423, 188] width 847 height 376
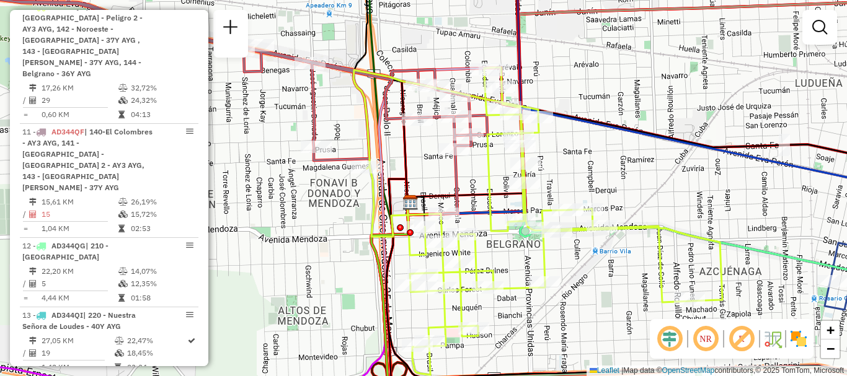
drag, startPoint x: 471, startPoint y: 233, endPoint x: 488, endPoint y: 270, distance: 40.8
click at [488, 270] on icon at bounding box center [537, 222] width 369 height 308
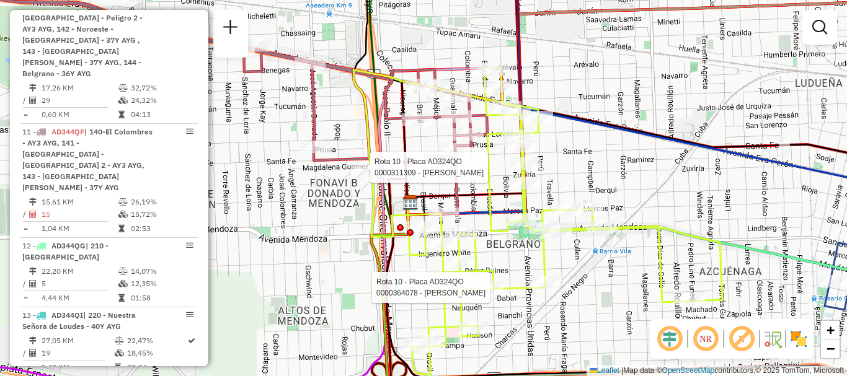
select select "**********"
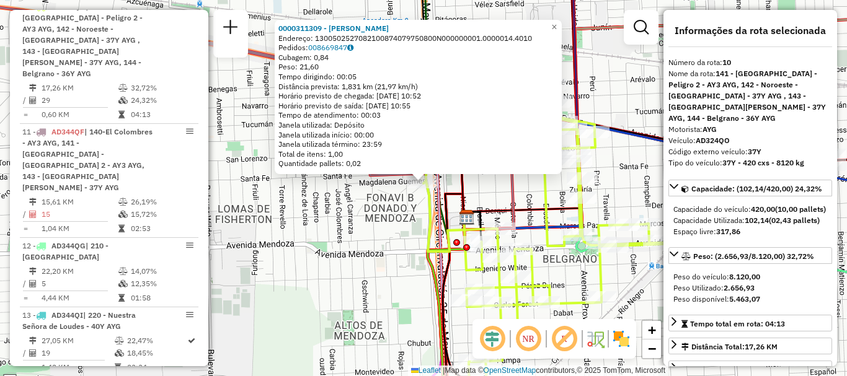
click at [409, 210] on div "0000311309 - ERASO MARCELA O Endereço: 1300502527082100874079750800N000000001.0…" at bounding box center [423, 188] width 847 height 376
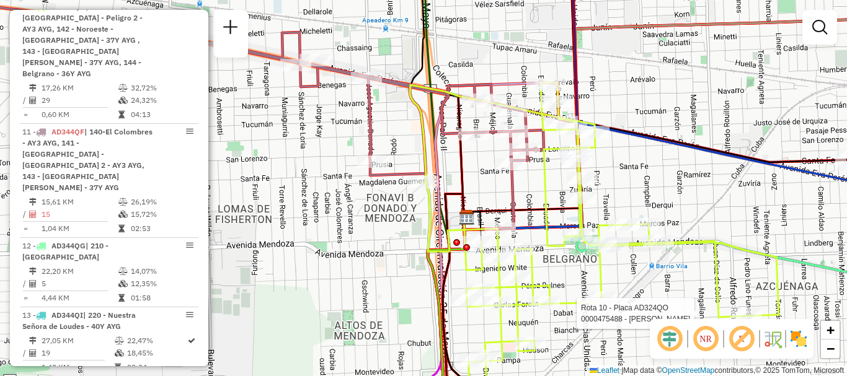
select select "**********"
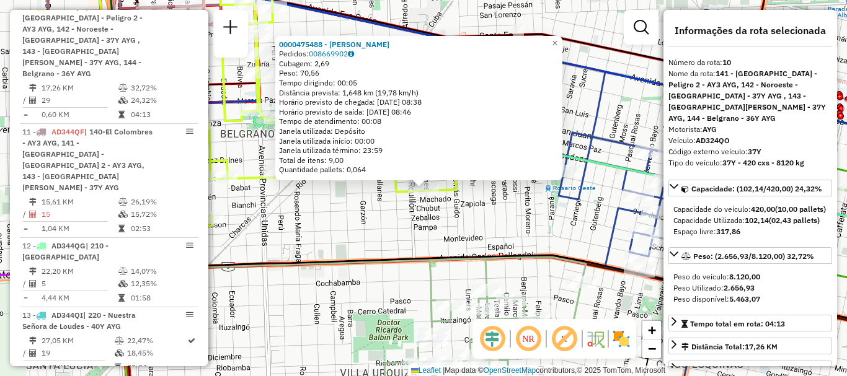
scroll to position [124, 0]
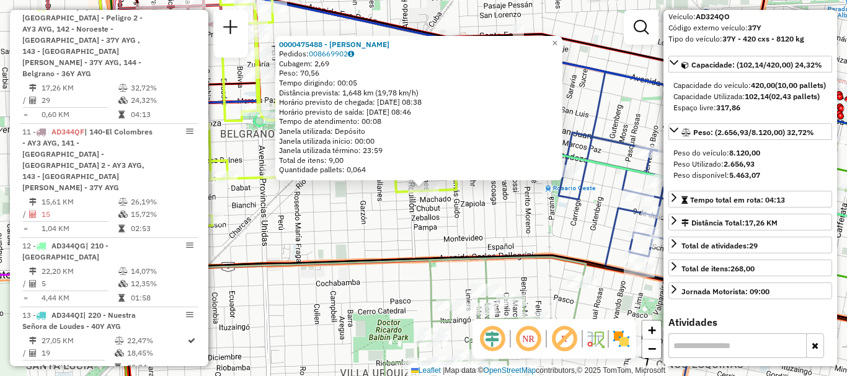
click at [585, 248] on div "0000475488 - [PERSON_NAME] Pedidos: 008669902 Cubagem: 2,69 Peso: 70,56 Tempo d…" at bounding box center [423, 188] width 847 height 376
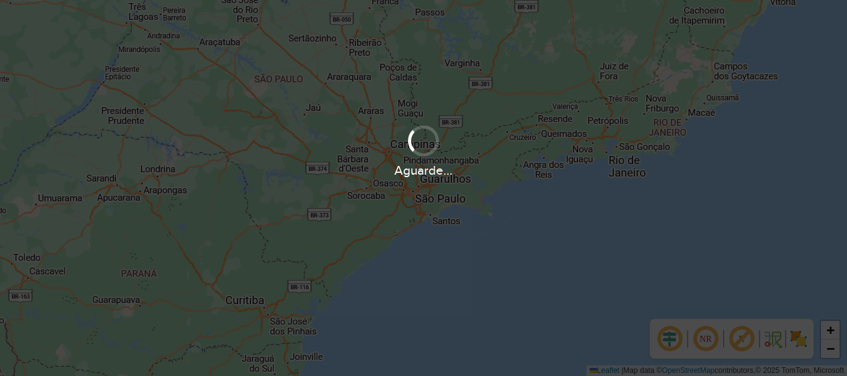
scroll to position [869, 0]
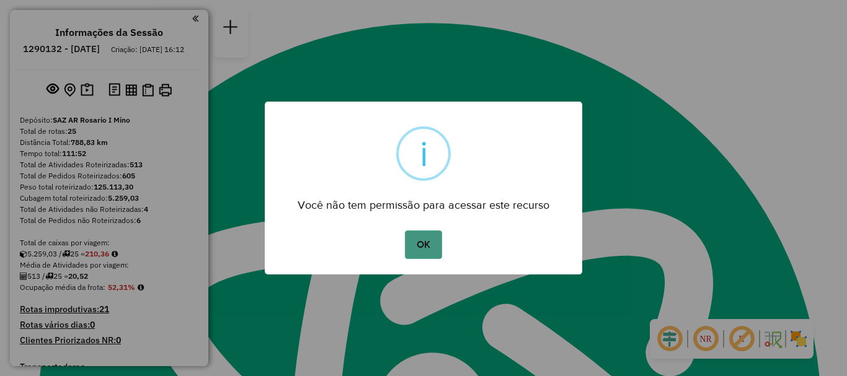
click at [425, 244] on button "OK" at bounding box center [423, 245] width 37 height 29
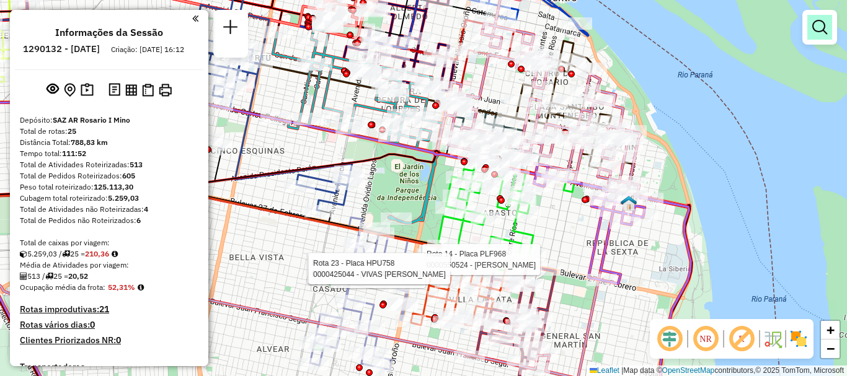
click at [822, 32] on em at bounding box center [819, 27] width 15 height 15
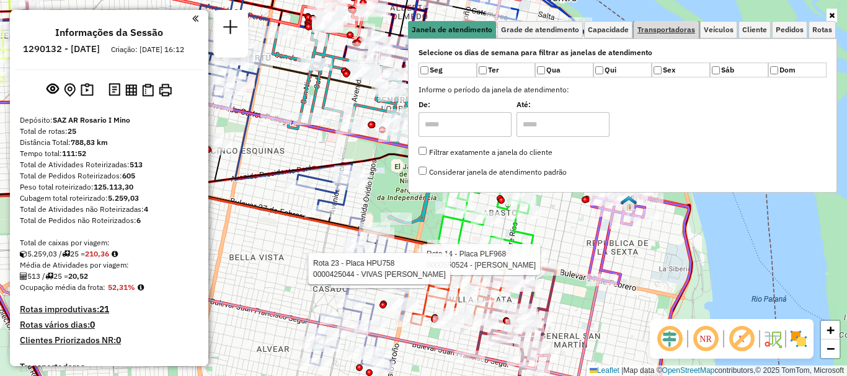
click at [656, 30] on span "Transportadoras" at bounding box center [666, 29] width 58 height 7
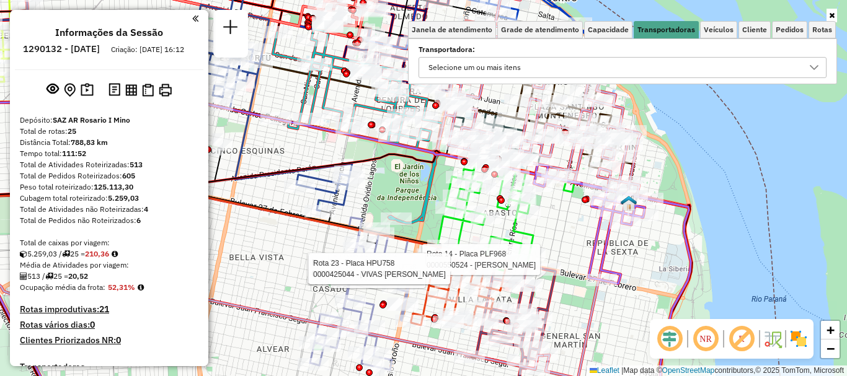
click at [807, 66] on div at bounding box center [814, 68] width 24 height 20
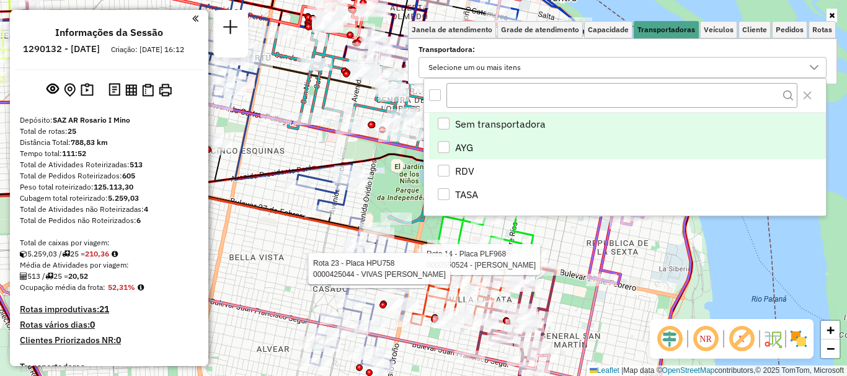
click at [443, 149] on div "AYG" at bounding box center [444, 147] width 12 height 12
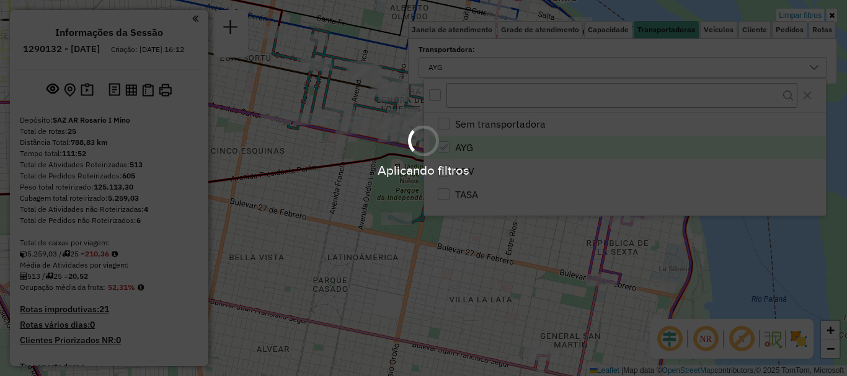
click at [715, 263] on div "Aplicando filtros" at bounding box center [423, 188] width 847 height 376
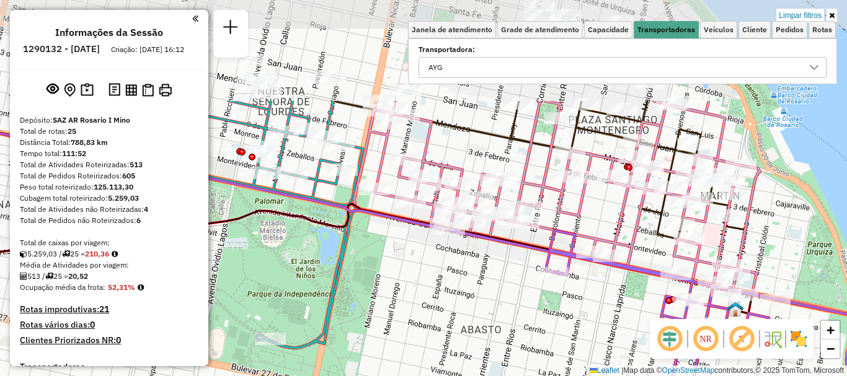
drag, startPoint x: 486, startPoint y: 181, endPoint x: 454, endPoint y: 320, distance: 142.6
click at [454, 320] on div "Limpar filtros Janela de atendimento Grade de atendimento Capacidade Transporta…" at bounding box center [423, 188] width 847 height 376
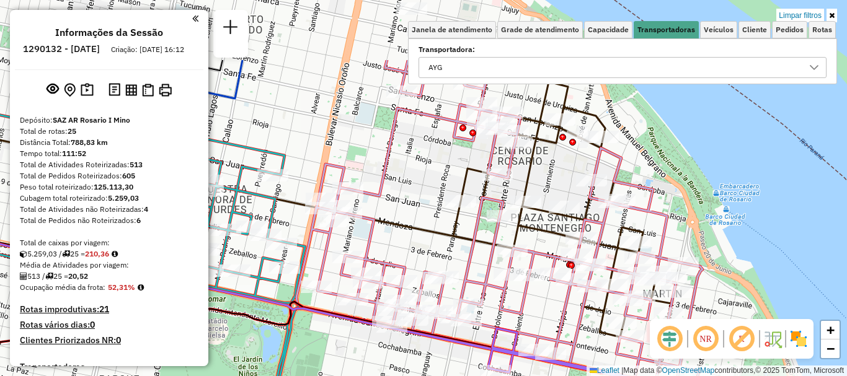
drag, startPoint x: 498, startPoint y: 254, endPoint x: 444, endPoint y: 352, distance: 111.8
click at [442, 352] on div "Limpar filtros Janela de atendimento Grade de atendimento Capacidade Transporta…" at bounding box center [423, 188] width 847 height 376
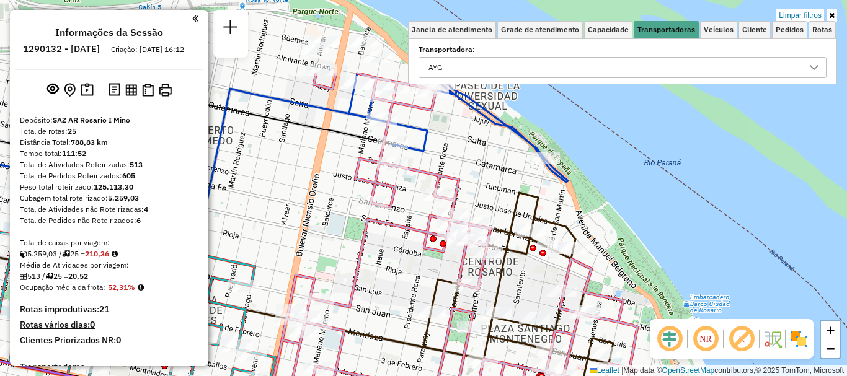
drag, startPoint x: 535, startPoint y: 193, endPoint x: 503, endPoint y: 304, distance: 115.4
click at [503, 304] on div "Limpar filtros Janela de atendimento Grade de atendimento Capacidade Transporta…" at bounding box center [423, 188] width 847 height 376
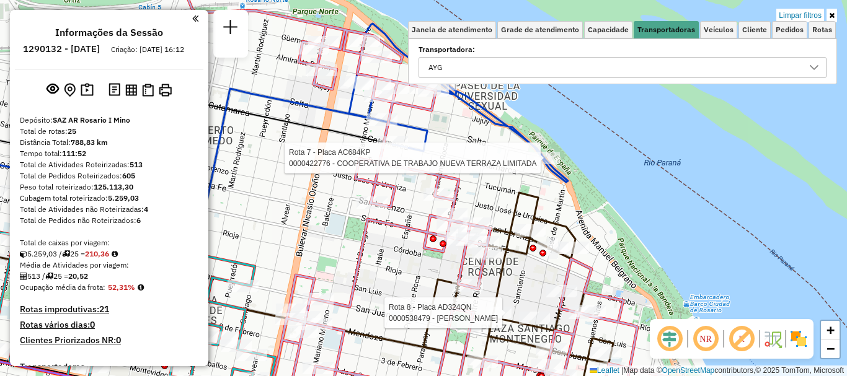
select select "**********"
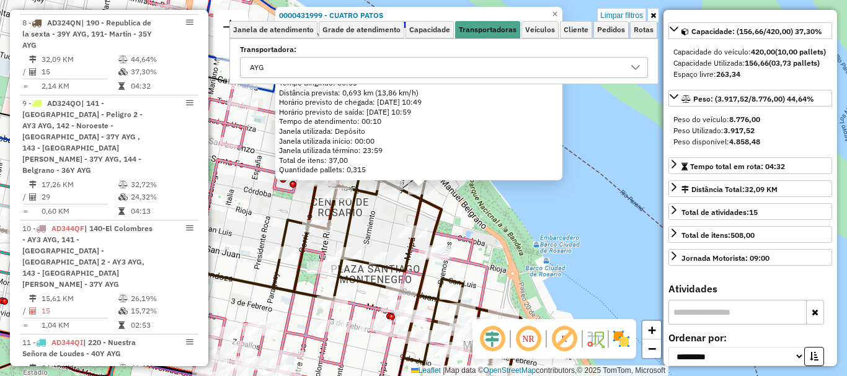
scroll to position [522, 0]
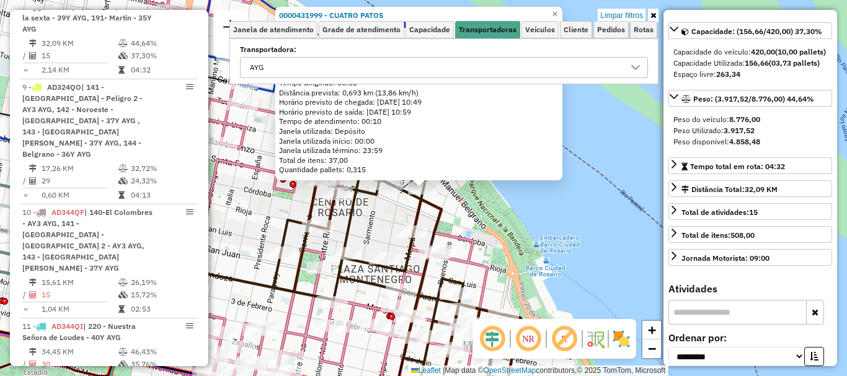
click at [615, 248] on div "0000431999 - CUATRO PATOS Tipo de cliente: 80 - Chopp/VIP (C) Endereço: MAIPé 5…" at bounding box center [423, 188] width 847 height 376
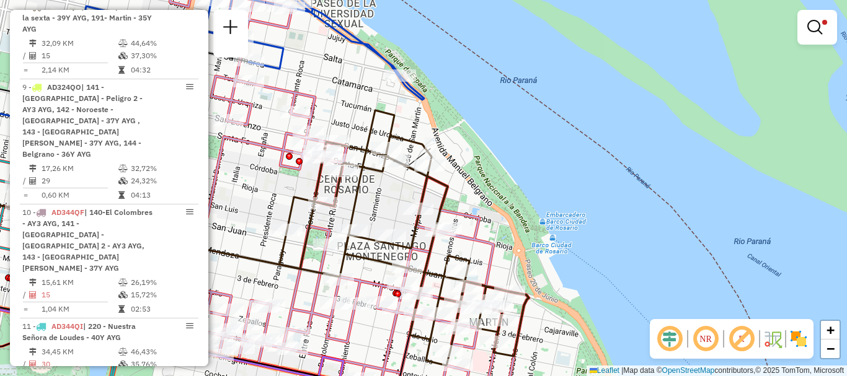
drag, startPoint x: 541, startPoint y: 231, endPoint x: 566, endPoint y: 134, distance: 100.6
click at [565, 138] on div "Limpar filtros Janela de atendimento Grade de atendimento Capacidade Transporta…" at bounding box center [423, 188] width 847 height 376
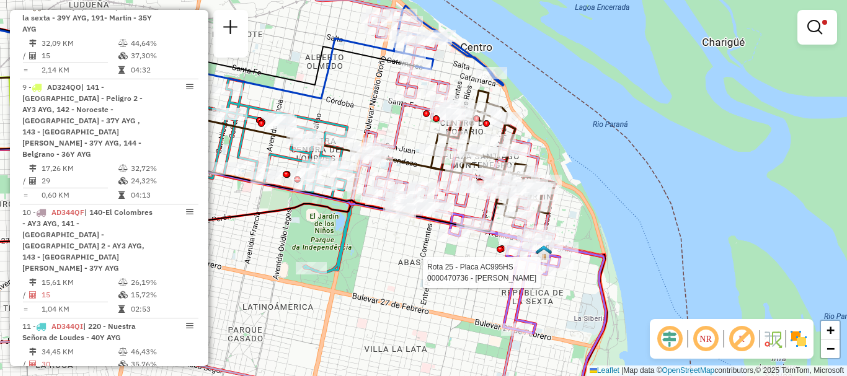
select select "**********"
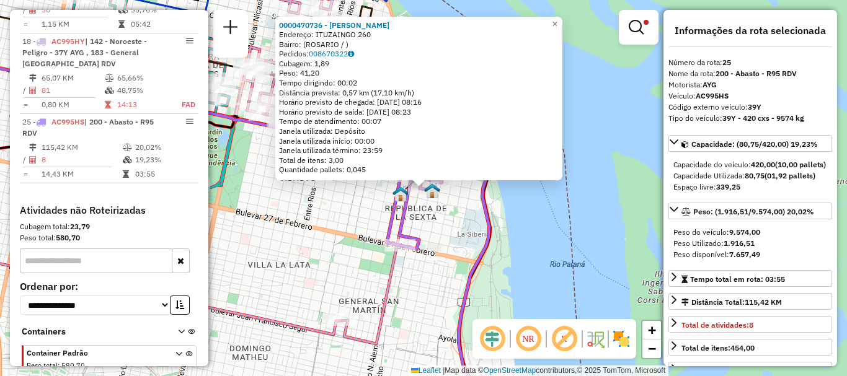
scroll to position [62, 0]
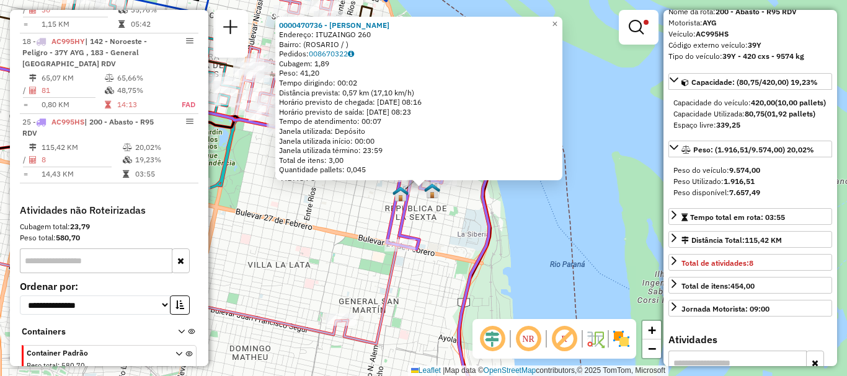
click at [608, 254] on div "0000470736 - SANCHEZ ALAN Endereço: ITUZAINGO 260 Bairro: (ROSARIO / ) Pedidos:…" at bounding box center [423, 188] width 847 height 376
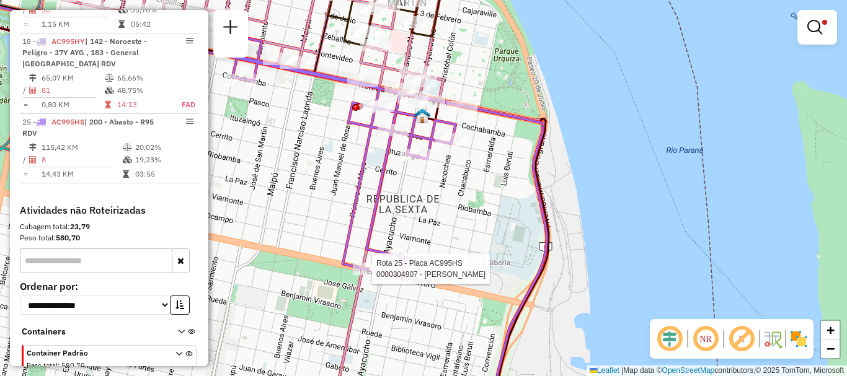
select select "**********"
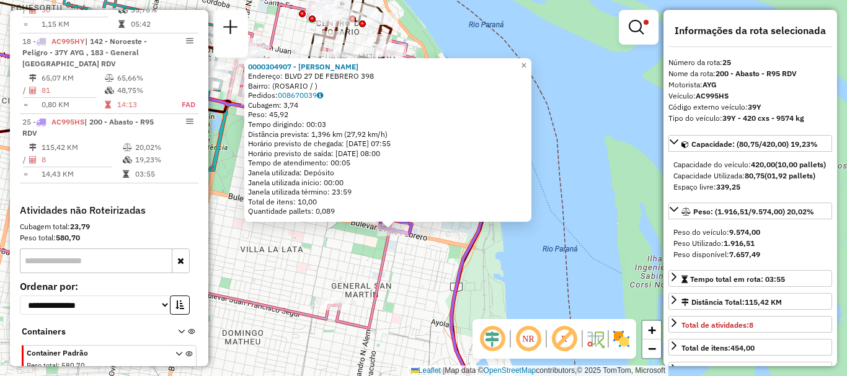
click at [362, 262] on div "0000304907 - AUDANO MARTIN Endereço: BLVD 27 DE FEBRERO 398 Bairro: (ROSARIO / …" at bounding box center [423, 188] width 847 height 376
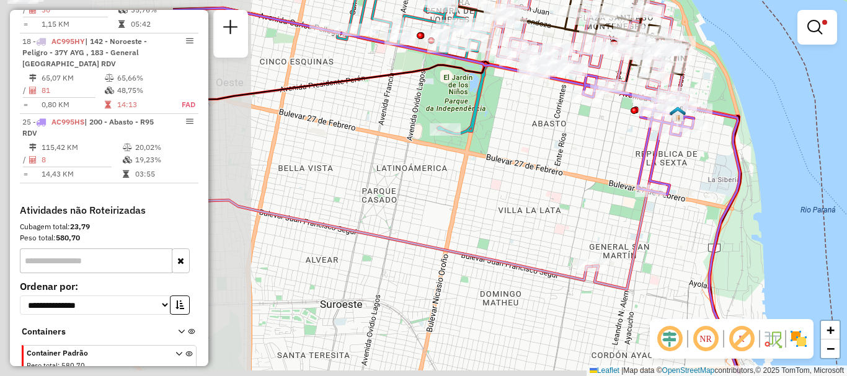
drag, startPoint x: 354, startPoint y: 241, endPoint x: 675, endPoint y: 186, distance: 325.2
click at [675, 186] on div "Rota 25 - Placa AC995HS 0000304907 - AUDANO MARTIN Limpar filtros Janela de ate…" at bounding box center [423, 188] width 847 height 376
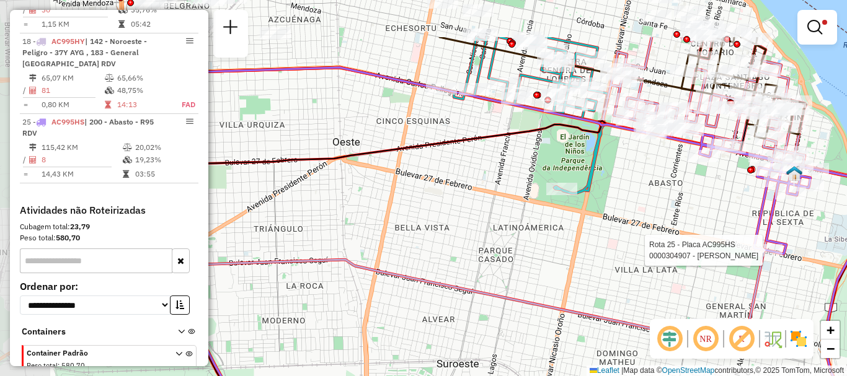
drag, startPoint x: 549, startPoint y: 221, endPoint x: 613, endPoint y: 286, distance: 91.6
click at [613, 286] on div "Rota 25 - Placa AC995HS 0000304907 - AUDANO MARTIN Limpar filtros Janela de ate…" at bounding box center [423, 188] width 847 height 376
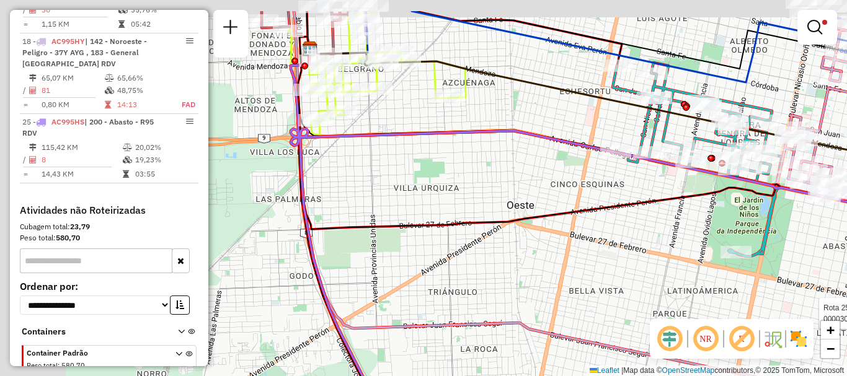
drag, startPoint x: 418, startPoint y: 215, endPoint x: 812, endPoint y: 296, distance: 402.7
click at [812, 296] on div "Rota 25 - Placa AC995HS 0000304907 - AUDANO MARTIN Limpar filtros Janela de ate…" at bounding box center [423, 188] width 847 height 376
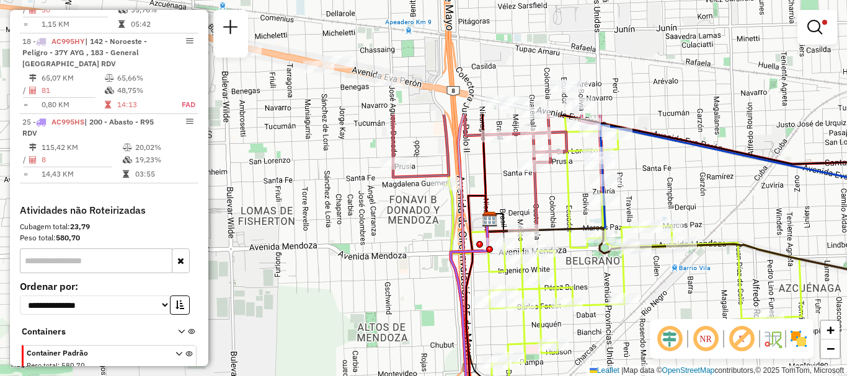
drag, startPoint x: 480, startPoint y: 133, endPoint x: 461, endPoint y: 216, distance: 85.9
click at [461, 216] on icon at bounding box center [530, 340] width 145 height 451
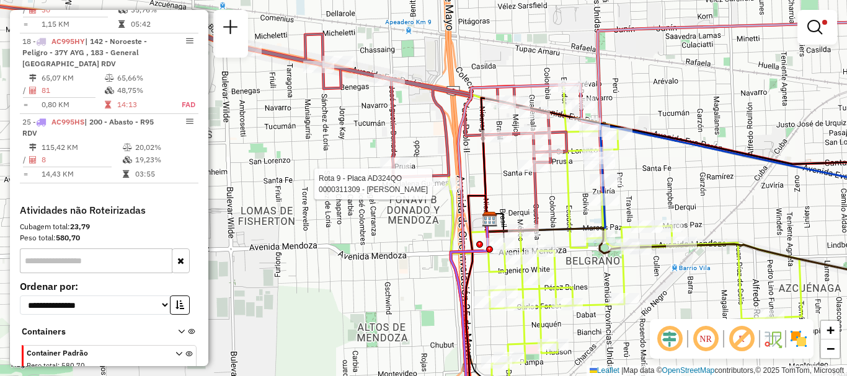
select select "**********"
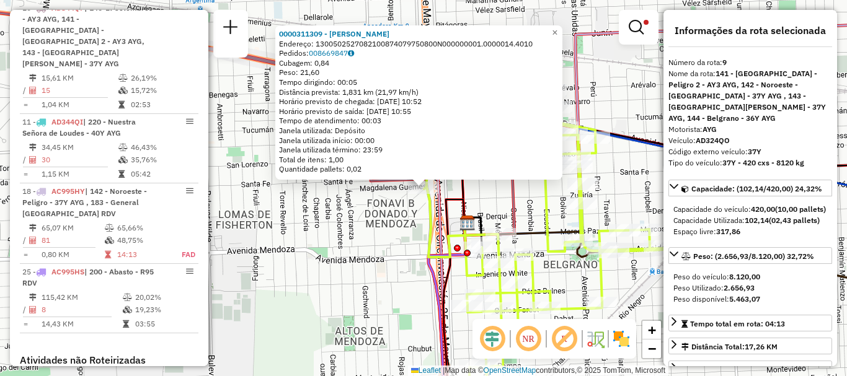
scroll to position [603, 0]
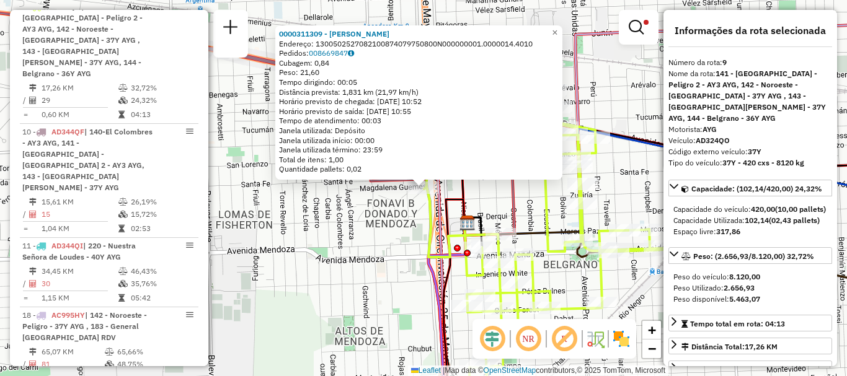
click at [464, 200] on icon at bounding box center [446, 307] width 35 height 214
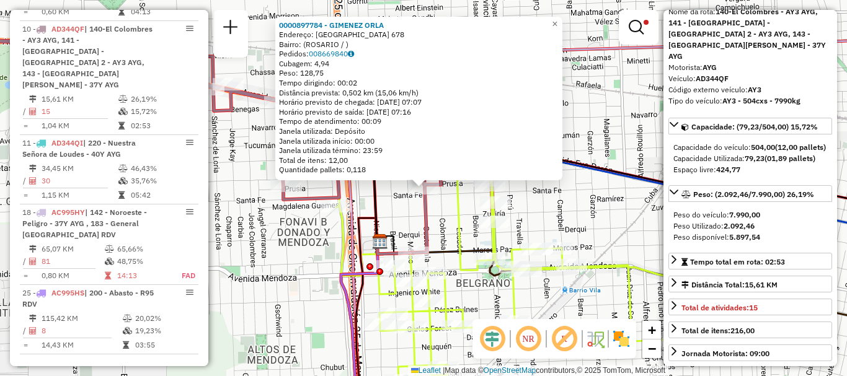
scroll to position [186, 0]
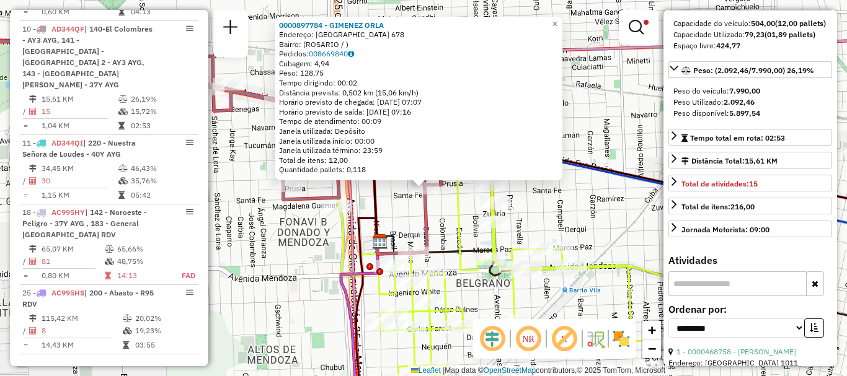
click at [582, 232] on div "0000897784 - GIMENEZ ORLA Endereço: GUATEMALA 678 Bairro: (ROSARIO / ) Pedidos:…" at bounding box center [423, 188] width 847 height 376
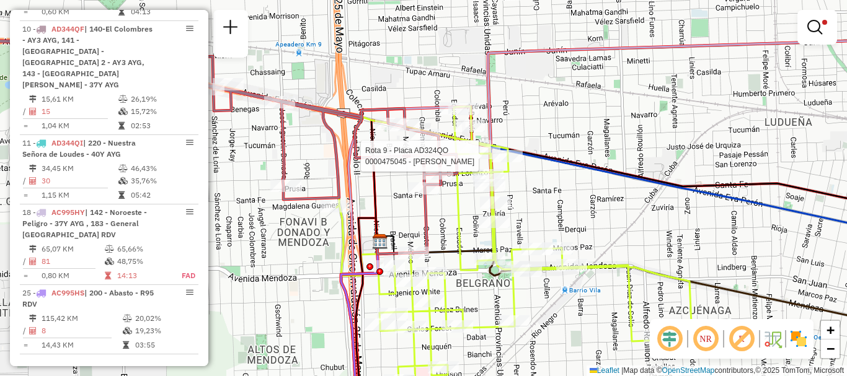
select select "**********"
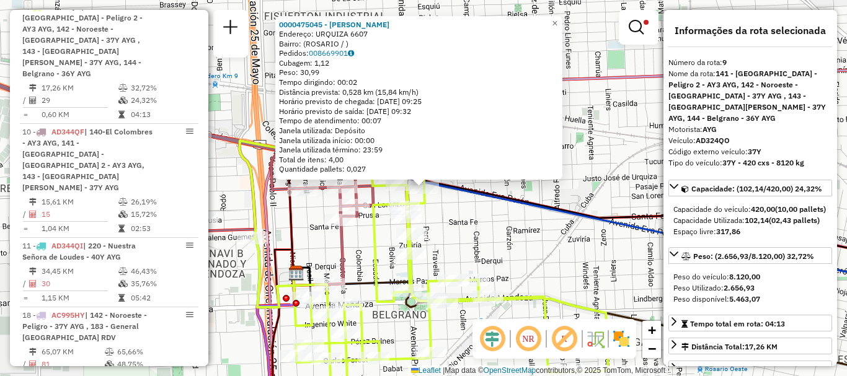
scroll to position [62, 0]
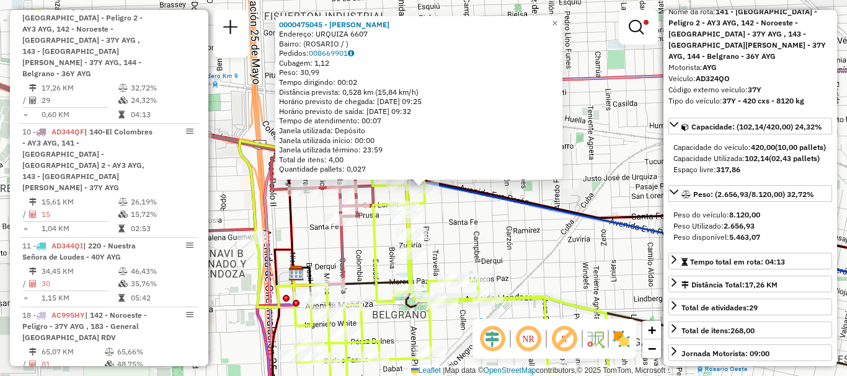
click at [578, 270] on div "0000475045 - Peralta Alejandra Soledad Endereço: URQUIZA 6607 Bairro: (ROSARIO …" at bounding box center [423, 188] width 847 height 376
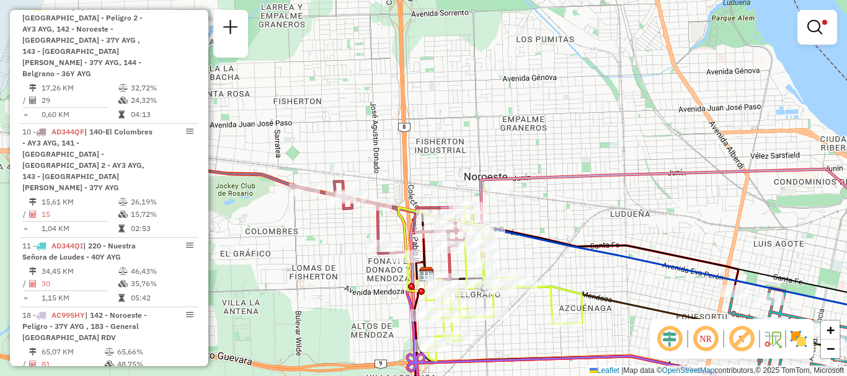
drag, startPoint x: 637, startPoint y: 243, endPoint x: 330, endPoint y: 180, distance: 313.8
click at [422, 213] on icon at bounding box center [674, 253] width 505 height 81
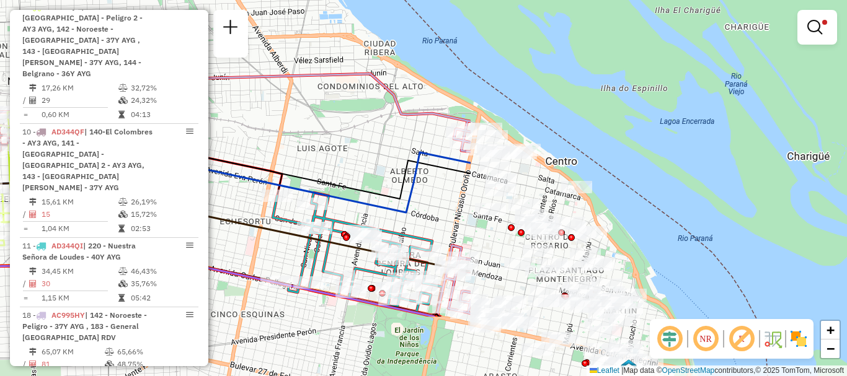
drag, startPoint x: 415, startPoint y: 244, endPoint x: 459, endPoint y: 138, distance: 115.0
click at [442, 193] on icon at bounding box center [357, 255] width 169 height 124
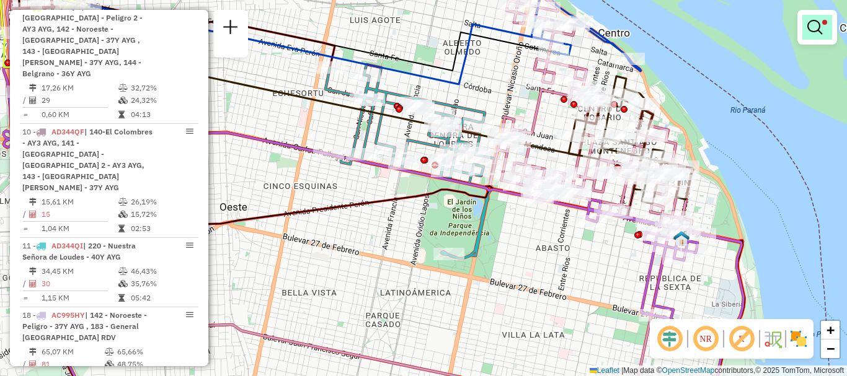
click at [818, 28] on em at bounding box center [814, 27] width 15 height 15
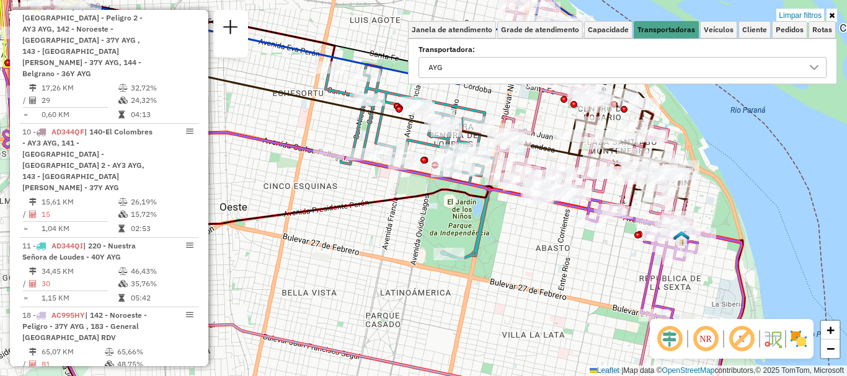
click at [811, 66] on icon at bounding box center [814, 67] width 9 height 5
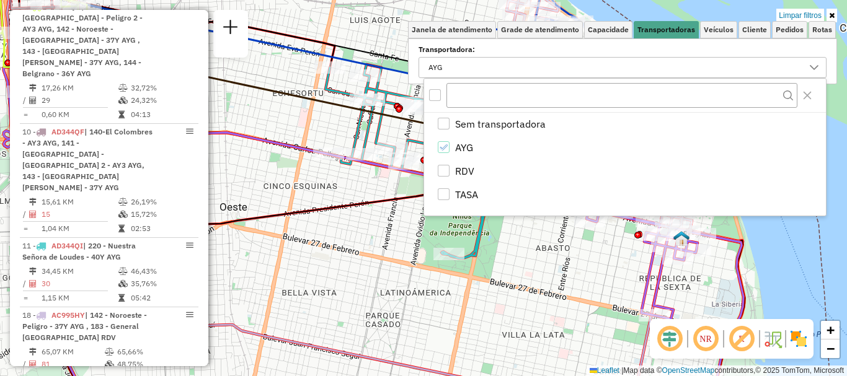
click at [509, 249] on div "Limpar filtros Janela de atendimento Grade de atendimento Capacidade Transporta…" at bounding box center [423, 188] width 847 height 376
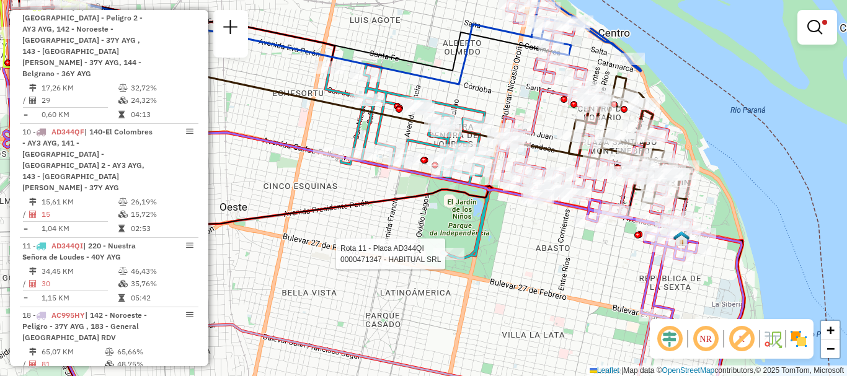
select select "**********"
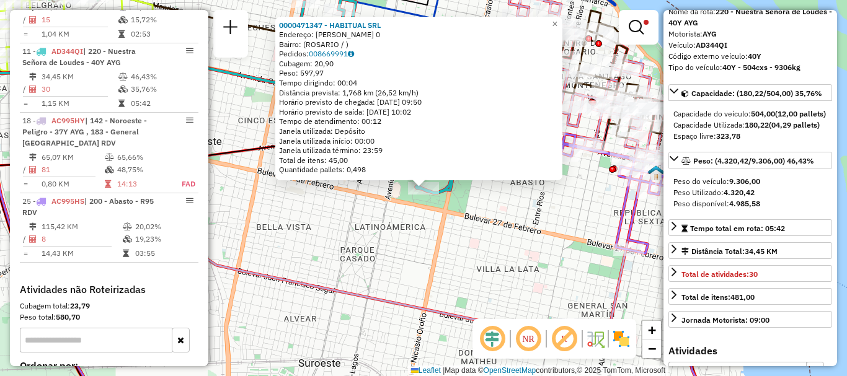
click at [547, 264] on div "0000471347 - HABITUAL SRL Endereço: DANTE ALIGHIERI 0 Bairro: (ROSARIO / ) Pedi…" at bounding box center [423, 188] width 847 height 376
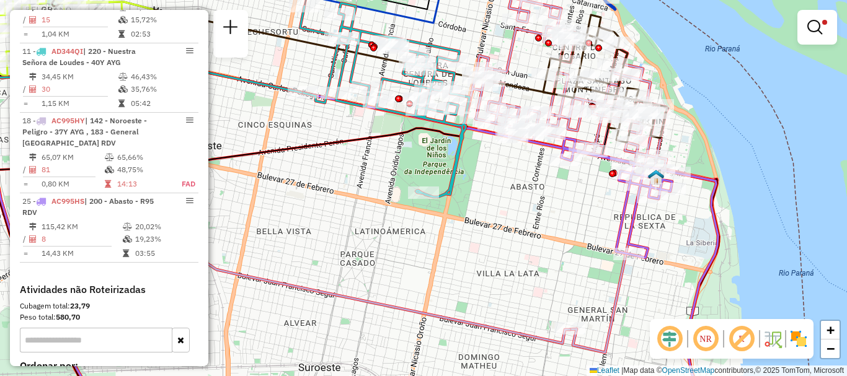
click at [552, 238] on div "Limpar filtros Janela de atendimento Grade de atendimento Capacidade Transporta…" at bounding box center [423, 188] width 847 height 376
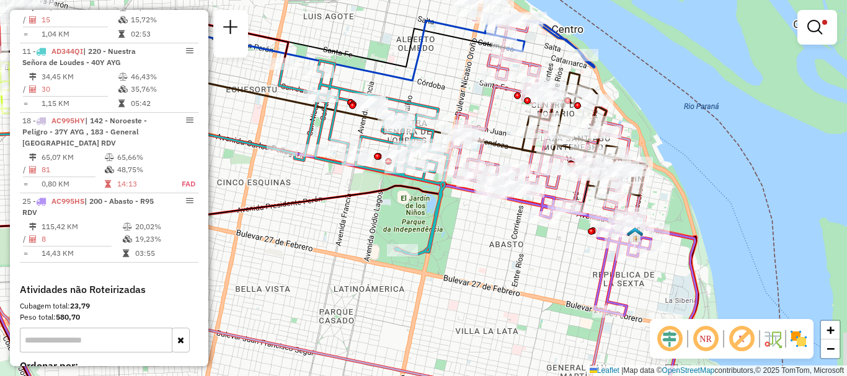
drag, startPoint x: 560, startPoint y: 228, endPoint x: 539, endPoint y: 286, distance: 61.4
click at [539, 286] on div "Limpar filtros Janela de atendimento Grade de atendimento Capacidade Transporta…" at bounding box center [423, 188] width 847 height 376
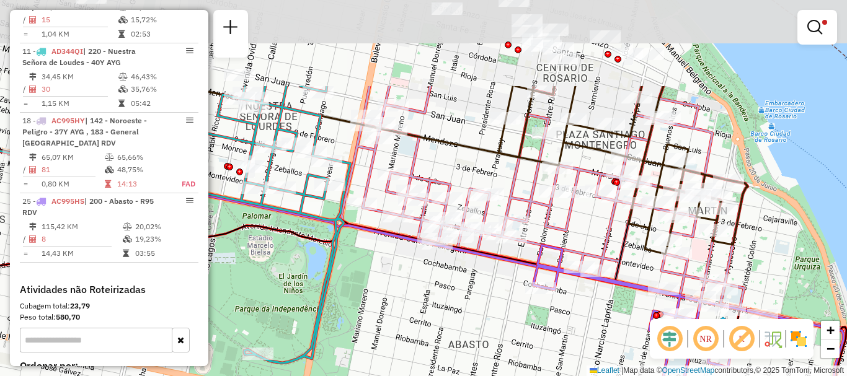
drag, startPoint x: 560, startPoint y: 290, endPoint x: 559, endPoint y: 298, distance: 7.5
click at [559, 298] on div "Limpar filtros Janela de atendimento Grade de atendimento Capacidade Transporta…" at bounding box center [423, 188] width 847 height 376
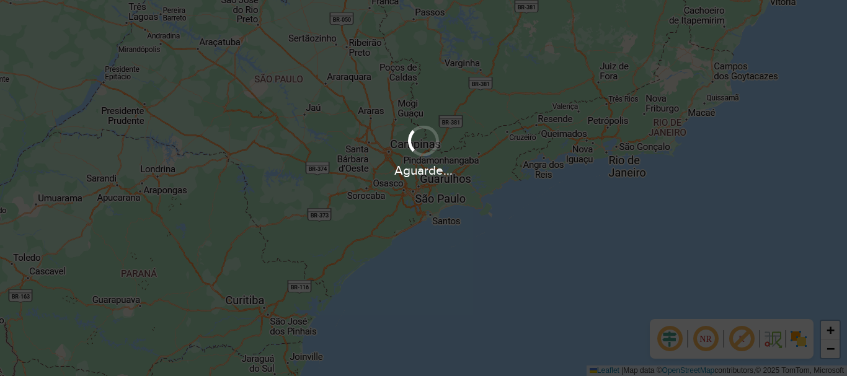
scroll to position [869, 0]
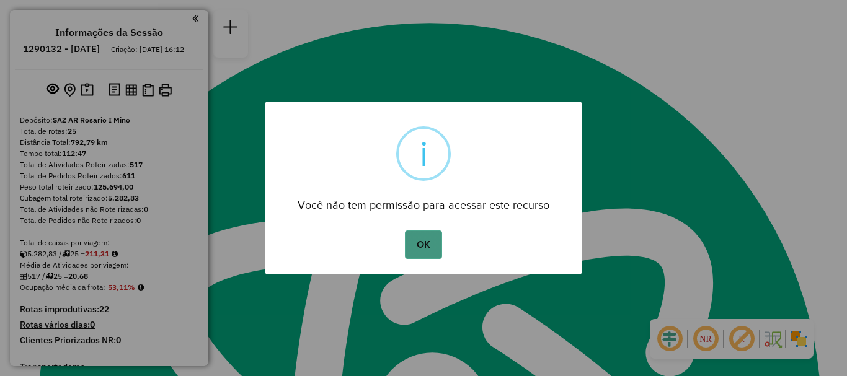
click at [424, 244] on button "OK" at bounding box center [423, 245] width 37 height 29
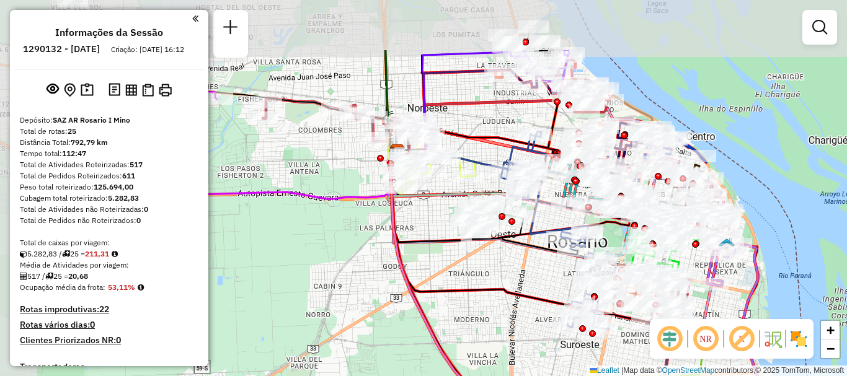
drag, startPoint x: 307, startPoint y: 188, endPoint x: 507, endPoint y: 277, distance: 219.0
click at [507, 277] on div "Janela de atendimento Grade de atendimento Capacidade Transportadoras Veículos …" at bounding box center [423, 188] width 847 height 376
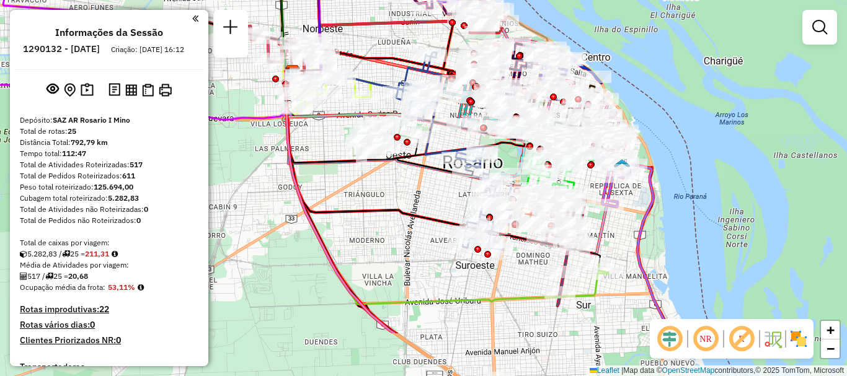
drag, startPoint x: 496, startPoint y: 261, endPoint x: 387, endPoint y: 177, distance: 137.9
click at [387, 177] on div "Janela de atendimento Grade de atendimento Capacidade Transportadoras Veículos …" at bounding box center [423, 188] width 847 height 376
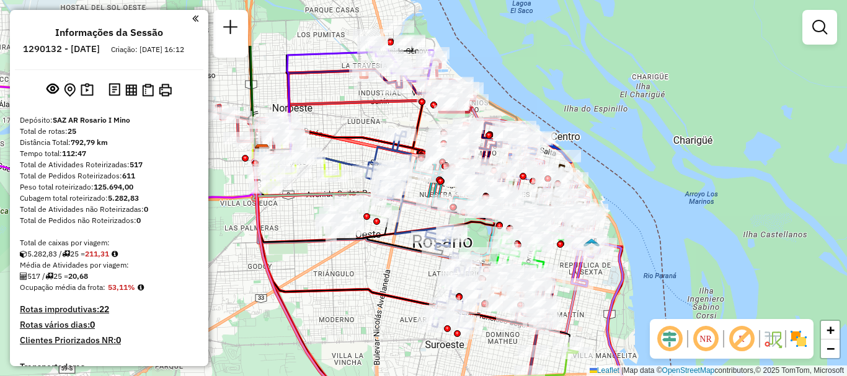
drag, startPoint x: 419, startPoint y: 198, endPoint x: 391, endPoint y: 281, distance: 88.0
click at [391, 281] on div "Janela de atendimento Grade de atendimento Capacidade Transportadoras Veículos …" at bounding box center [423, 188] width 847 height 376
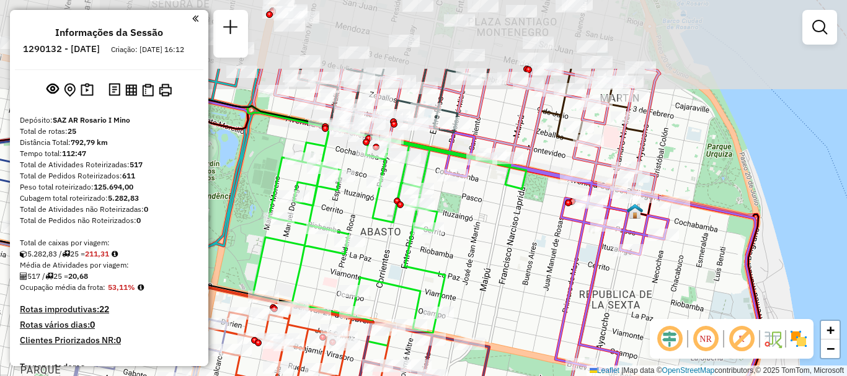
drag, startPoint x: 586, startPoint y: 216, endPoint x: 532, endPoint y: 297, distance: 97.0
click at [532, 297] on div "Rota 2 - Placa AD324QN 0000528186 - Archille Jephtey Janela de atendimento Grad…" at bounding box center [423, 188] width 847 height 376
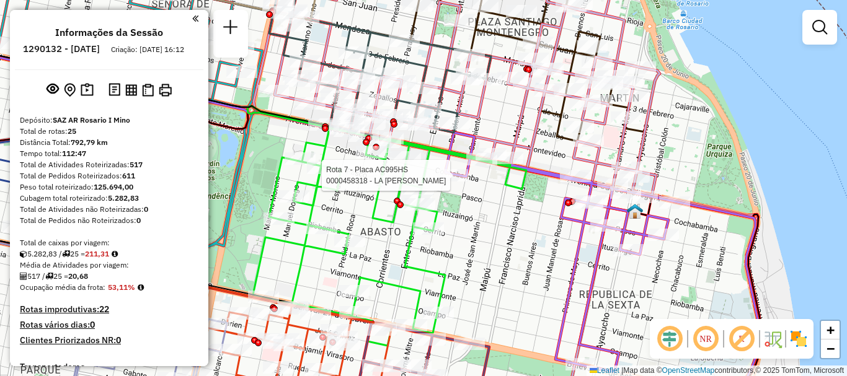
select select "**********"
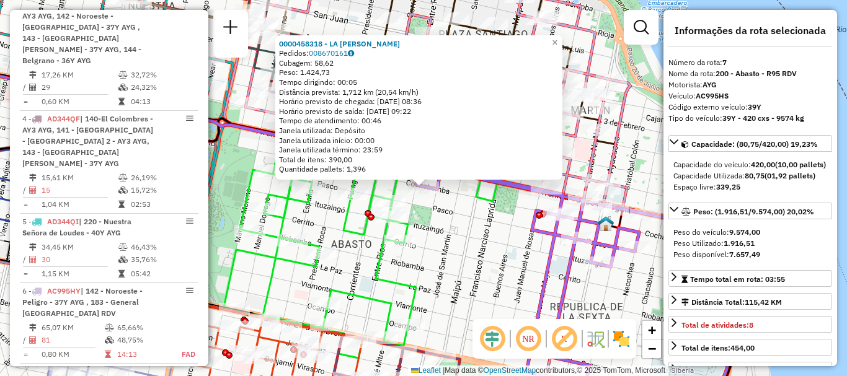
scroll to position [947, 0]
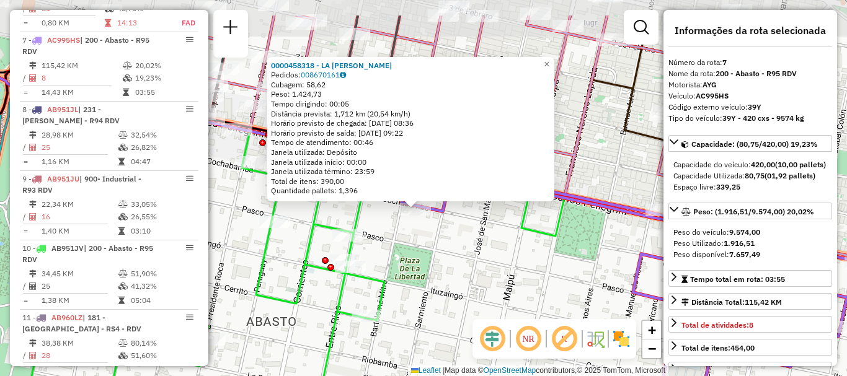
drag, startPoint x: 434, startPoint y: 233, endPoint x: 462, endPoint y: 286, distance: 60.2
click at [462, 286] on div "0000458318 - LA ROSA MARCELO Pedidos: 008670161 Cubagem: 58,62 Peso: 1.424,73 T…" at bounding box center [423, 188] width 847 height 376
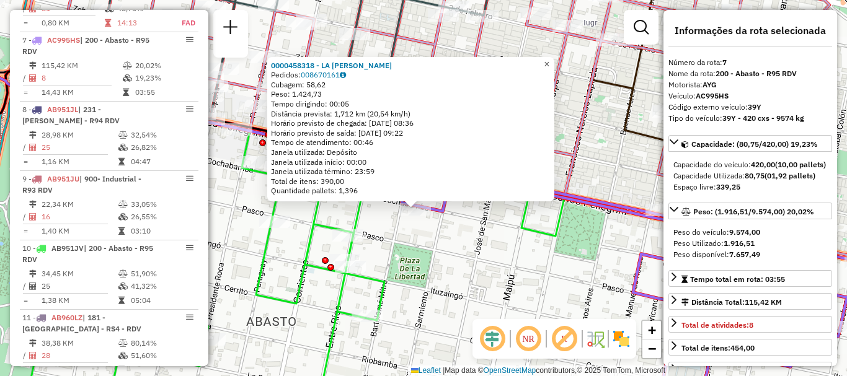
click at [549, 62] on span "×" at bounding box center [547, 64] width 6 height 11
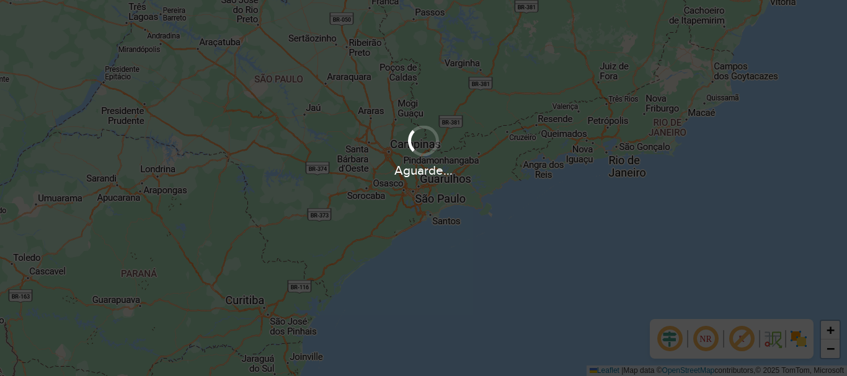
scroll to position [869, 0]
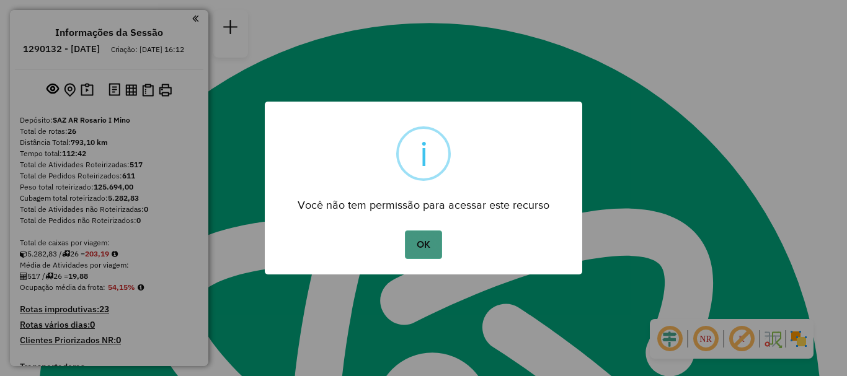
click at [418, 247] on button "OK" at bounding box center [423, 245] width 37 height 29
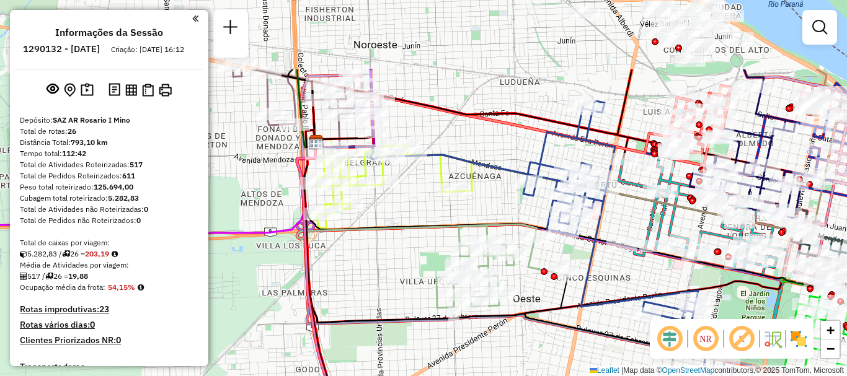
drag, startPoint x: 365, startPoint y: 140, endPoint x: 369, endPoint y: 199, distance: 59.0
click at [369, 199] on div "Janela de atendimento Grade de atendimento Capacidade Transportadoras Veículos …" at bounding box center [423, 188] width 847 height 376
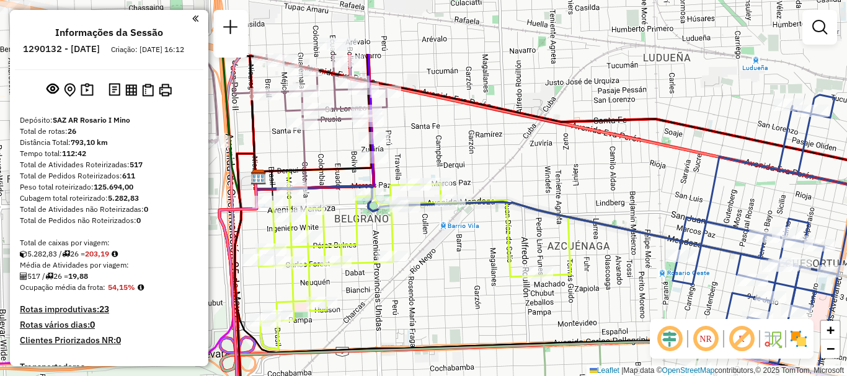
drag, startPoint x: 369, startPoint y: 169, endPoint x: 364, endPoint y: 265, distance: 96.8
click at [364, 265] on icon at bounding box center [414, 219] width 312 height 260
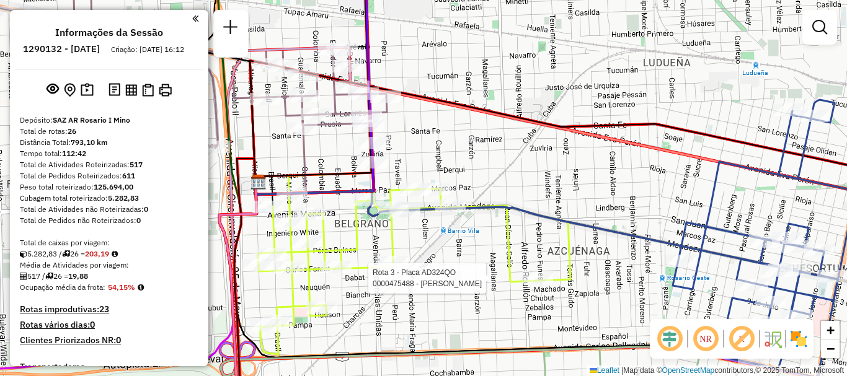
select select "**********"
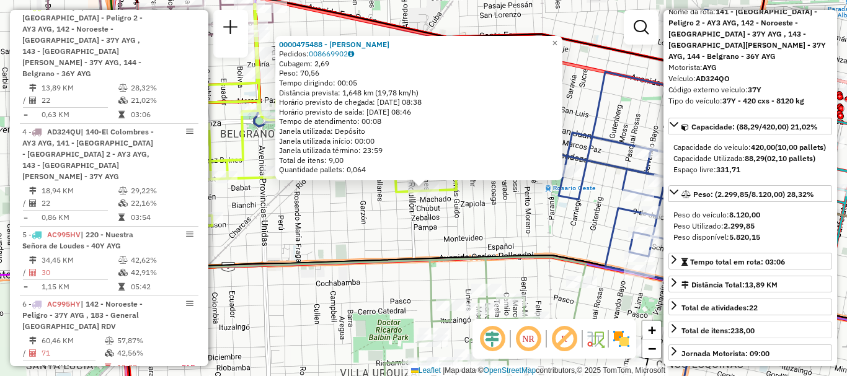
scroll to position [124, 0]
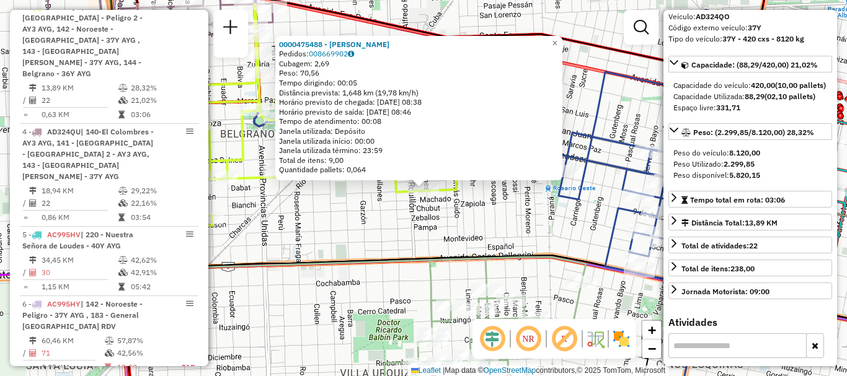
click at [544, 281] on div "0000475488 - [PERSON_NAME] Pedidos: 008669902 Cubagem: 2,69 Peso: 70,56 Tempo d…" at bounding box center [423, 188] width 847 height 376
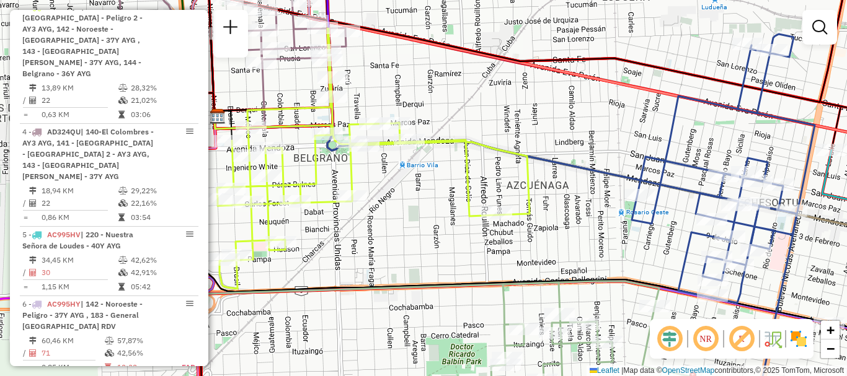
drag, startPoint x: 414, startPoint y: 250, endPoint x: 788, endPoint y: 315, distance: 379.5
click at [788, 315] on div "Janela de atendimento Grade de atendimento Capacidade Transportadoras Veículos …" at bounding box center [423, 188] width 847 height 376
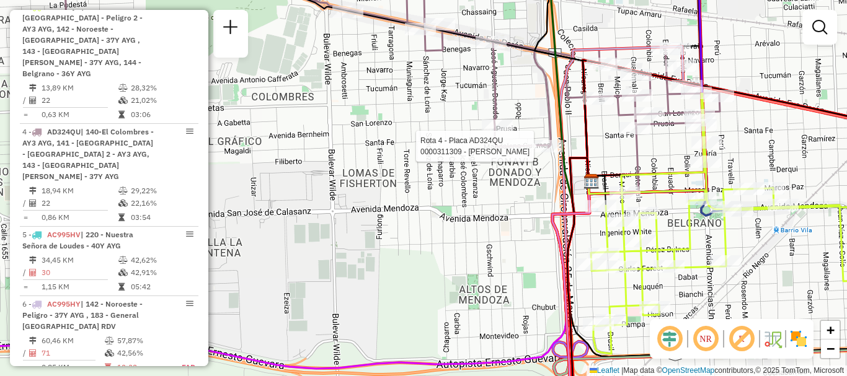
select select "**********"
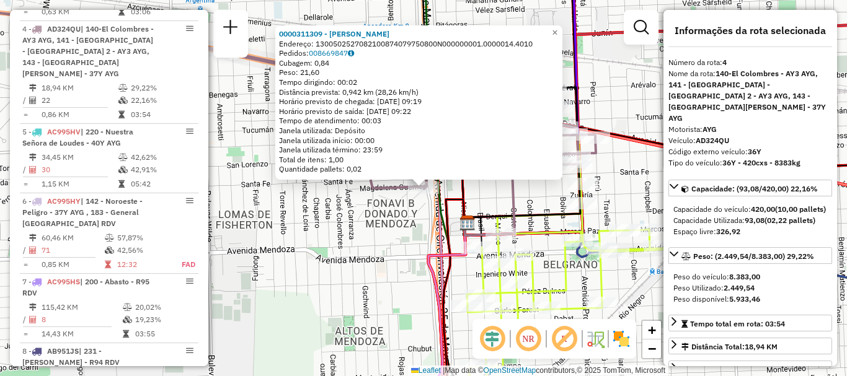
scroll to position [62, 0]
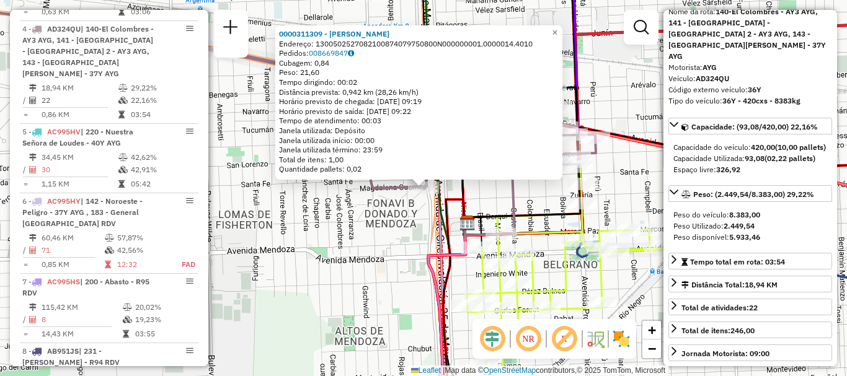
click at [624, 279] on div "0000311309 - [PERSON_NAME]: 1300502527082100874079750800N000000001.0000014.4010…" at bounding box center [423, 188] width 847 height 376
